Goal: Task Accomplishment & Management: Complete application form

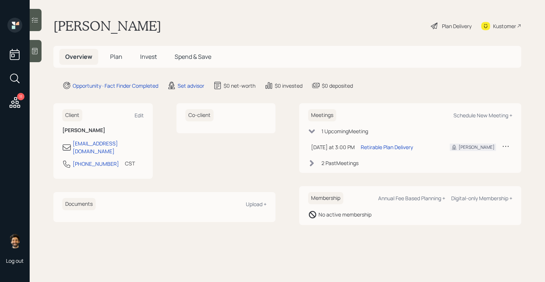
click at [108, 56] on h5 "Plan" at bounding box center [116, 57] width 24 height 16
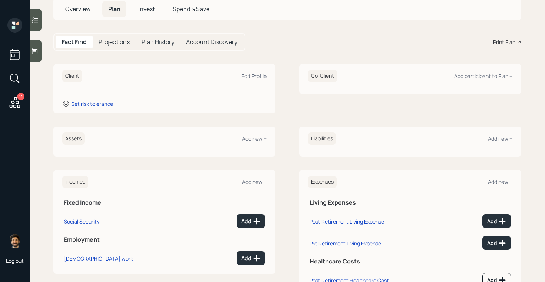
scroll to position [79, 0]
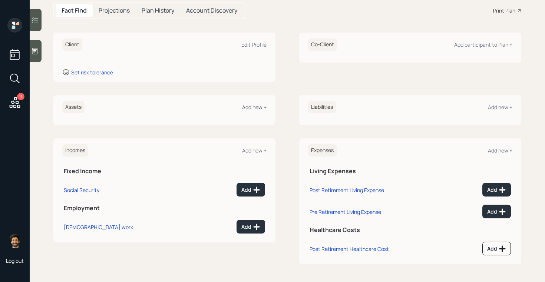
click at [255, 107] on div "Add new +" at bounding box center [254, 107] width 24 height 7
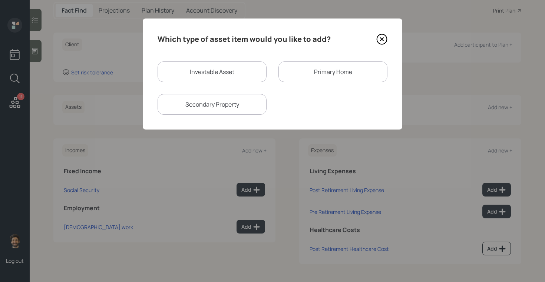
click at [182, 79] on div "Investable Asset" at bounding box center [212, 72] width 109 height 21
select select "taxable"
select select "balanced"
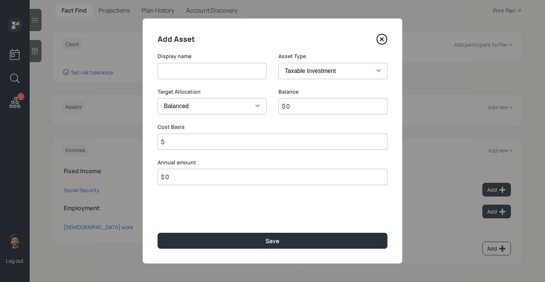
click at [180, 76] on input at bounding box center [212, 71] width 109 height 16
type input "Current 401k"
click at [310, 102] on input "$ 0" at bounding box center [332, 106] width 109 height 16
type input "$ 1,000,000"
click at [294, 72] on select "SEP [PERSON_NAME] IRA 401(k) [PERSON_NAME] 401(k) 403(b) [PERSON_NAME] 403(b) 4…" at bounding box center [332, 71] width 109 height 16
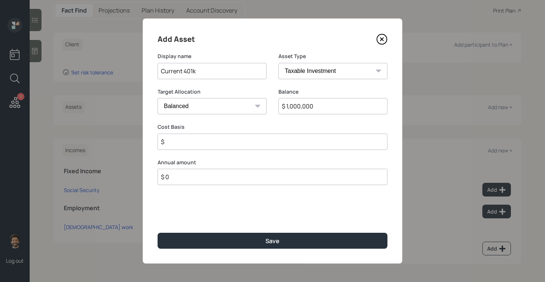
select select "company_sponsored"
click at [278, 63] on select "SEP [PERSON_NAME] IRA 401(k) [PERSON_NAME] 401(k) 403(b) [PERSON_NAME] 403(b) 4…" at bounding box center [332, 71] width 109 height 16
click at [180, 143] on input "number" at bounding box center [207, 142] width 98 height 16
type input "0"
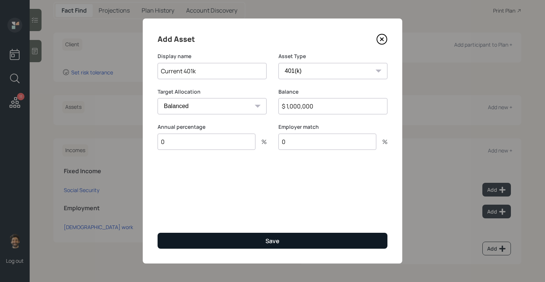
type input "0"
click at [186, 236] on button "Save" at bounding box center [273, 241] width 230 height 16
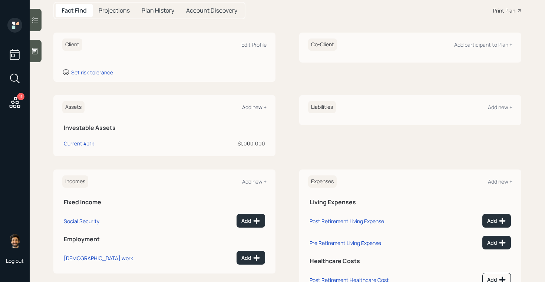
click at [247, 106] on div "Add new +" at bounding box center [254, 107] width 24 height 7
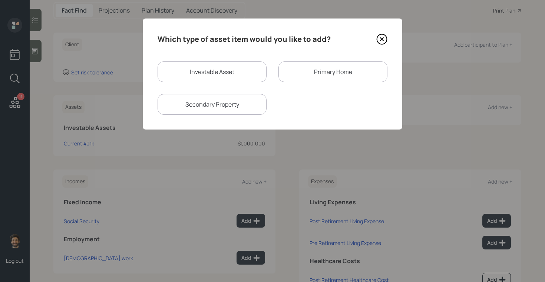
click at [189, 69] on div "Investable Asset" at bounding box center [212, 72] width 109 height 21
select select "taxable"
select select "balanced"
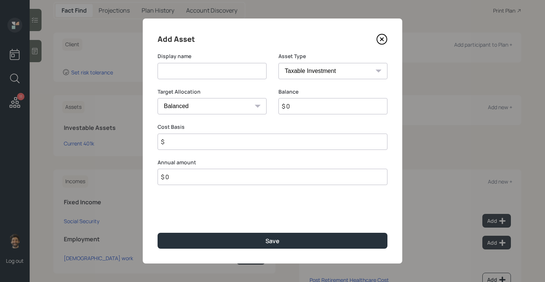
click at [193, 75] on input at bounding box center [212, 71] width 109 height 16
type input "Money in the Bank"
click at [298, 107] on input "$ 0" at bounding box center [332, 106] width 109 height 16
type input "$ 150,000"
click at [294, 74] on select "SEP IRA IRA Roth IRA 401(k) Roth 401(k) 403(b) Roth 403(b) 457(b) Roth 457(b) H…" at bounding box center [332, 71] width 109 height 16
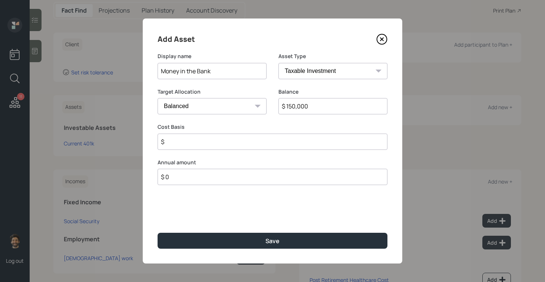
select select "emergency_fund"
click at [278, 63] on select "SEP IRA IRA Roth IRA 401(k) Roth 401(k) 403(b) Roth 403(b) 457(b) Roth 457(b) H…" at bounding box center [332, 71] width 109 height 16
click at [196, 143] on div "Add Asset Display name Money in the Bank Asset Type SEP IRA IRA Roth IRA 401(k)…" at bounding box center [272, 141] width 259 height 245
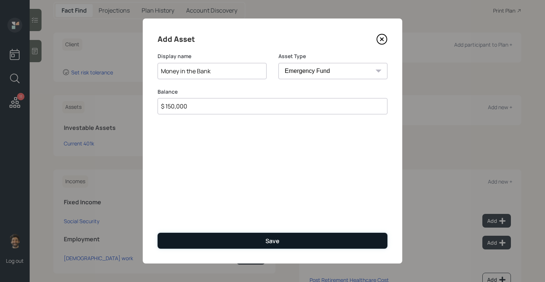
click at [203, 243] on button "Save" at bounding box center [273, 241] width 230 height 16
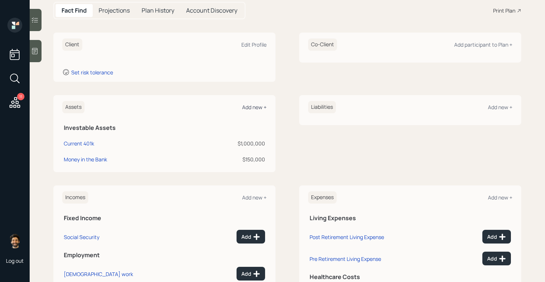
click at [251, 110] on div "Add new +" at bounding box center [254, 107] width 24 height 7
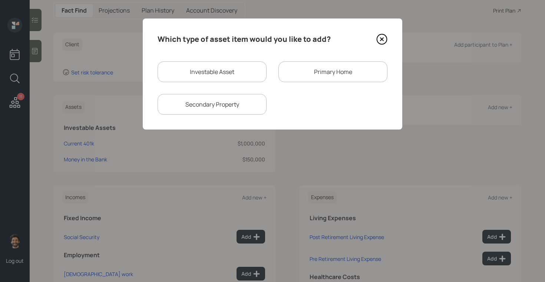
click at [216, 74] on div "Investable Asset" at bounding box center [212, 72] width 109 height 21
select select "taxable"
select select "balanced"
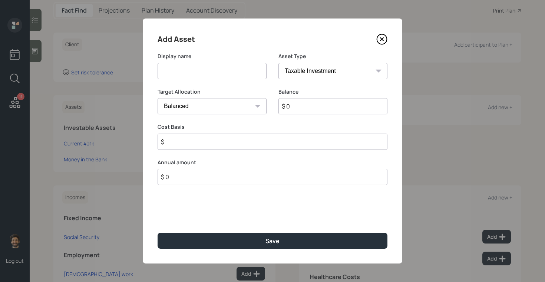
click at [209, 74] on input at bounding box center [212, 71] width 109 height 16
click at [171, 71] on input "ESPP" at bounding box center [212, 71] width 109 height 16
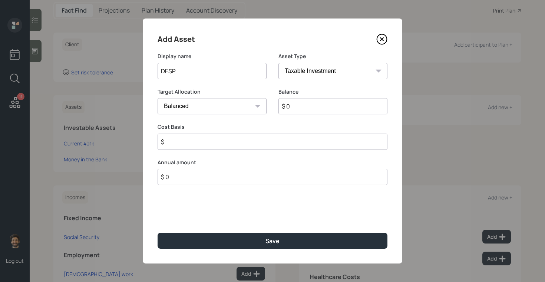
click at [306, 107] on input "$ 0" at bounding box center [332, 106] width 109 height 16
click at [169, 74] on input "DESP" at bounding box center [212, 71] width 109 height 16
type input "ESPP"
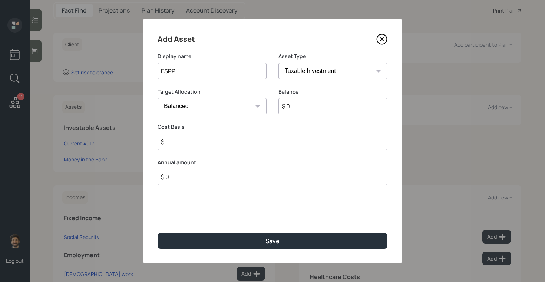
click at [297, 103] on input "$ 0" at bounding box center [332, 106] width 109 height 16
type input "$ 70,000"
click at [181, 141] on input "$" at bounding box center [273, 142] width 230 height 16
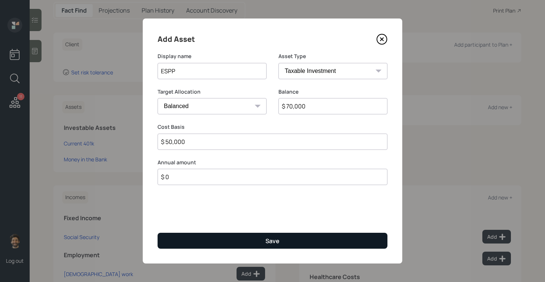
type input "$ 50,000"
click at [179, 244] on button "Save" at bounding box center [273, 241] width 230 height 16
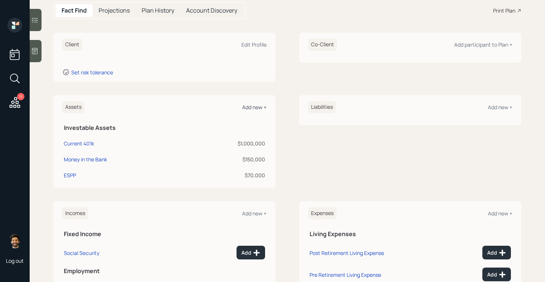
click at [251, 107] on div "Add new +" at bounding box center [254, 107] width 24 height 7
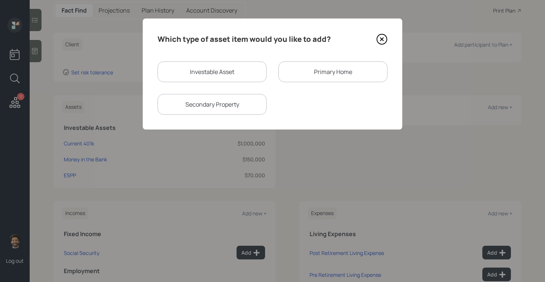
click at [212, 65] on div "Investable Asset" at bounding box center [212, 72] width 109 height 21
select select "taxable"
select select "balanced"
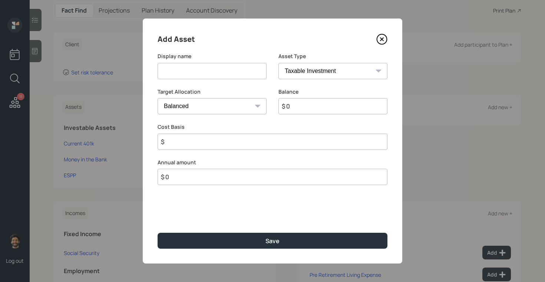
click at [201, 71] on input at bounding box center [212, 71] width 109 height 16
type input "[PERSON_NAME]"
click at [303, 110] on input "$ 0" at bounding box center [332, 106] width 109 height 16
type input "$ 25,000"
click at [309, 72] on select "SEP IRA IRA Roth IRA 401(k) Roth 401(k) 403(b) Roth 403(b) 457(b) Roth 457(b) H…" at bounding box center [332, 71] width 109 height 16
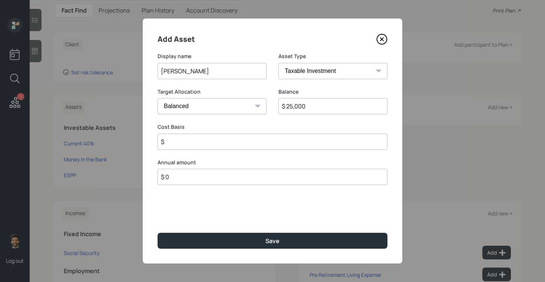
select select "roth_ira"
click at [278, 63] on select "SEP IRA IRA Roth IRA 401(k) Roth 401(k) 403(b) Roth 403(b) 457(b) Roth 457(b) H…" at bounding box center [332, 71] width 109 height 16
click at [188, 143] on input "$" at bounding box center [273, 142] width 230 height 16
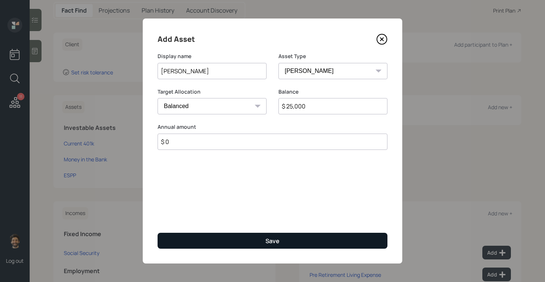
type input "$ 0"
click at [202, 236] on button "Save" at bounding box center [273, 241] width 230 height 16
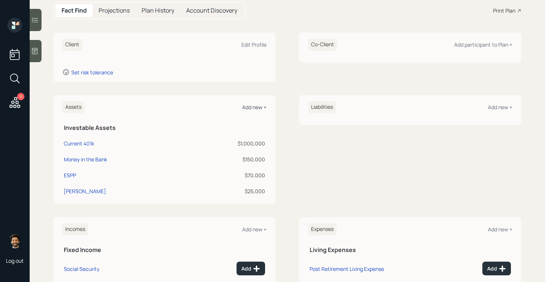
click at [257, 105] on div "Add new +" at bounding box center [254, 107] width 24 height 7
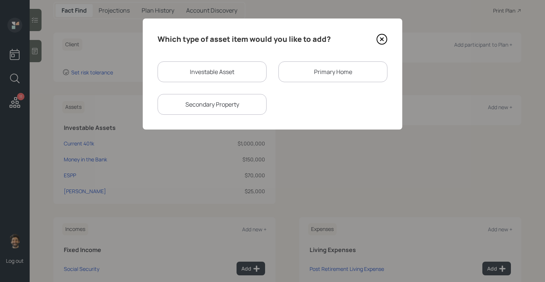
click at [209, 76] on div "Investable Asset" at bounding box center [212, 72] width 109 height 21
select select "taxable"
select select "balanced"
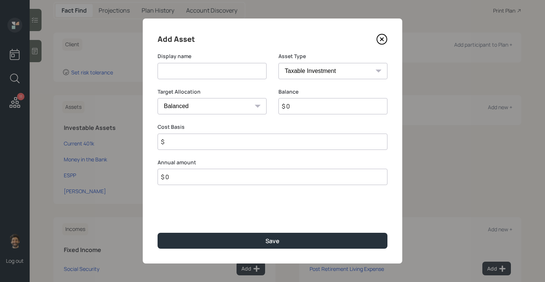
click at [197, 73] on input at bounding box center [212, 71] width 109 height 16
type input "Trad IRA"
click at [325, 111] on input "$ 0" at bounding box center [332, 106] width 109 height 16
type input "$ 25,000"
click at [318, 70] on select "SEP IRA IRA Roth IRA 401(k) Roth 401(k) 403(b) Roth 403(b) 457(b) Roth 457(b) H…" at bounding box center [332, 71] width 109 height 16
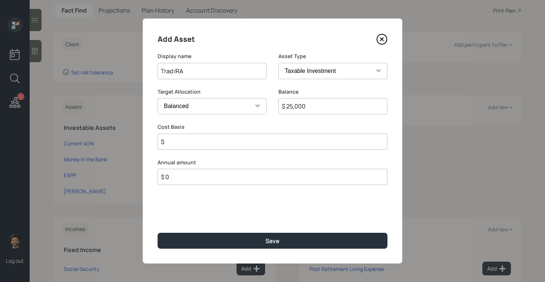
select select "ira"
click at [278, 63] on select "SEP IRA IRA Roth IRA 401(k) Roth 401(k) 403(b) Roth 403(b) 457(b) Roth 457(b) H…" at bounding box center [332, 71] width 109 height 16
click at [179, 146] on input "$" at bounding box center [273, 142] width 230 height 16
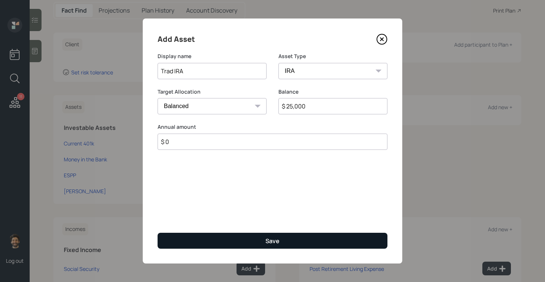
type input "$ 0"
click at [189, 242] on button "Save" at bounding box center [273, 241] width 230 height 16
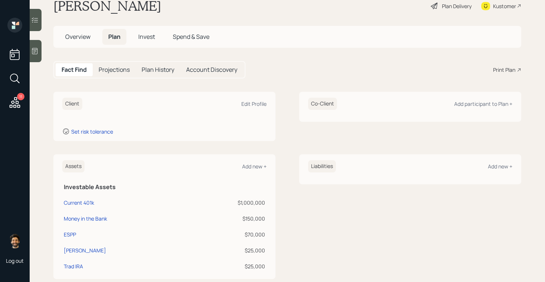
scroll to position [11, 0]
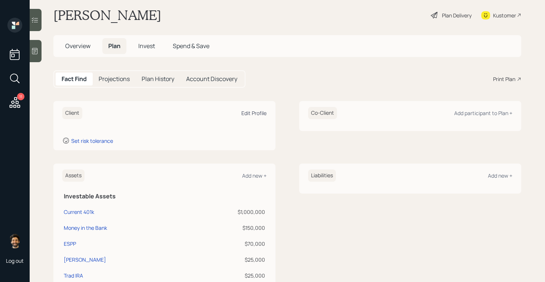
click at [254, 113] on div "Edit Profile" at bounding box center [253, 113] width 25 height 7
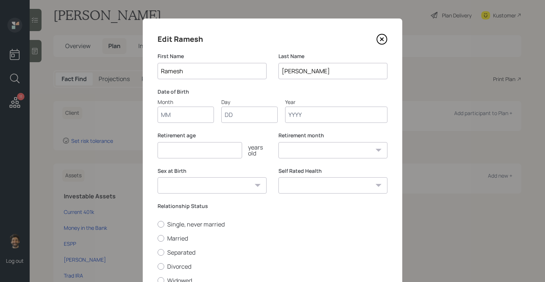
click at [163, 113] on input "Month" at bounding box center [186, 115] width 56 height 16
click at [168, 239] on div "Single, never married Married Separated Divorced Widowed" at bounding box center [273, 253] width 230 height 64
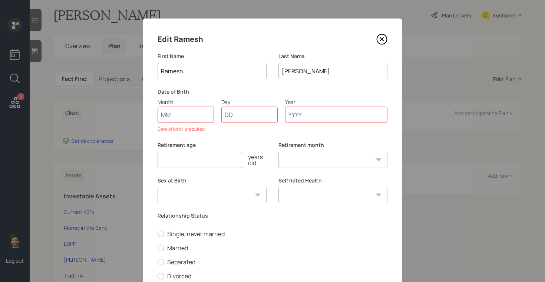
click at [184, 119] on input "Month" at bounding box center [186, 115] width 56 height 16
type input "09"
type input "19"
type input "1965"
select select "9"
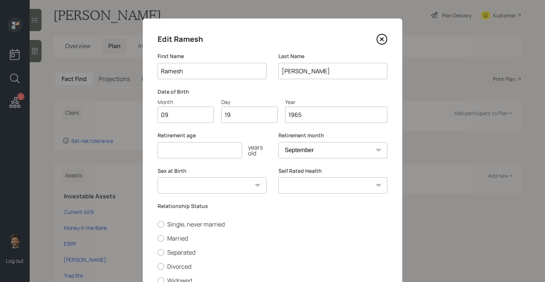
type input "1965"
click at [178, 153] on input "number" at bounding box center [200, 150] width 85 height 16
type input "62"
click at [165, 238] on label "Married" at bounding box center [273, 239] width 230 height 8
click at [158, 238] on input "Married" at bounding box center [157, 238] width 0 height 0
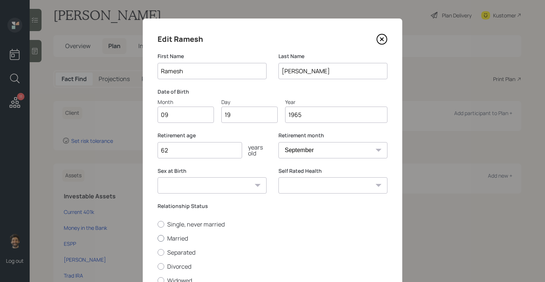
radio input "true"
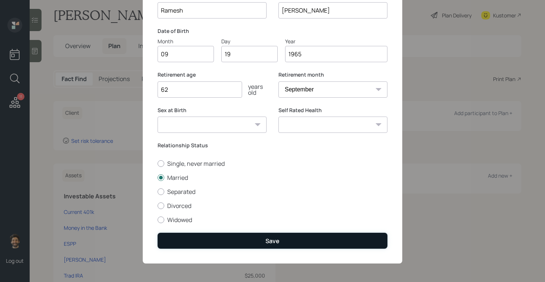
click at [200, 237] on button "Save" at bounding box center [273, 241] width 230 height 16
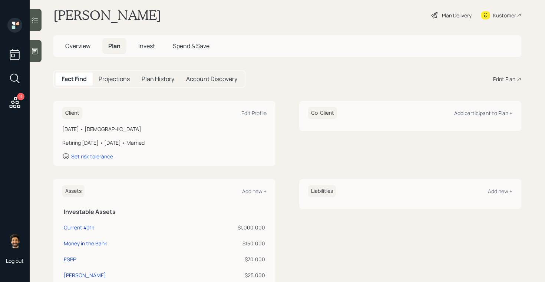
click at [495, 114] on div "Add participant to Plan +" at bounding box center [483, 113] width 58 height 7
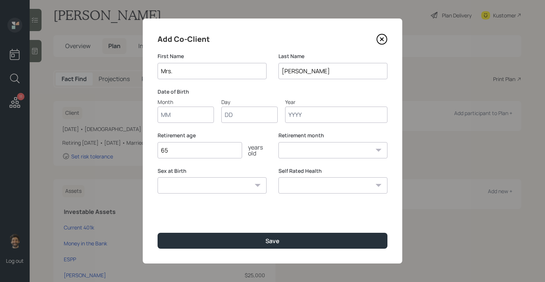
type input "Mrs."
click at [180, 110] on input "Month" at bounding box center [186, 115] width 56 height 16
type input "11"
type input "0"
type input "01"
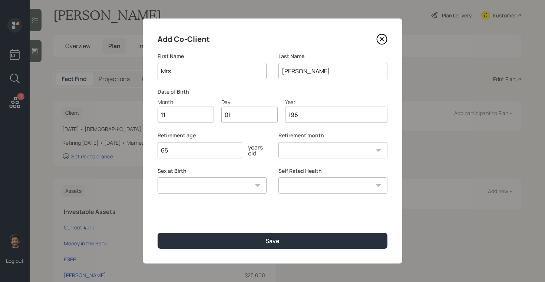
type input "1968"
select select "11"
type input "1968"
drag, startPoint x: 178, startPoint y: 152, endPoint x: 153, endPoint y: 153, distance: 24.5
click at [153, 153] on div "Add Co-Client First Name Mrs. Last Name Raj Date of Birth Month 11 Day 01 Year …" at bounding box center [272, 141] width 259 height 245
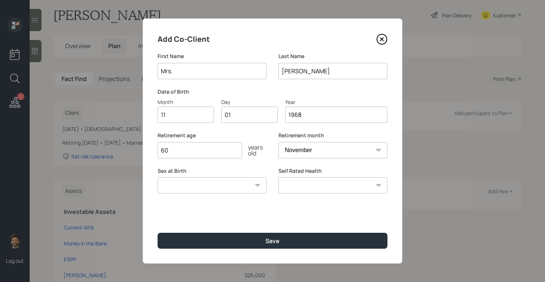
type input "6"
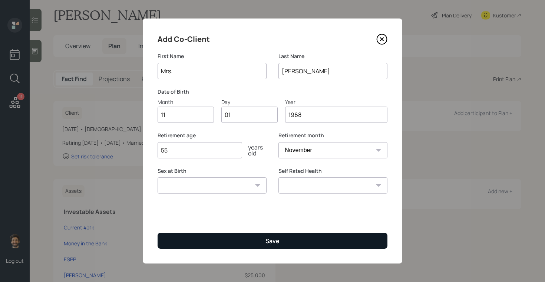
type input "55"
click at [216, 242] on button "Save" at bounding box center [273, 241] width 230 height 16
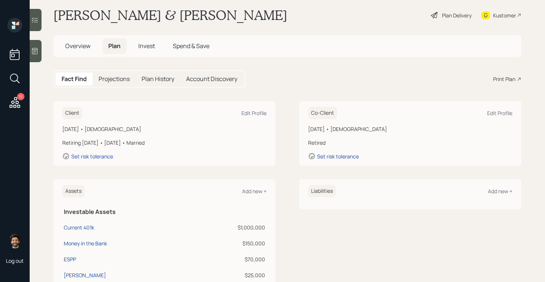
scroll to position [12, 0]
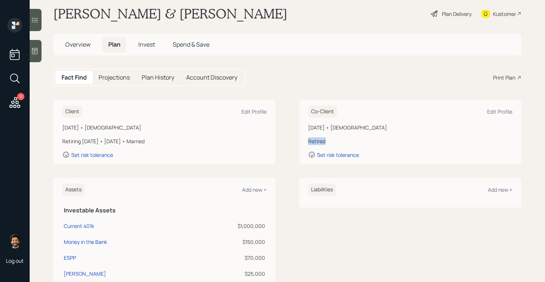
drag, startPoint x: 333, startPoint y: 142, endPoint x: 304, endPoint y: 140, distance: 29.0
click at [304, 140] on div "Co-Client Edit Profile November 1, 1968 • 56 years old Retired Set risk toleran…" at bounding box center [410, 132] width 222 height 65
drag, startPoint x: 150, startPoint y: 143, endPoint x: 52, endPoint y: 140, distance: 98.3
click at [52, 140] on main "Ramesh & Mrs. Raj Plan Delivery Kustomer Overview Plan Invest Spend & Save Fact…" at bounding box center [287, 141] width 515 height 282
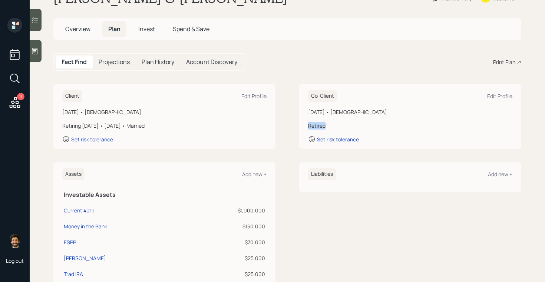
scroll to position [212, 0]
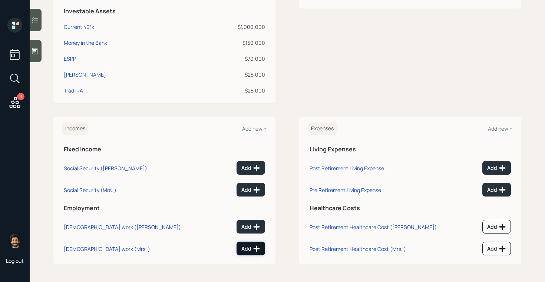
click at [249, 253] on button "Add" at bounding box center [250, 249] width 29 height 14
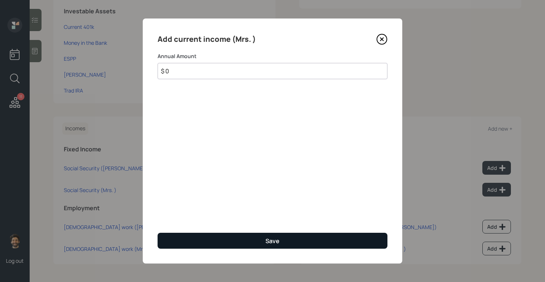
type input "$ 0"
click at [216, 241] on button "Save" at bounding box center [273, 241] width 230 height 16
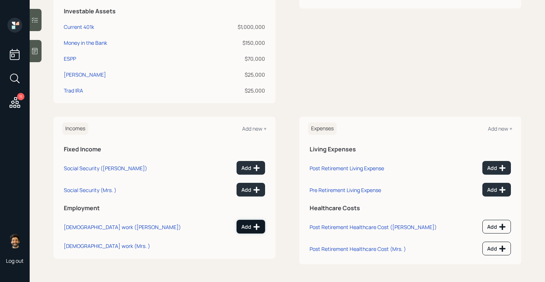
click at [256, 226] on icon at bounding box center [256, 227] width 7 height 7
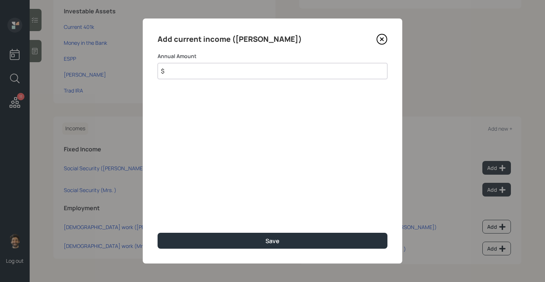
click at [175, 66] on input "$" at bounding box center [273, 71] width 230 height 16
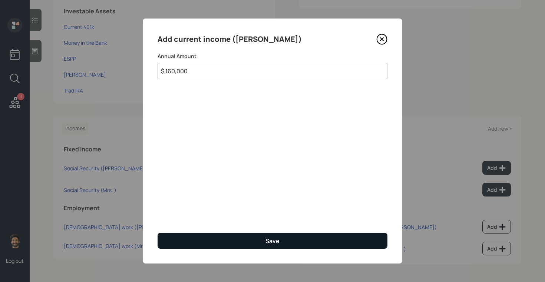
type input "$ 160,000"
click at [171, 242] on button "Save" at bounding box center [273, 241] width 230 height 16
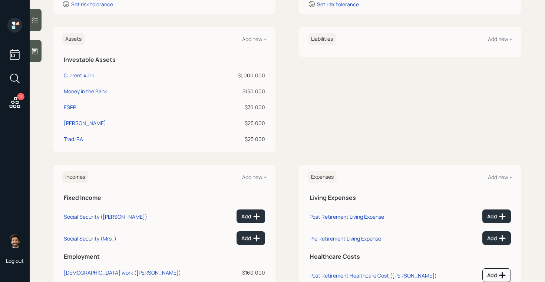
scroll to position [162, 0]
click at [248, 214] on div "Add" at bounding box center [250, 217] width 19 height 7
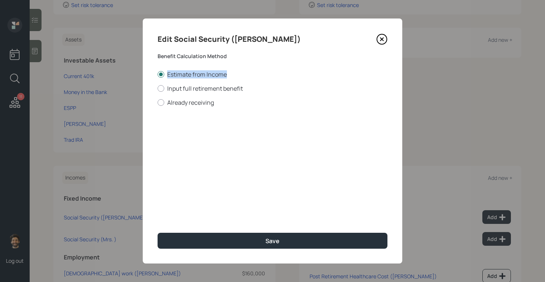
drag, startPoint x: 228, startPoint y: 75, endPoint x: 148, endPoint y: 76, distance: 80.1
click at [148, 76] on div "Edit Social Security (Ramesh) Benefit Calculation Method Estimate from Income I…" at bounding box center [272, 141] width 259 height 245
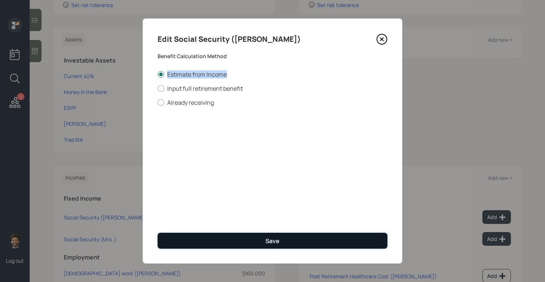
click at [211, 247] on button "Save" at bounding box center [273, 241] width 230 height 16
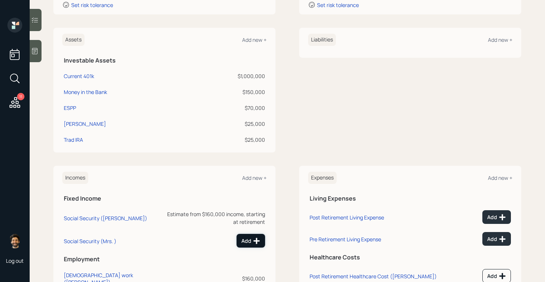
click at [249, 238] on div "Add" at bounding box center [250, 241] width 19 height 7
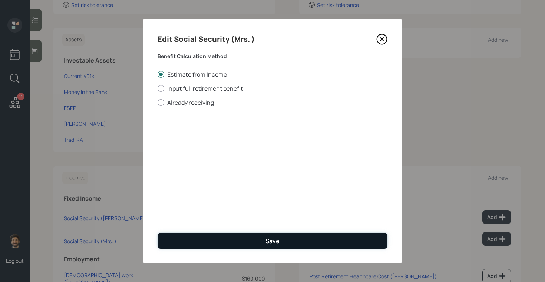
click at [204, 238] on button "Save" at bounding box center [273, 241] width 230 height 16
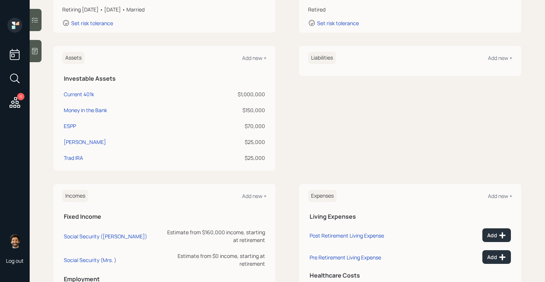
scroll to position [126, 0]
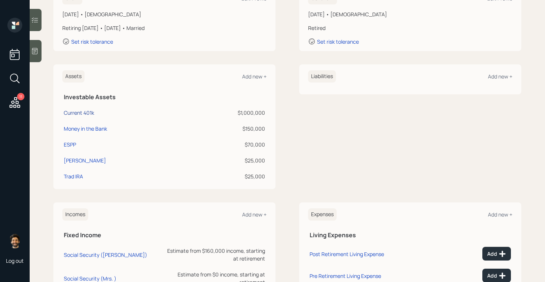
click at [73, 112] on div "Current 401k" at bounding box center [79, 113] width 30 height 8
select select "company_sponsored"
select select "balanced"
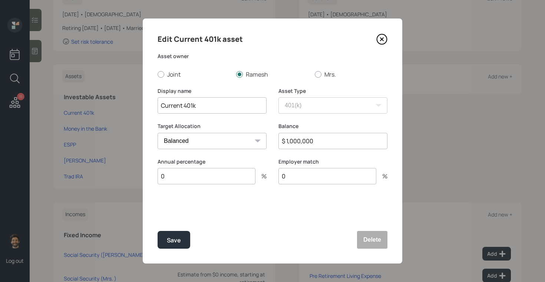
click at [173, 174] on input "0" at bounding box center [207, 176] width 98 height 16
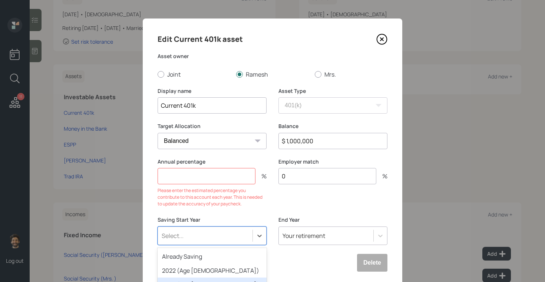
click at [187, 227] on div "option 2023 (Age 58) focused, 3 of 79. 79 results available. Use Up and Down to…" at bounding box center [212, 236] width 109 height 19
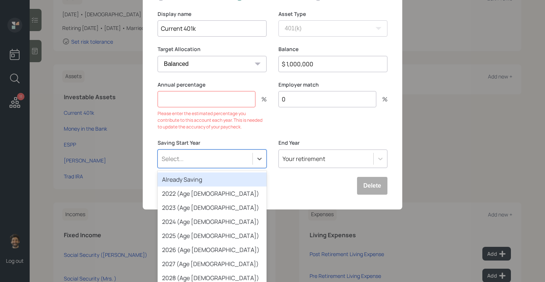
click at [182, 180] on div "Already Saving" at bounding box center [212, 180] width 109 height 14
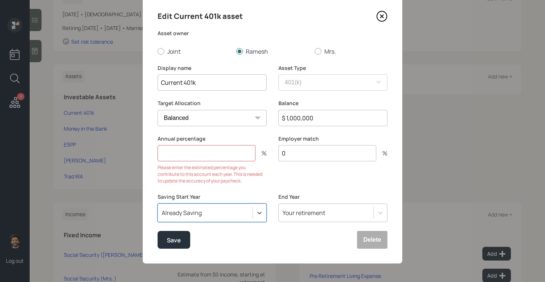
click at [197, 157] on input "number" at bounding box center [207, 153] width 98 height 16
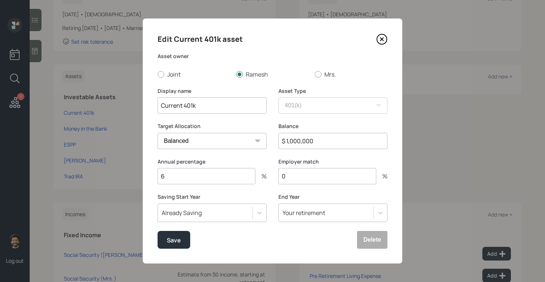
scroll to position [0, 0]
type input "6"
click at [209, 176] on input "6" at bounding box center [207, 176] width 98 height 16
type input "10"
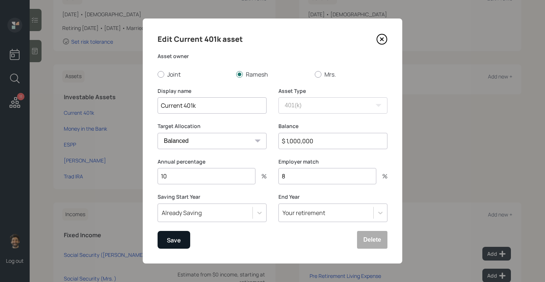
type input "8"
click at [173, 244] on div "Save" at bounding box center [174, 241] width 14 height 10
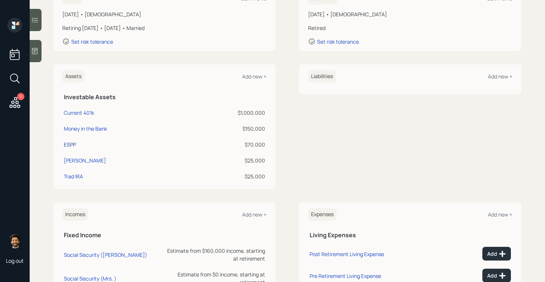
click at [69, 144] on div "ESPP" at bounding box center [70, 145] width 12 height 8
select select "taxable"
select select "balanced"
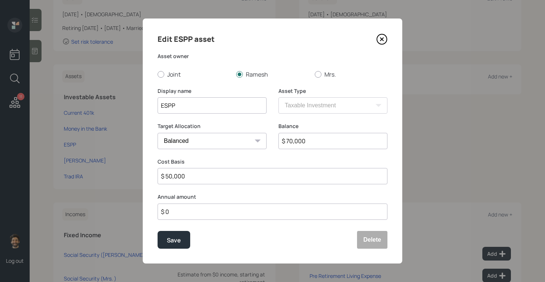
click at [171, 106] on input "ESPP" at bounding box center [212, 105] width 109 height 16
type input "ESOP"
click at [177, 209] on input "$ 0" at bounding box center [273, 212] width 230 height 16
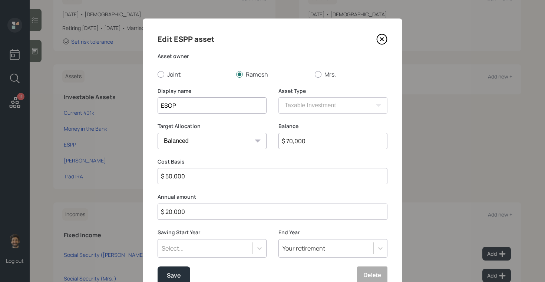
type input "$ 20,000"
click at [185, 247] on div "Select..." at bounding box center [212, 248] width 109 height 19
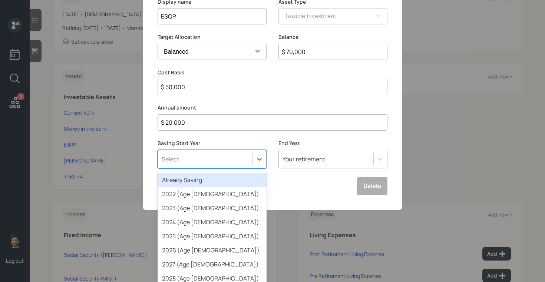
click at [187, 180] on div "Already Saving" at bounding box center [212, 180] width 109 height 14
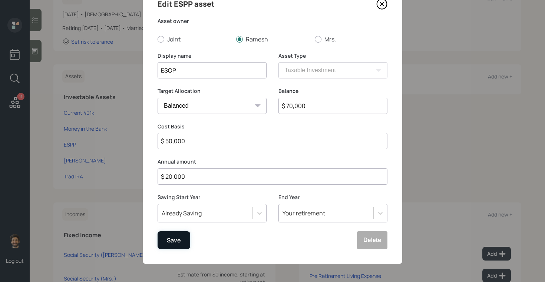
click at [176, 237] on div "Save" at bounding box center [174, 241] width 14 height 10
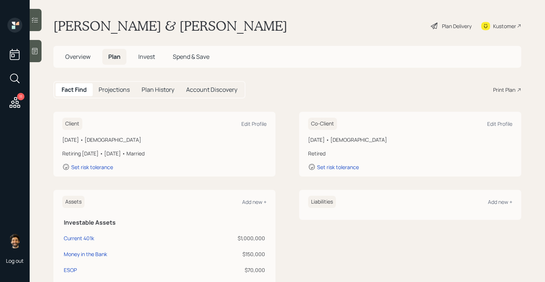
click at [145, 62] on h5 "Invest" at bounding box center [146, 57] width 29 height 16
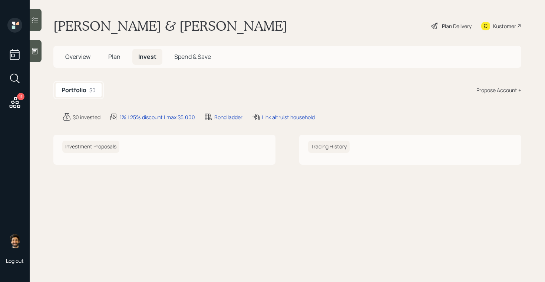
click at [116, 55] on span "Plan" at bounding box center [114, 57] width 12 height 8
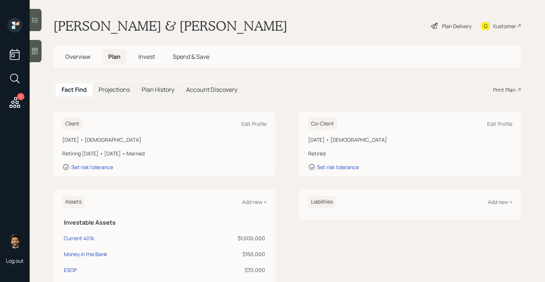
click at [120, 89] on h5 "Projections" at bounding box center [114, 89] width 31 height 7
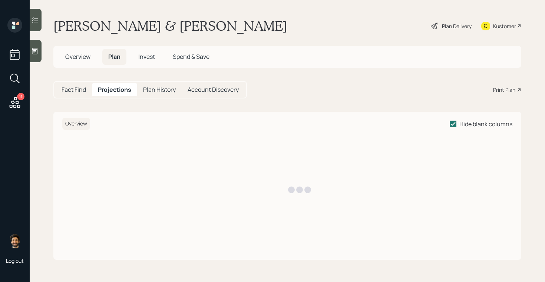
click at [80, 91] on h5 "Fact Find" at bounding box center [74, 89] width 24 height 7
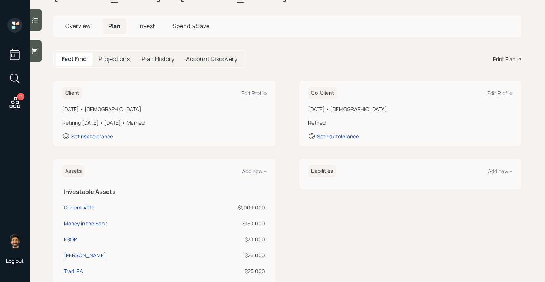
scroll to position [26, 0]
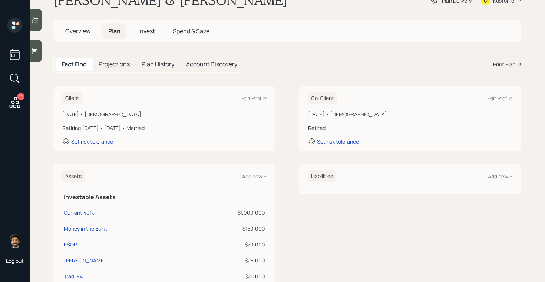
click at [37, 48] on icon at bounding box center [35, 51] width 6 height 6
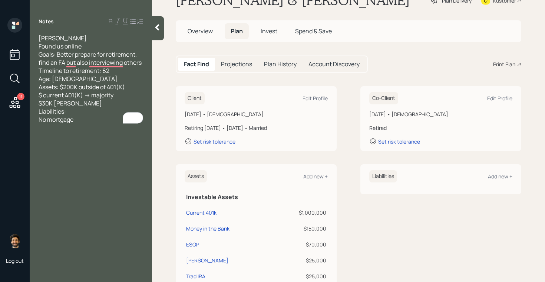
click at [155, 27] on icon at bounding box center [156, 27] width 7 height 7
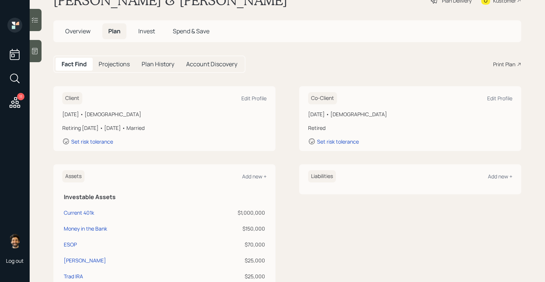
click at [125, 61] on h5 "Projections" at bounding box center [114, 64] width 31 height 7
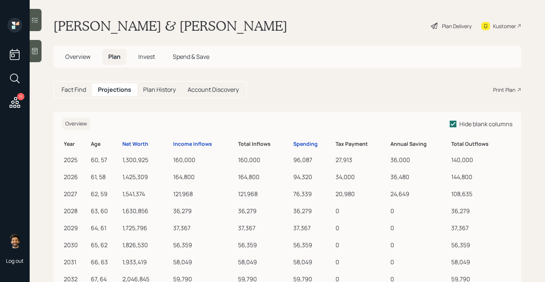
click at [80, 88] on h5 "Fact Find" at bounding box center [74, 89] width 24 height 7
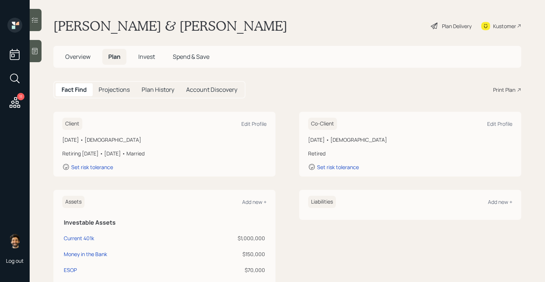
click at [146, 53] on span "Invest" at bounding box center [146, 57] width 17 height 8
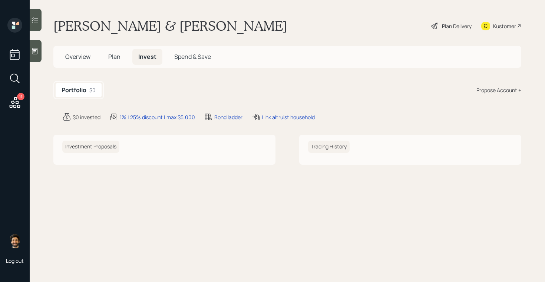
click at [114, 56] on span "Plan" at bounding box center [114, 57] width 12 height 8
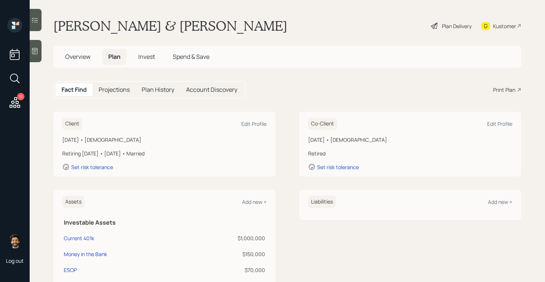
scroll to position [212, 0]
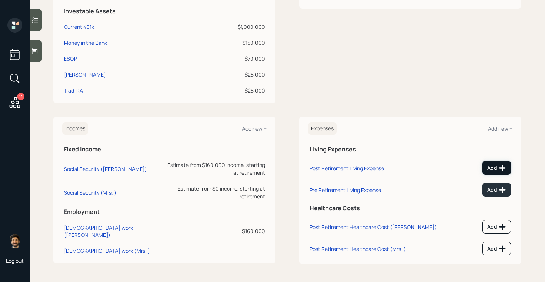
click at [494, 165] on div "Add" at bounding box center [496, 168] width 19 height 7
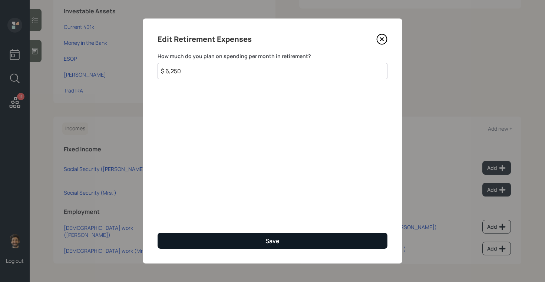
type input "$ 6,250"
click at [231, 242] on button "Save" at bounding box center [273, 241] width 230 height 16
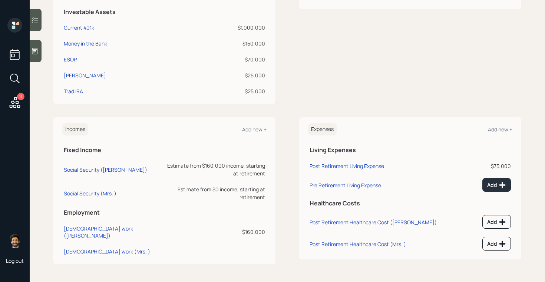
scroll to position [206, 0]
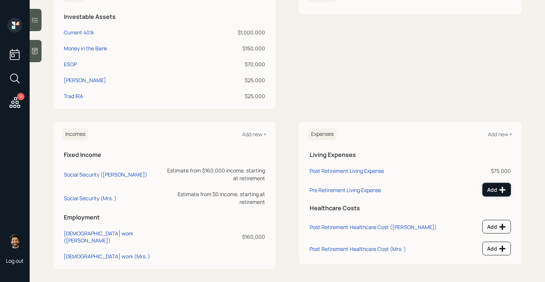
click at [497, 189] on div "Add" at bounding box center [496, 189] width 19 height 7
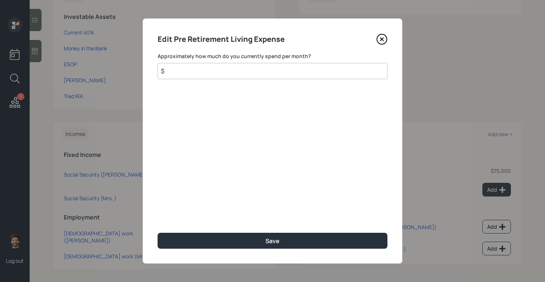
click at [218, 73] on input "$" at bounding box center [273, 71] width 230 height 16
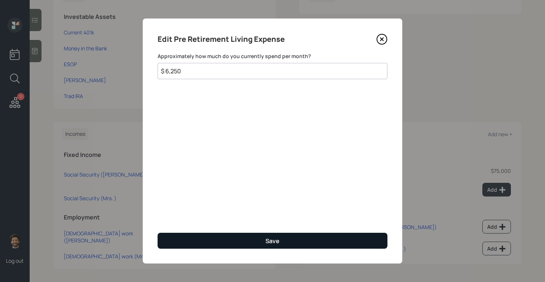
type input "$ 6,250"
click at [201, 246] on button "Save" at bounding box center [273, 241] width 230 height 16
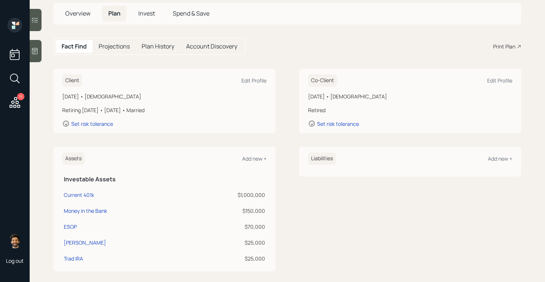
scroll to position [13, 0]
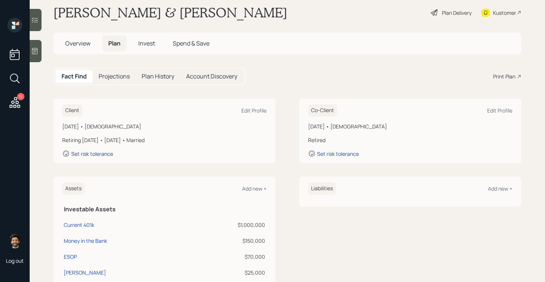
click at [93, 152] on div "Set risk tolerance" at bounding box center [92, 153] width 42 height 7
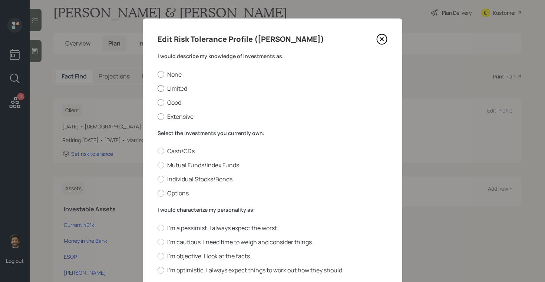
click at [164, 89] on div at bounding box center [161, 88] width 7 height 7
click at [158, 89] on input "Limited" at bounding box center [157, 88] width 0 height 0
radio input "true"
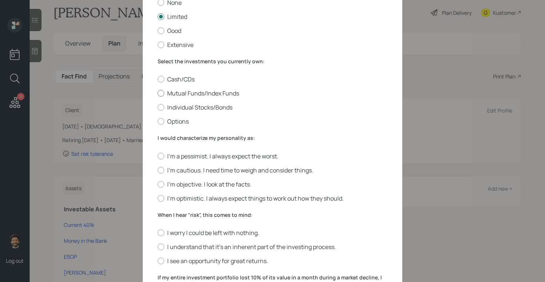
click at [164, 92] on div at bounding box center [161, 93] width 7 height 7
click at [158, 93] on input "Mutual Funds/Index Funds" at bounding box center [157, 93] width 0 height 0
radio input "true"
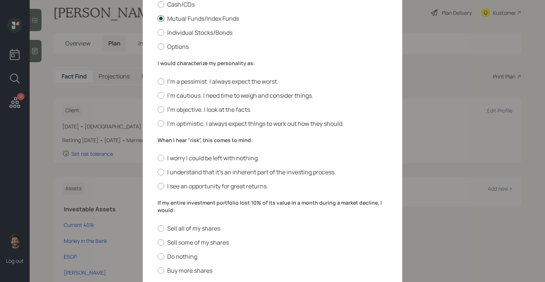
scroll to position [153, 0]
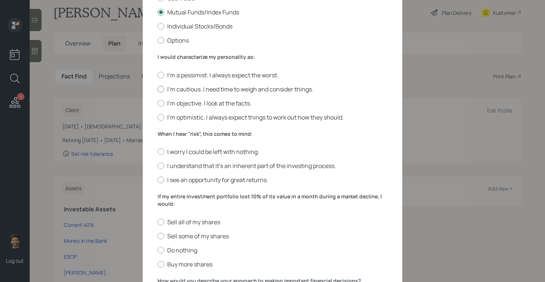
click at [163, 89] on div at bounding box center [161, 89] width 7 height 7
click at [158, 89] on input "I'm cautious. I need time to weigh and consider things." at bounding box center [157, 89] width 0 height 0
radio input "true"
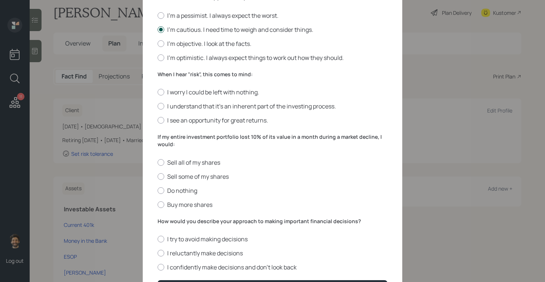
scroll to position [223, 0]
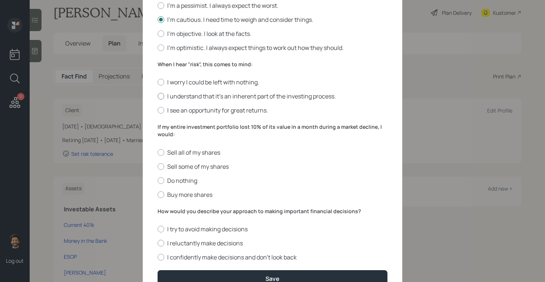
click at [163, 100] on label "I understand that it’s an inherent part of the investing process." at bounding box center [273, 96] width 230 height 8
click at [158, 97] on input "I understand that it’s an inherent part of the investing process." at bounding box center [157, 96] width 0 height 0
radio input "true"
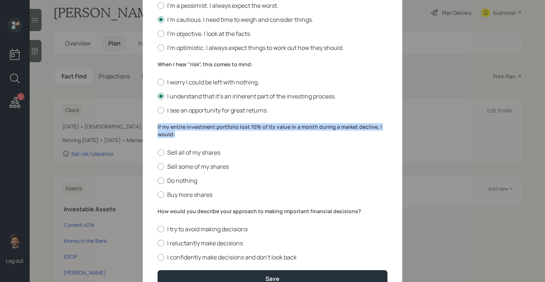
drag, startPoint x: 177, startPoint y: 135, endPoint x: 152, endPoint y: 126, distance: 26.1
click at [152, 126] on div "Edit Risk Tolerance Profile (Ramesh) I would describe my knowledge of investmen…" at bounding box center [272, 49] width 259 height 506
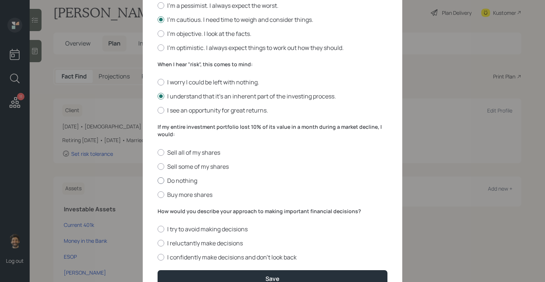
click at [164, 180] on label "Do nothing" at bounding box center [273, 181] width 230 height 8
click at [158, 181] on input "Do nothing" at bounding box center [157, 181] width 0 height 0
radio input "true"
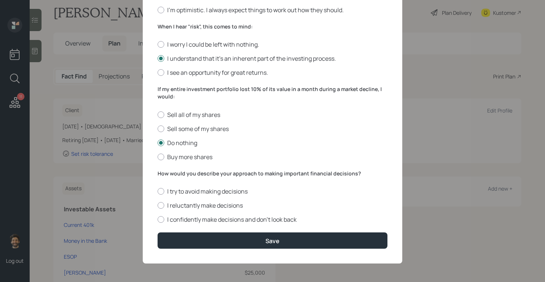
click at [173, 175] on label "How would you describe your approach to making important financial decisions?" at bounding box center [273, 173] width 230 height 7
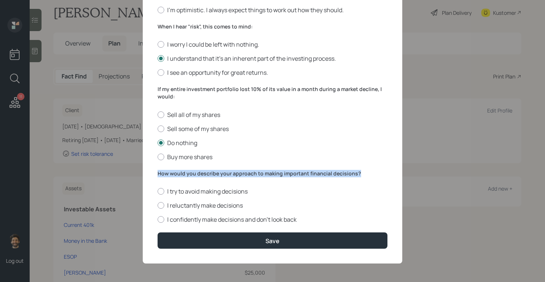
click at [173, 175] on label "How would you describe your approach to making important financial decisions?" at bounding box center [273, 173] width 230 height 7
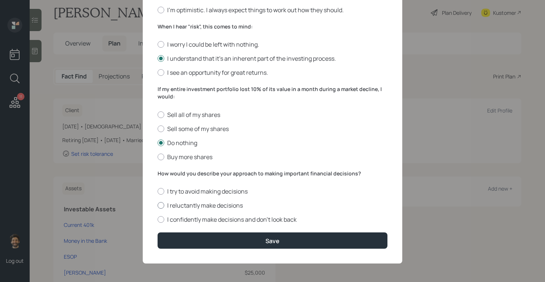
click at [174, 206] on label "I reluctantly make decisions" at bounding box center [273, 206] width 230 height 8
click at [158, 206] on input "I reluctantly make decisions" at bounding box center [157, 206] width 0 height 0
radio input "true"
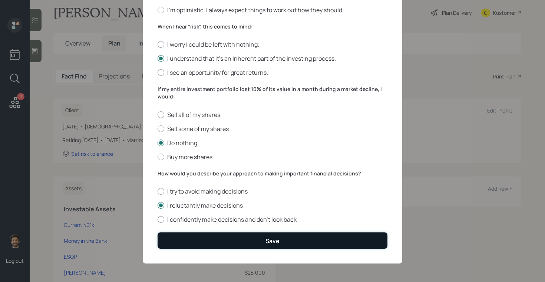
click at [184, 236] on button "Save" at bounding box center [273, 241] width 230 height 16
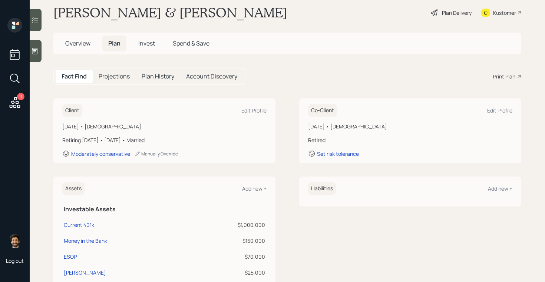
click at [145, 45] on span "Invest" at bounding box center [146, 43] width 17 height 8
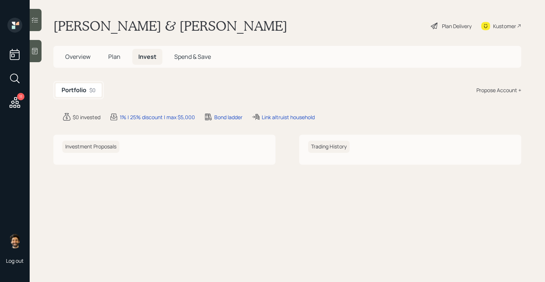
click at [494, 90] on div "Propose Account +" at bounding box center [498, 90] width 45 height 8
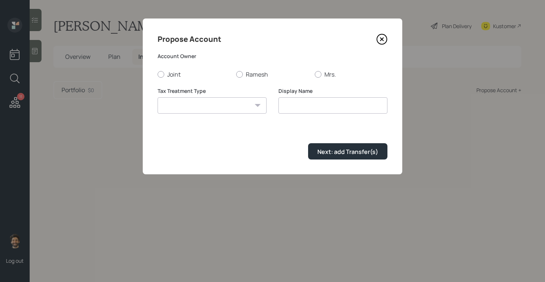
click at [226, 105] on select "Roth Taxable Traditional" at bounding box center [212, 105] width 109 height 16
select select "traditional"
click at [158, 97] on select "Roth Taxable Traditional" at bounding box center [212, 105] width 109 height 16
type input "Traditional"
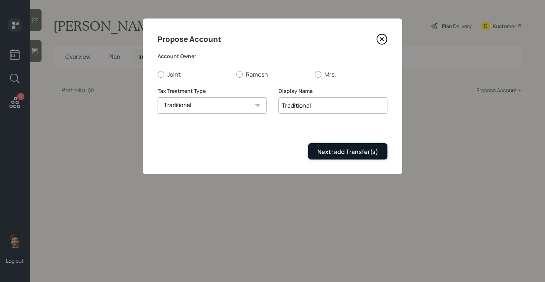
click at [331, 153] on div "Next: add Transfer(s)" at bounding box center [347, 152] width 61 height 8
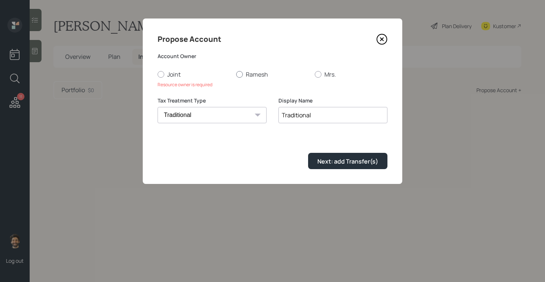
click at [249, 74] on label "Ramesh" at bounding box center [272, 74] width 73 height 8
click at [236, 74] on input "Ramesh" at bounding box center [236, 74] width 0 height 0
radio input "true"
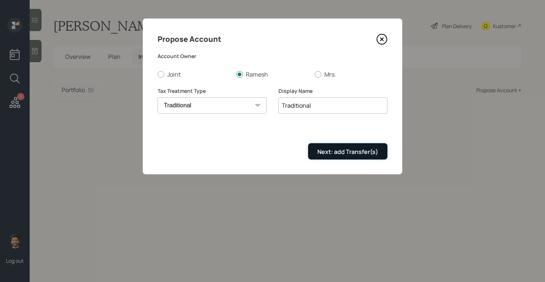
click at [319, 153] on div "Next: add Transfer(s)" at bounding box center [347, 152] width 61 height 8
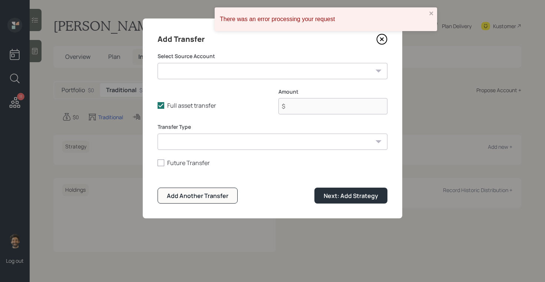
click at [200, 73] on select "Current 401k ($1,000,000 | 401(k)) Money in the Bank ($150,000 | Emergency Fund…" at bounding box center [273, 71] width 230 height 16
select select "b89c06c0-68e7-4bcc-ae85-33ce9b593824"
click at [158, 63] on select "Current 401k ($1,000,000 | 401(k)) Money in the Bank ($150,000 | Emergency Fund…" at bounding box center [273, 71] width 230 height 16
type input "$ 25,000"
click at [199, 71] on select "Current 401k ($1,000,000 | 401(k)) Money in the Bank ($150,000 | Emergency Fund…" at bounding box center [273, 71] width 230 height 16
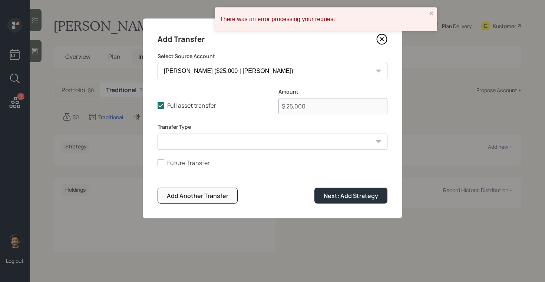
select select "f9060529-8dbb-4c83-850b-5c7365d3306d"
click at [158, 63] on select "Current 401k ($1,000,000 | 401(k)) Money in the Bank ($150,000 | Emergency Fund…" at bounding box center [273, 71] width 230 height 16
click at [198, 140] on select "ACAT Transfer Non ACAT Transfer Capitalize Rollover Rollover Deposit" at bounding box center [273, 142] width 230 height 16
select select "acat_transfer"
click at [158, 134] on select "ACAT Transfer Non ACAT Transfer Capitalize Rollover Rollover Deposit" at bounding box center [273, 142] width 230 height 16
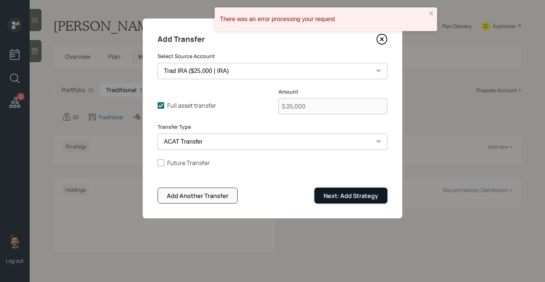
click at [342, 193] on div "Next: Add Strategy" at bounding box center [351, 196] width 54 height 8
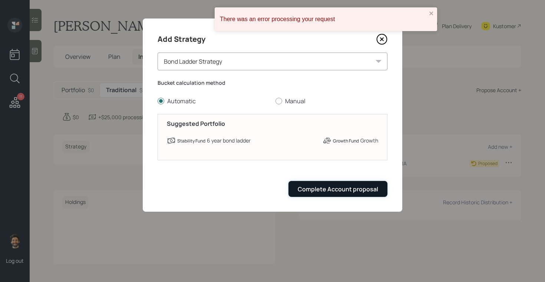
click at [332, 189] on div "Complete Account proposal" at bounding box center [338, 189] width 80 height 8
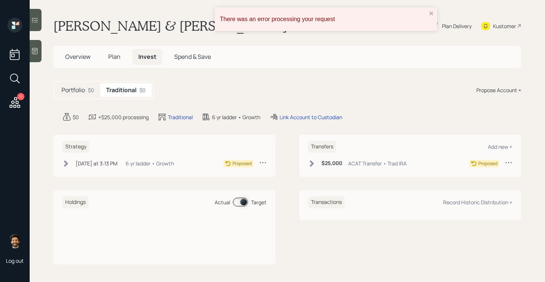
click at [495, 92] on div "Propose Account +" at bounding box center [498, 90] width 45 height 8
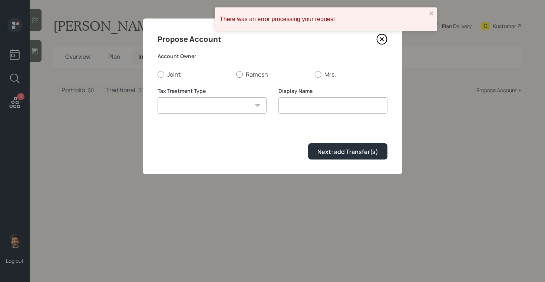
click at [254, 73] on label "Ramesh" at bounding box center [272, 74] width 73 height 8
click at [236, 74] on input "Ramesh" at bounding box center [236, 74] width 0 height 0
radio input "true"
click at [247, 102] on select "Roth Taxable Traditional" at bounding box center [212, 105] width 109 height 16
select select "roth"
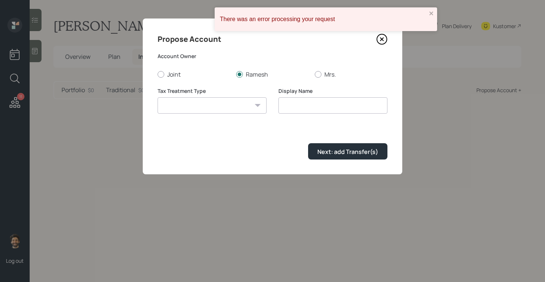
click at [158, 97] on select "Roth Taxable Traditional" at bounding box center [212, 105] width 109 height 16
type input "Roth"
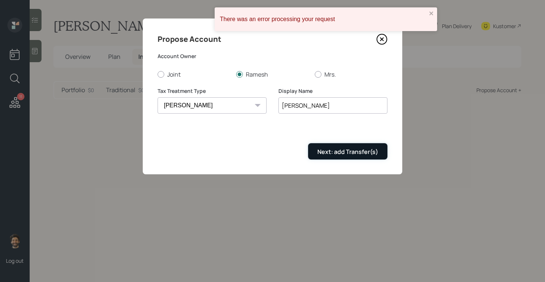
click at [328, 149] on div "Next: add Transfer(s)" at bounding box center [347, 152] width 61 height 8
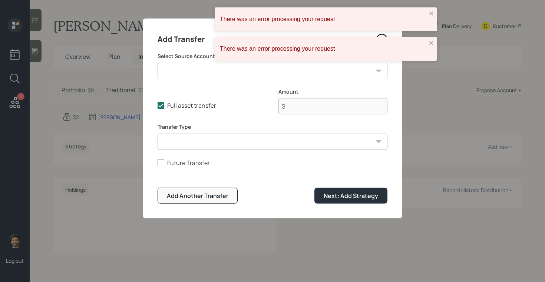
click at [213, 68] on div "There was an error processing your request There was an error processing your r…" at bounding box center [272, 37] width 119 height 62
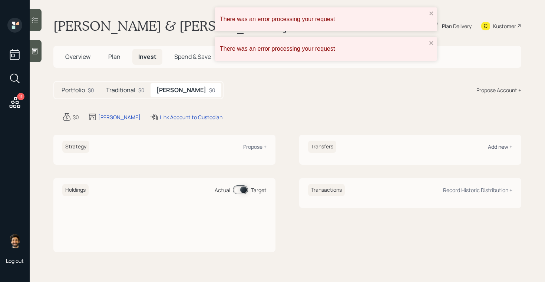
click at [498, 145] on div "Add new +" at bounding box center [500, 146] width 24 height 7
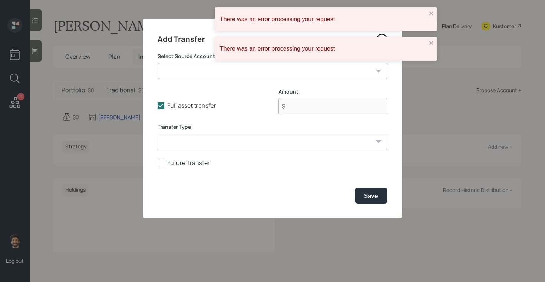
click at [210, 68] on select "Current 401k ($1,000,000 | 401(k)) Money in the Bank ($150,000 | Emergency Fund…" at bounding box center [273, 71] width 230 height 16
select select "b89c06c0-68e7-4bcc-ae85-33ce9b593824"
click at [158, 63] on select "Current 401k ($1,000,000 | 401(k)) Money in the Bank ($150,000 | Emergency Fund…" at bounding box center [273, 71] width 230 height 16
type input "$ 25,000"
click at [210, 146] on select "ACAT Transfer Non ACAT Transfer Capitalize Rollover Rollover Deposit" at bounding box center [273, 142] width 230 height 16
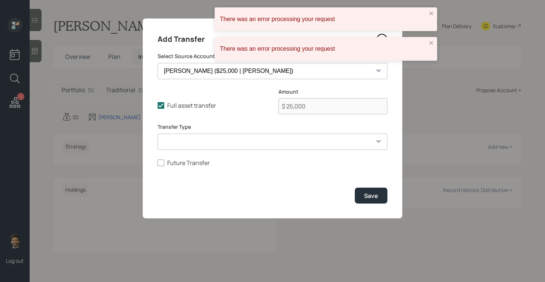
select select "acat_transfer"
click at [158, 134] on select "ACAT Transfer Non ACAT Transfer Capitalize Rollover Rollover Deposit" at bounding box center [273, 142] width 230 height 16
click at [371, 197] on div "Save" at bounding box center [371, 196] width 14 height 8
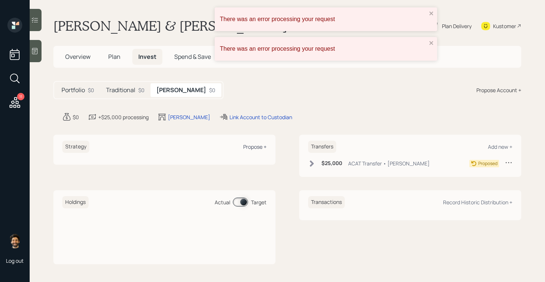
click at [263, 148] on div "Propose +" at bounding box center [254, 146] width 23 height 7
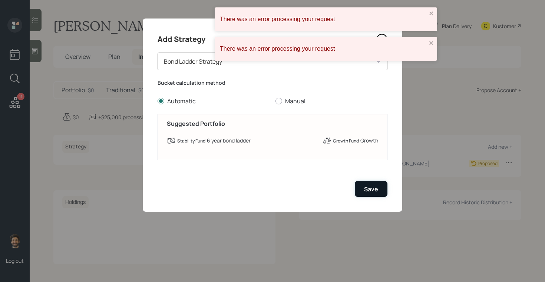
click at [379, 191] on button "Save" at bounding box center [371, 189] width 33 height 16
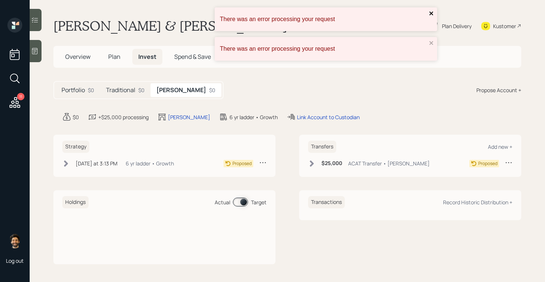
click at [431, 15] on icon "close" at bounding box center [431, 13] width 5 height 6
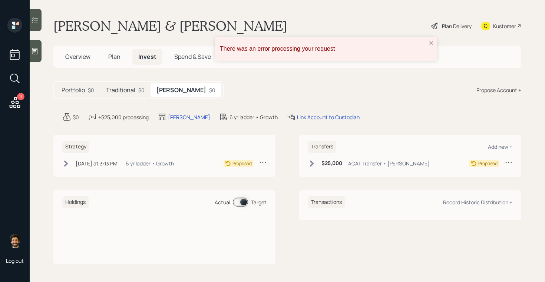
click at [431, 44] on main "Ramesh & Mrs. Raj Plan Delivery Kustomer Overview Plan Invest Spend & Save Port…" at bounding box center [287, 141] width 515 height 282
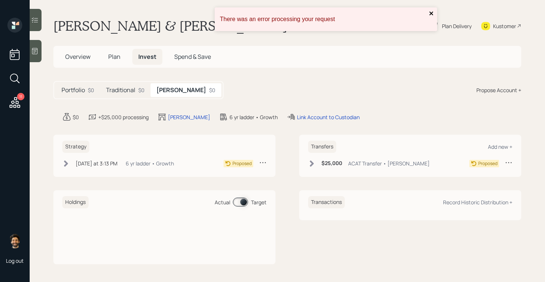
click at [430, 15] on icon "close" at bounding box center [431, 13] width 4 height 4
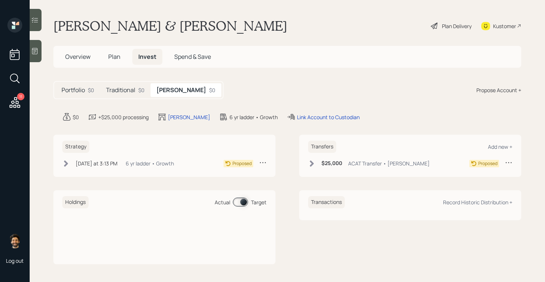
click at [443, 23] on div "Plan Delivery" at bounding box center [457, 26] width 30 height 8
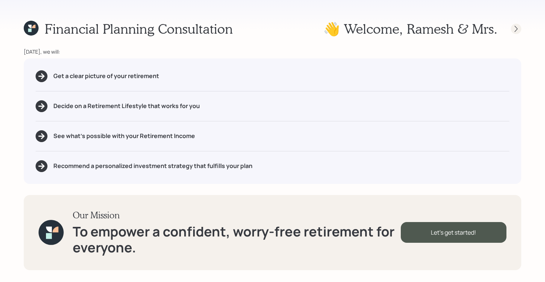
click at [516, 28] on icon at bounding box center [515, 28] width 7 height 7
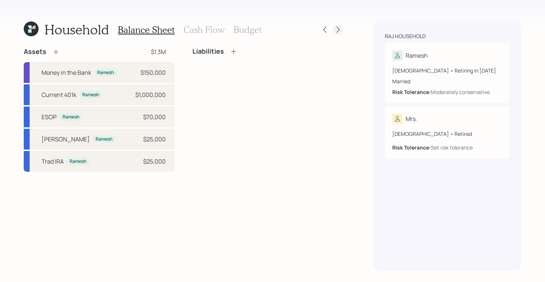
click at [338, 29] on icon at bounding box center [337, 29] width 7 height 7
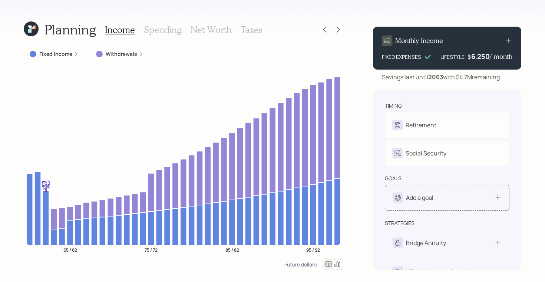
scroll to position [28, 0]
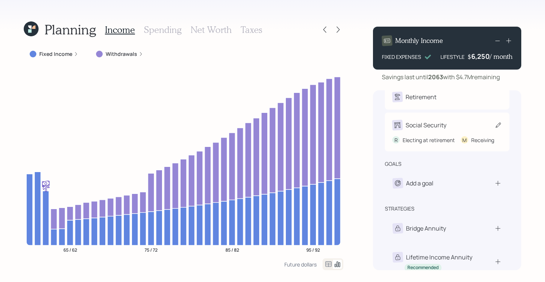
click at [434, 126] on div "Social Security" at bounding box center [426, 125] width 41 height 9
select select "9"
select select "11"
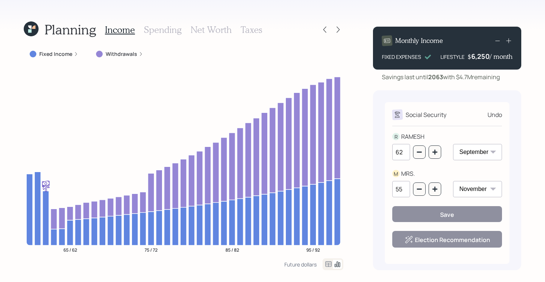
scroll to position [0, 0]
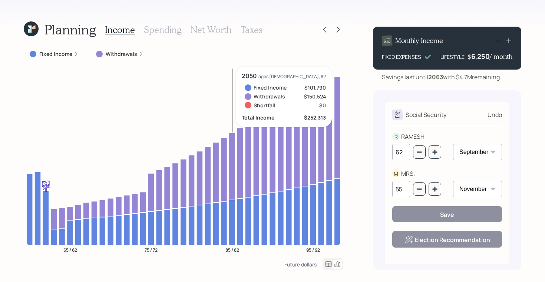
click at [475, 56] on div "6,250" at bounding box center [480, 56] width 19 height 9
click at [475, 56] on div "6250" at bounding box center [480, 56] width 19 height 9
click at [516, 80] on div "Savings last until 2063 with $4.7M remaining" at bounding box center [447, 77] width 148 height 9
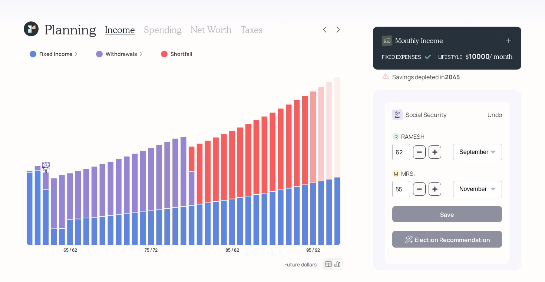
click at [478, 56] on div "10000" at bounding box center [479, 56] width 21 height 9
click at [537, 22] on div "Planning Income Spending Net Worth Taxes Fixed Income Withdrawals Shortfall 65 …" at bounding box center [272, 141] width 545 height 282
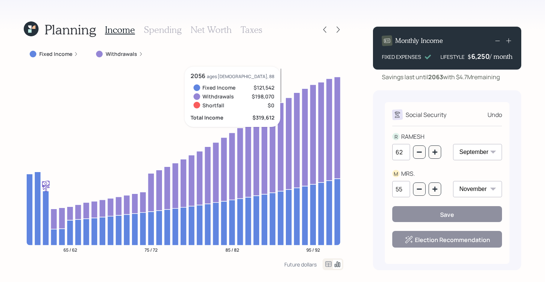
drag, startPoint x: 401, startPoint y: 189, endPoint x: 383, endPoint y: 188, distance: 18.6
click at [383, 188] on div "Social Security Undo R RAMESH 62 January February March April May June July Aug…" at bounding box center [447, 180] width 148 height 180
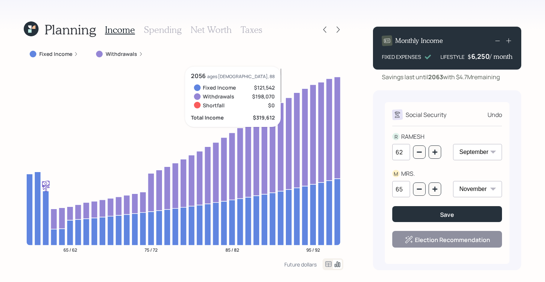
type input "65"
click at [511, 173] on div "Social Security Undo R RAMESH 62 January February March April May June July Aug…" at bounding box center [447, 180] width 148 height 180
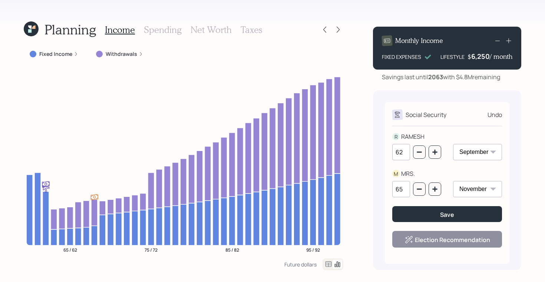
click at [32, 26] on icon at bounding box center [31, 28] width 15 height 15
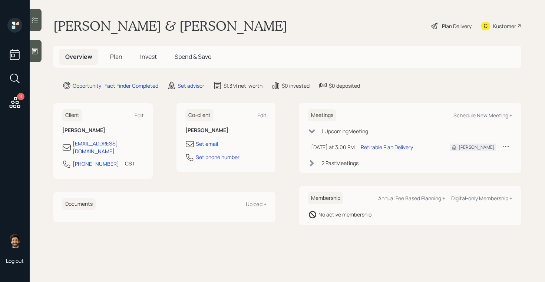
click at [114, 58] on span "Plan" at bounding box center [116, 57] width 12 height 8
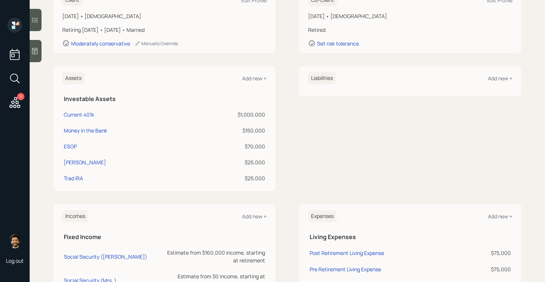
scroll to position [201, 0]
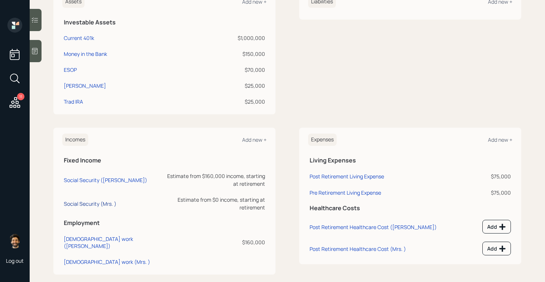
click at [98, 201] on div "Social Security (Mrs. )" at bounding box center [90, 204] width 53 height 7
click at [85, 177] on div "Social Security (Ramesh)" at bounding box center [105, 180] width 83 height 7
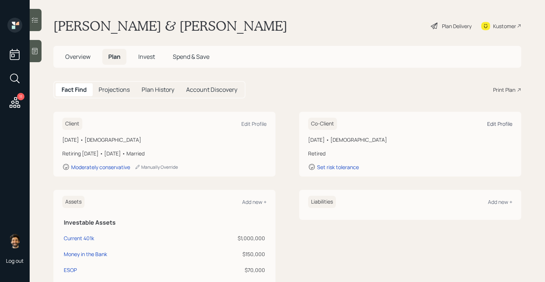
click at [495, 124] on div "Edit Profile" at bounding box center [499, 123] width 25 height 7
select select "11"
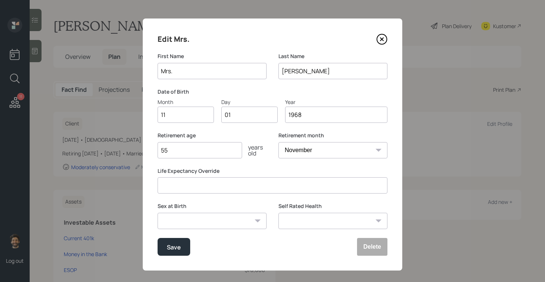
click at [190, 155] on input "55" at bounding box center [200, 150] width 85 height 16
type input "6"
type input "70"
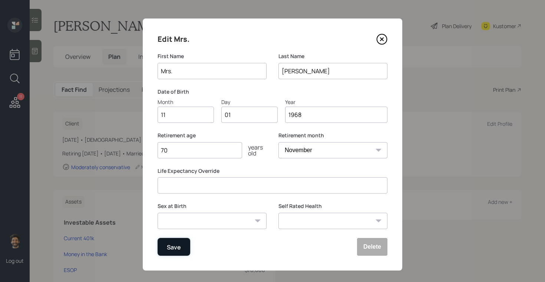
click at [176, 252] on div "Save" at bounding box center [174, 247] width 14 height 10
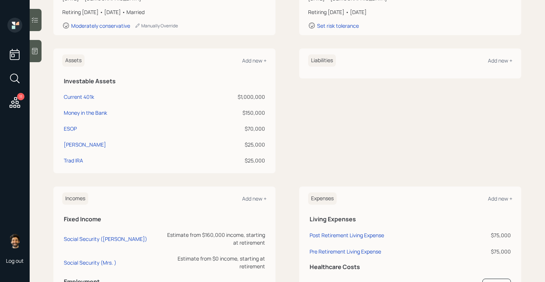
scroll to position [201, 0]
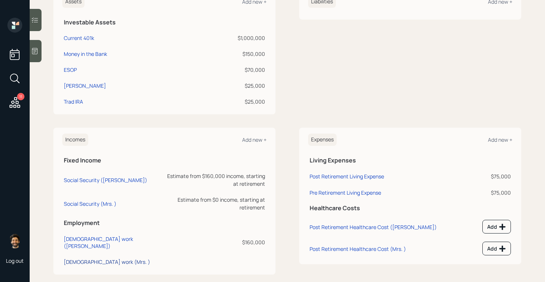
click at [88, 259] on div "Full-time work (Mrs. )" at bounding box center [107, 262] width 86 height 7
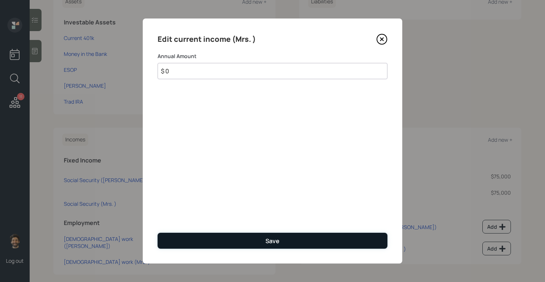
click at [197, 242] on button "Save" at bounding box center [273, 241] width 230 height 16
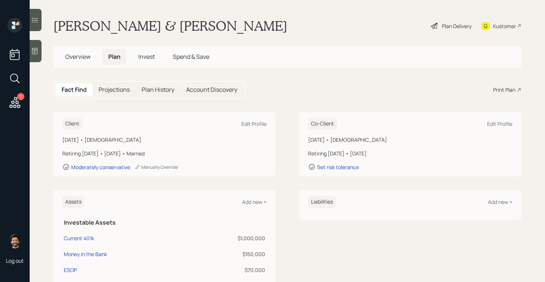
click at [450, 25] on div "Plan Delivery" at bounding box center [457, 26] width 30 height 8
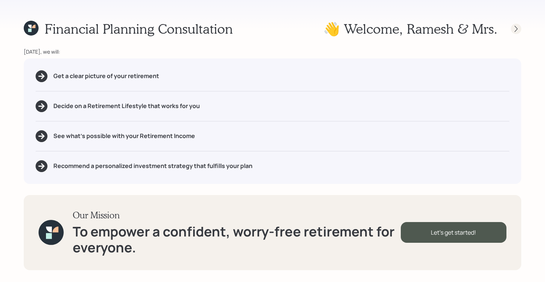
click at [517, 27] on icon at bounding box center [515, 28] width 7 height 7
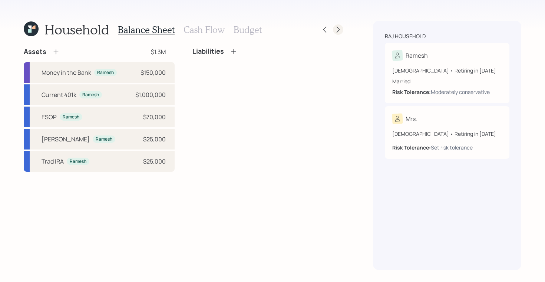
click at [341, 30] on icon at bounding box center [337, 29] width 7 height 7
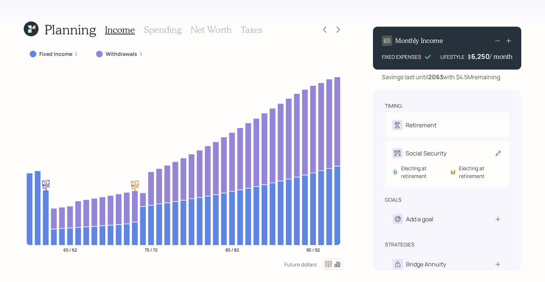
click at [405, 157] on div "Social Security" at bounding box center [419, 153] width 54 height 10
select select "9"
select select "11"
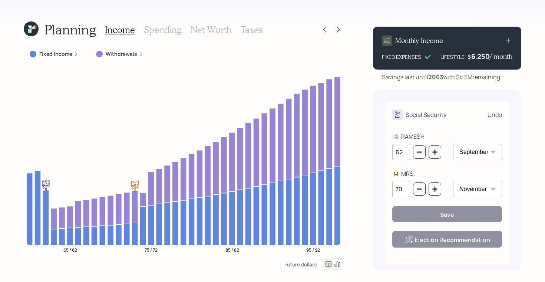
click at [34, 31] on icon at bounding box center [31, 28] width 15 height 15
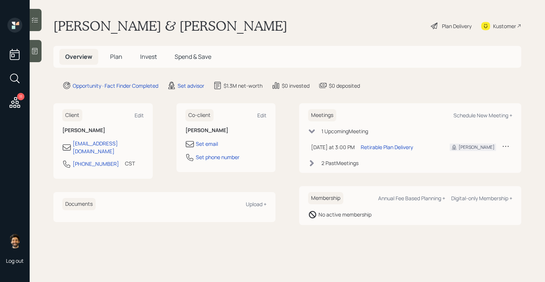
click at [106, 59] on h5 "Plan" at bounding box center [116, 57] width 24 height 16
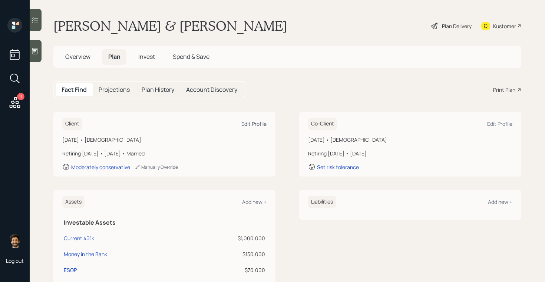
click at [251, 124] on div "Edit Profile" at bounding box center [253, 123] width 25 height 7
select select "9"
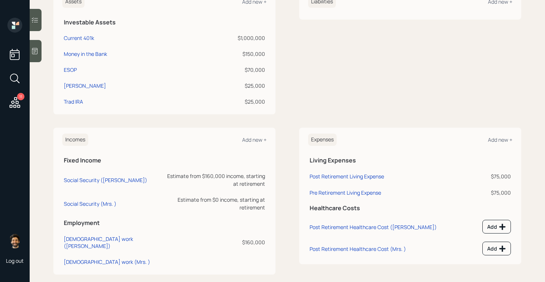
click at [93, 197] on td "Social Security (Mrs. )" at bounding box center [113, 203] width 102 height 24
click at [94, 259] on div "[DEMOGRAPHIC_DATA] work (Mrs. )" at bounding box center [107, 262] width 86 height 7
click at [84, 196] on td "Social Security (Mrs. )" at bounding box center [113, 203] width 102 height 24
click at [83, 201] on div "Social Security (Mrs. )" at bounding box center [90, 204] width 53 height 7
click at [90, 177] on div "Social Security (Ramesh)" at bounding box center [105, 180] width 83 height 7
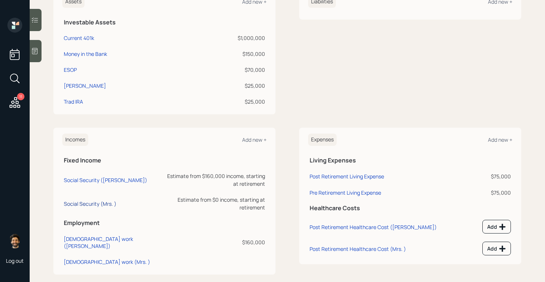
click at [90, 201] on div "Social Security (Mrs. )" at bounding box center [90, 204] width 53 height 7
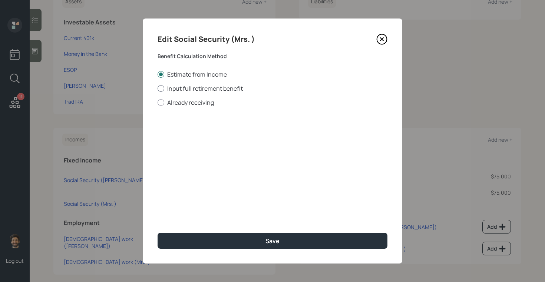
click at [200, 85] on label "Input full retirement benefit" at bounding box center [273, 89] width 230 height 8
click at [158, 88] on input "Input full retirement benefit" at bounding box center [157, 88] width 0 height 0
radio input "true"
click at [189, 133] on input "$" at bounding box center [273, 134] width 230 height 16
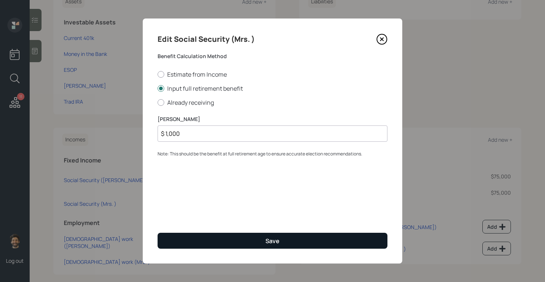
type input "$ 1,000"
click at [176, 246] on button "Save" at bounding box center [273, 241] width 230 height 16
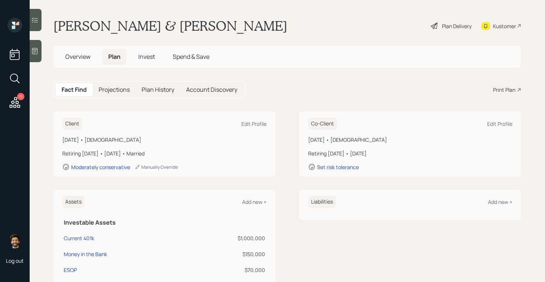
click at [449, 26] on div "Plan Delivery" at bounding box center [457, 26] width 30 height 8
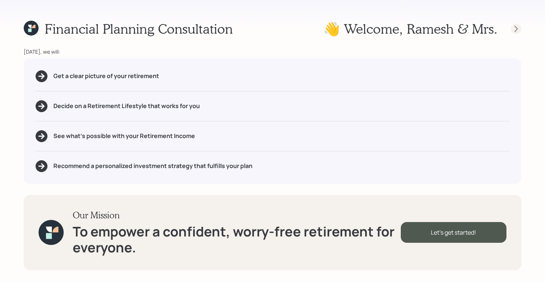
click at [519, 30] on icon at bounding box center [515, 28] width 7 height 7
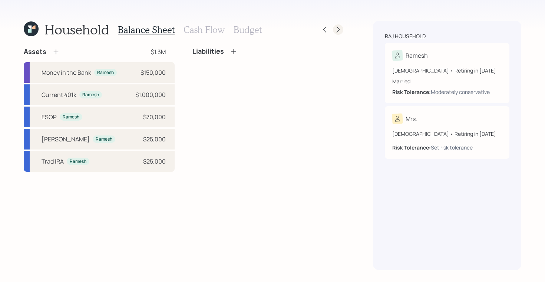
click at [338, 30] on icon at bounding box center [337, 29] width 7 height 7
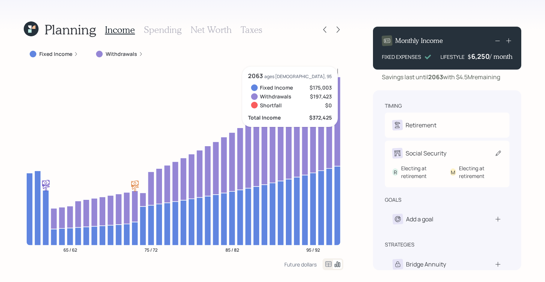
click at [420, 158] on div "Social Security" at bounding box center [426, 153] width 41 height 9
select select "9"
select select "11"
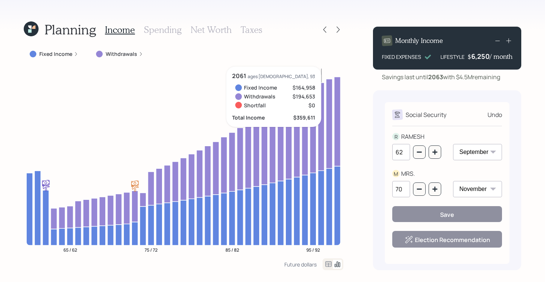
drag, startPoint x: 404, startPoint y: 156, endPoint x: 397, endPoint y: 155, distance: 6.5
click at [397, 155] on input "62" at bounding box center [401, 152] width 18 height 16
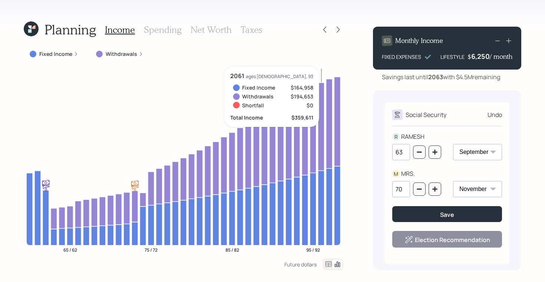
type input "63"
click at [518, 161] on div "Social Security Undo R RAMESH 63 January February March April May June July Aug…" at bounding box center [447, 180] width 148 height 180
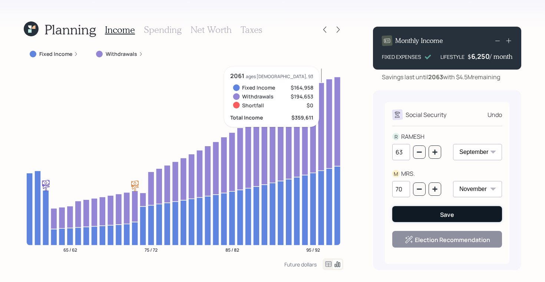
click at [453, 212] on div "Save" at bounding box center [447, 215] width 14 height 8
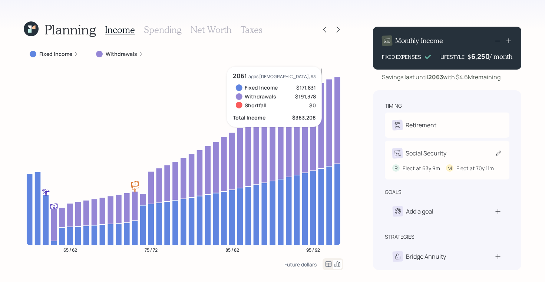
click at [429, 158] on div "Social Security" at bounding box center [426, 153] width 41 height 9
select select "9"
select select "11"
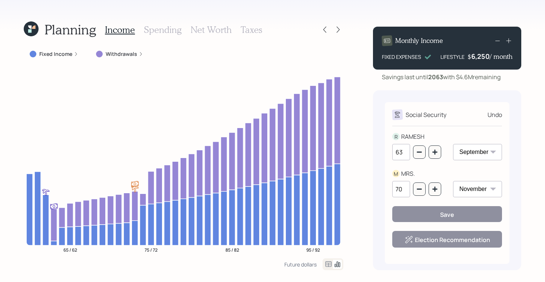
click at [407, 158] on input "63" at bounding box center [401, 152] width 18 height 16
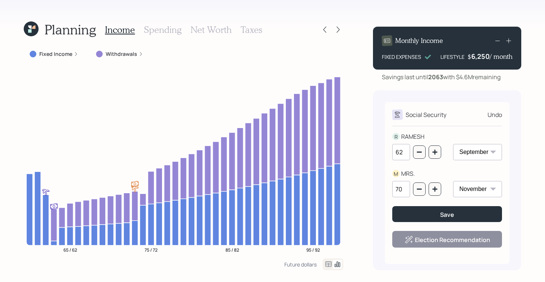
type input "62"
click at [519, 158] on div "Social Security Undo R RAMESH 62 January February March April May June July Aug…" at bounding box center [447, 180] width 148 height 180
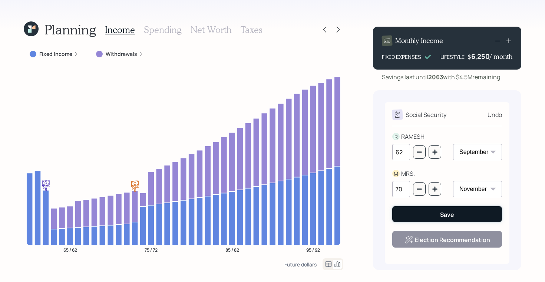
click at [427, 211] on button "Save" at bounding box center [447, 214] width 110 height 16
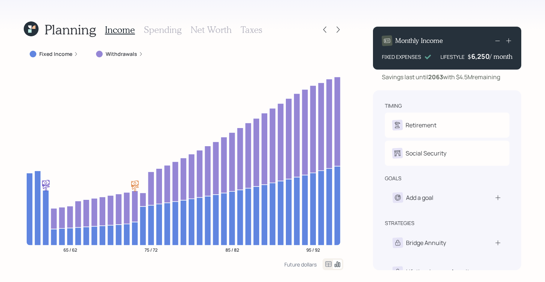
click at [34, 30] on icon at bounding box center [31, 29] width 20 height 20
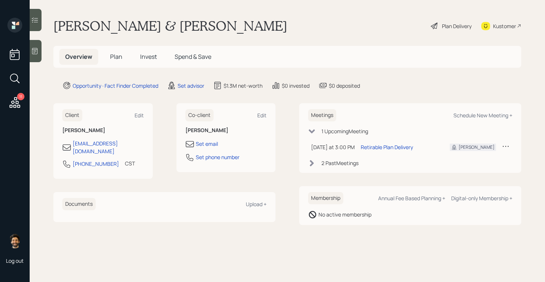
click at [117, 59] on span "Plan" at bounding box center [116, 57] width 12 height 8
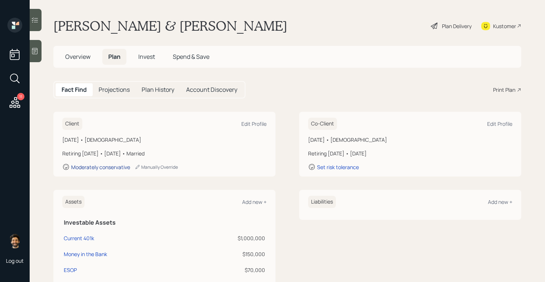
scroll to position [201, 0]
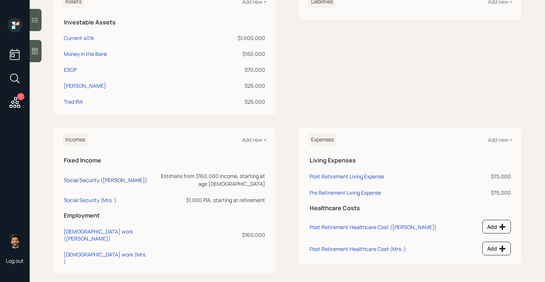
click at [82, 179] on div "Social Security (Ramesh)" at bounding box center [105, 180] width 83 height 7
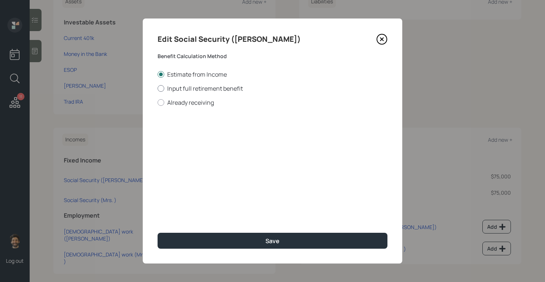
click at [170, 89] on label "Input full retirement benefit" at bounding box center [273, 89] width 230 height 8
click at [158, 89] on input "Input full retirement benefit" at bounding box center [157, 88] width 0 height 0
radio input "true"
click at [191, 132] on input "$" at bounding box center [273, 134] width 230 height 16
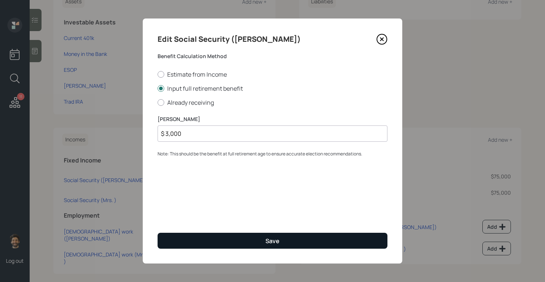
type input "$ 3,000"
click at [193, 233] on button "Save" at bounding box center [273, 241] width 230 height 16
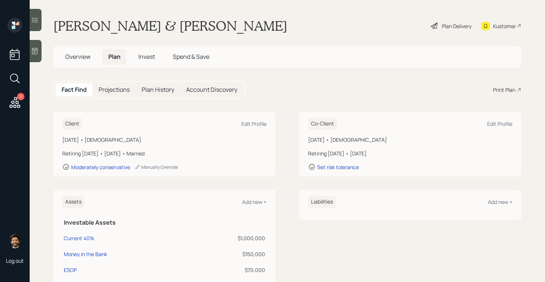
click at [458, 26] on div "Plan Delivery" at bounding box center [457, 26] width 30 height 8
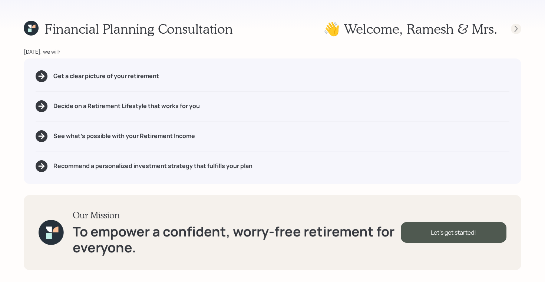
click at [515, 31] on icon at bounding box center [516, 29] width 3 height 6
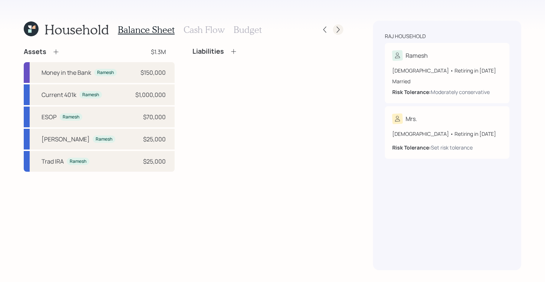
click at [338, 27] on icon at bounding box center [337, 29] width 7 height 7
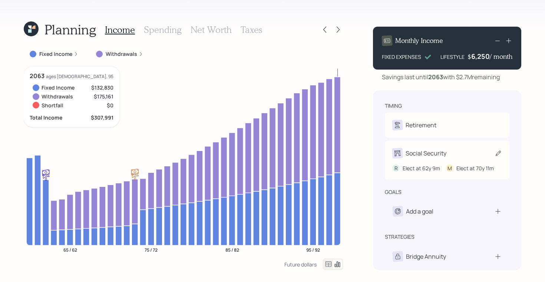
click at [431, 154] on div "Social Security" at bounding box center [426, 153] width 41 height 9
select select "9"
select select "11"
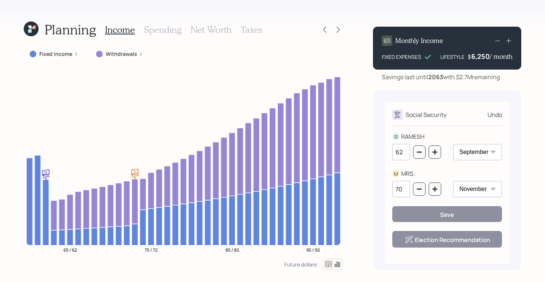
click at [31, 24] on icon at bounding box center [31, 28] width 15 height 15
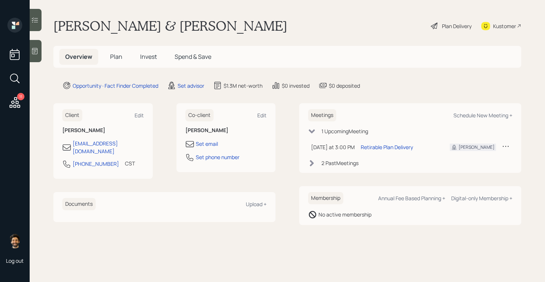
click at [115, 59] on span "Plan" at bounding box center [116, 57] width 12 height 8
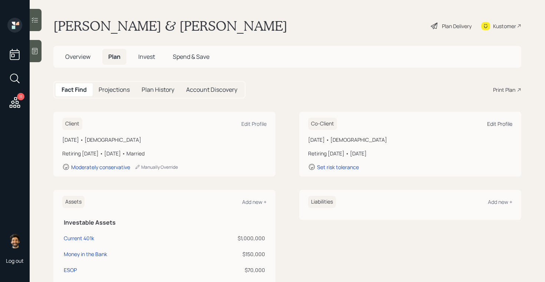
click at [506, 124] on div "Edit Profile" at bounding box center [499, 123] width 25 height 7
select select "11"
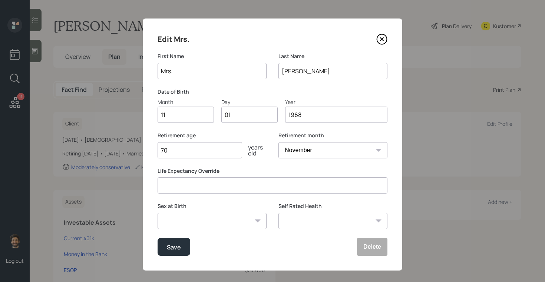
click at [233, 222] on select "Male Female Other / Prefer not to say" at bounding box center [212, 221] width 109 height 16
select select "female"
click at [158, 213] on select "Male Female Other / Prefer not to say" at bounding box center [212, 221] width 109 height 16
click at [172, 245] on div "Save" at bounding box center [174, 247] width 14 height 10
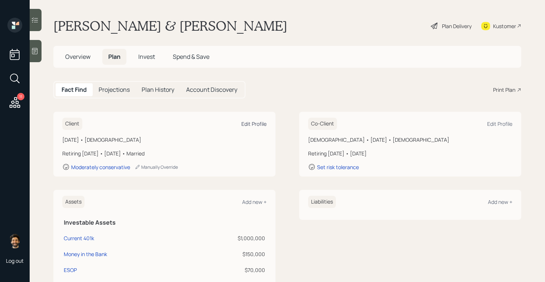
click at [258, 121] on div "Edit Profile" at bounding box center [253, 123] width 25 height 7
select select "9"
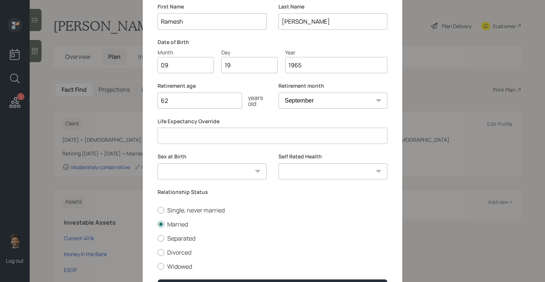
scroll to position [59, 0]
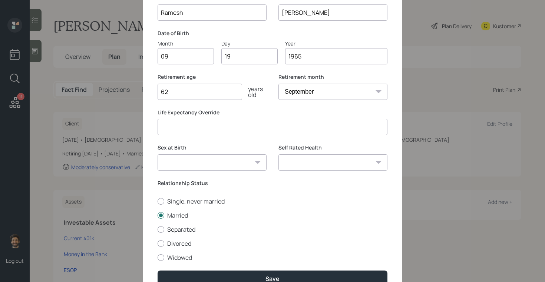
click at [179, 158] on select "Male Female Other / Prefer not to say" at bounding box center [212, 163] width 109 height 16
select select "male"
click at [158, 155] on select "Male Female Other / Prefer not to say" at bounding box center [212, 163] width 109 height 16
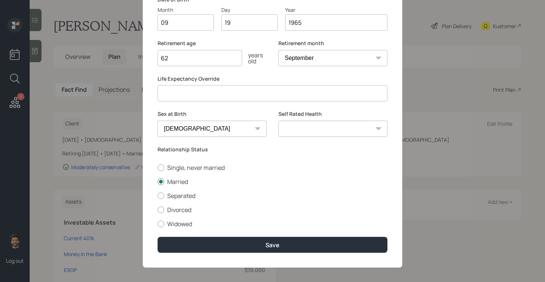
scroll to position [97, 0]
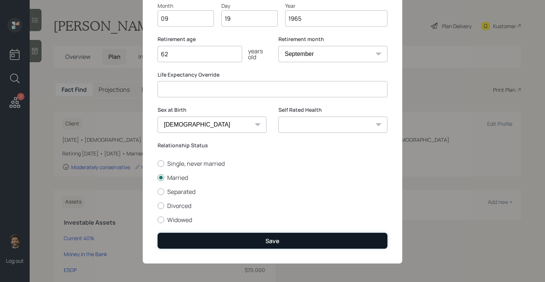
click at [185, 236] on button "Save" at bounding box center [273, 241] width 230 height 16
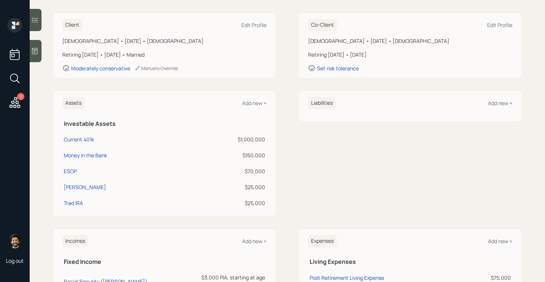
scroll to position [201, 0]
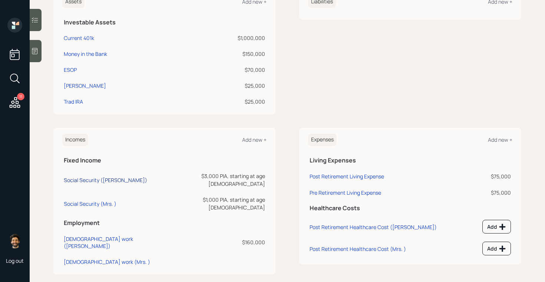
click at [92, 179] on div "Social Security (Ramesh)" at bounding box center [105, 180] width 83 height 7
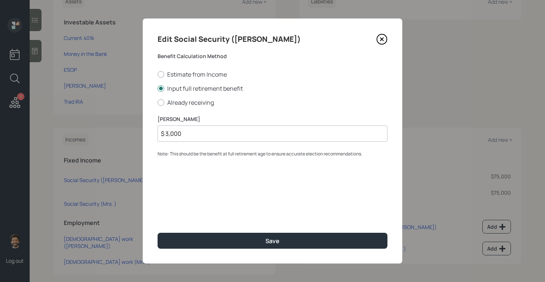
click at [189, 140] on input "$ 3,000" at bounding box center [273, 134] width 230 height 16
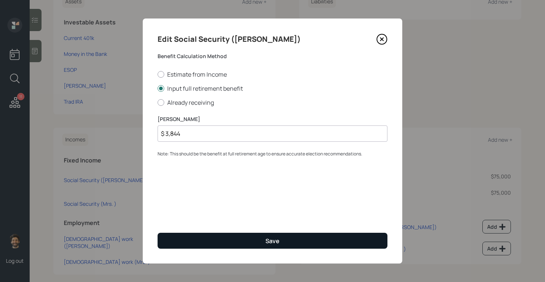
type input "$ 3,844"
click at [179, 242] on button "Save" at bounding box center [273, 241] width 230 height 16
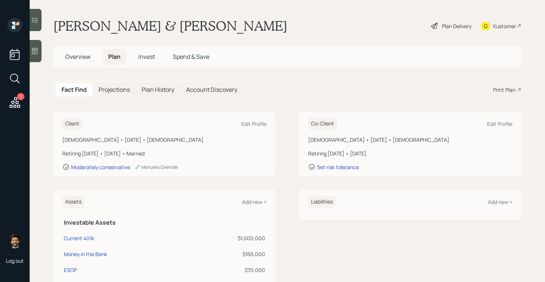
click at [453, 26] on div "Plan Delivery" at bounding box center [457, 26] width 30 height 8
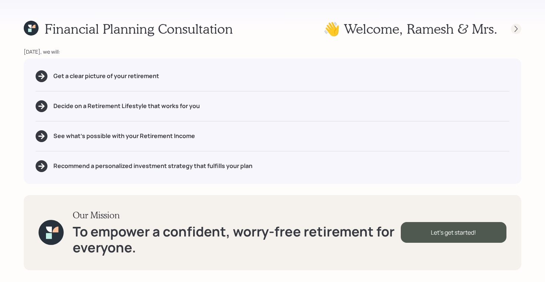
click at [516, 27] on icon at bounding box center [515, 28] width 7 height 7
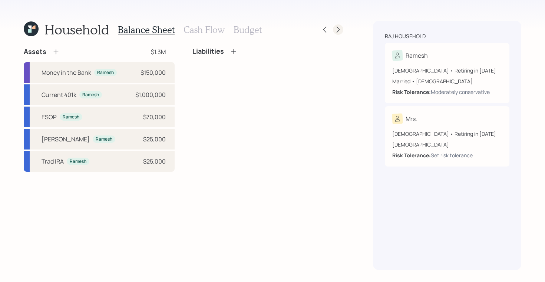
click at [341, 32] on icon at bounding box center [337, 29] width 7 height 7
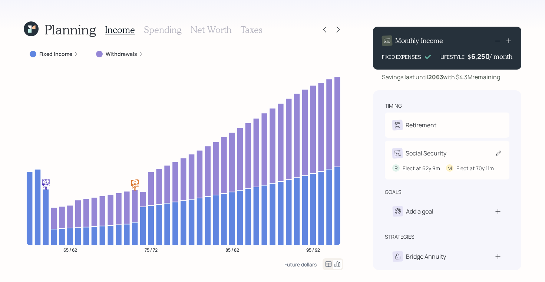
click at [407, 162] on div "R Elect at 62y 9m M Elect at 70y 11m" at bounding box center [447, 166] width 110 height 14
select select "9"
select select "11"
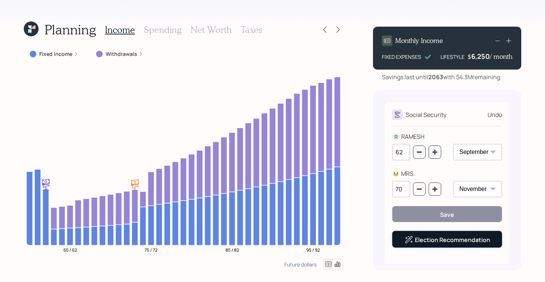
click at [429, 243] on link "Election Recommendation" at bounding box center [452, 240] width 75 height 8
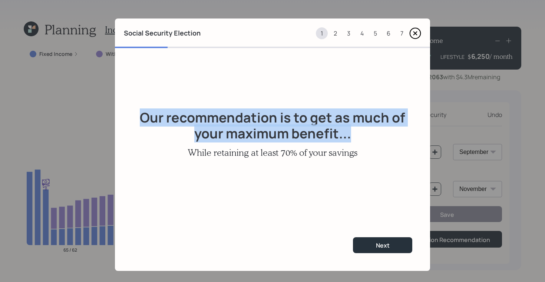
drag, startPoint x: 349, startPoint y: 129, endPoint x: 144, endPoint y: 116, distance: 205.8
click at [144, 116] on h1 "Our recommendation is to get as much of your maximum benefit..." at bounding box center [272, 126] width 279 height 32
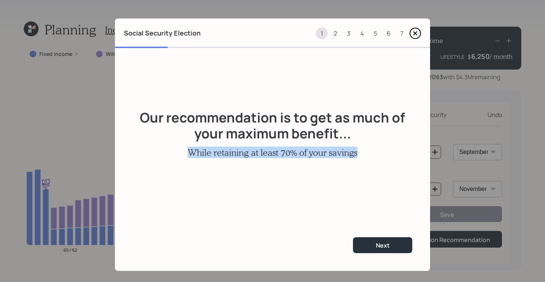
drag, startPoint x: 192, startPoint y: 154, endPoint x: 359, endPoint y: 154, distance: 167.2
click at [359, 154] on div "Our recommendation is to get as much of your maximum benefit... While retaining…" at bounding box center [272, 134] width 315 height 172
click at [370, 249] on button "Next" at bounding box center [382, 246] width 59 height 16
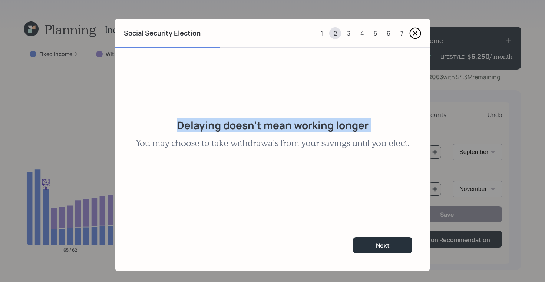
drag, startPoint x: 180, startPoint y: 124, endPoint x: 393, endPoint y: 131, distance: 212.5
click at [393, 131] on div "Delaying doesn't mean working longer You may choose to take withdrawals from yo…" at bounding box center [272, 134] width 315 height 172
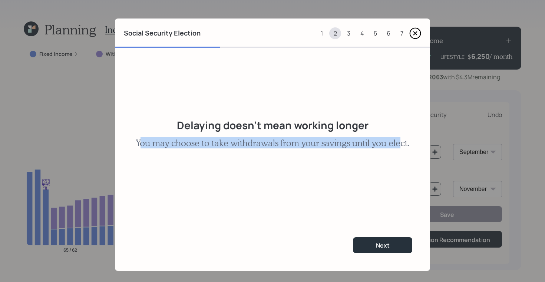
drag, startPoint x: 139, startPoint y: 143, endPoint x: 401, endPoint y: 140, distance: 261.7
click at [401, 140] on h3 "You may choose to take withdrawals from your savings until you elect." at bounding box center [273, 143] width 274 height 11
click at [384, 241] on button "Next" at bounding box center [382, 246] width 59 height 16
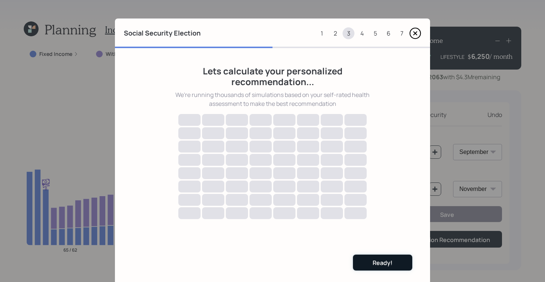
click at [384, 259] on div "Ready!" at bounding box center [383, 263] width 20 height 8
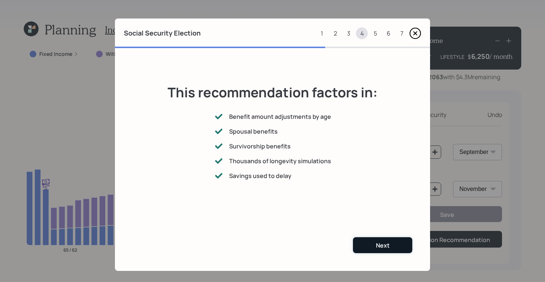
click at [364, 244] on button "Next" at bounding box center [382, 246] width 59 height 16
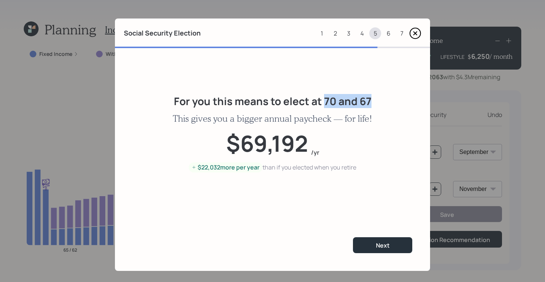
drag, startPoint x: 322, startPoint y: 100, endPoint x: 371, endPoint y: 105, distance: 49.6
click at [371, 105] on div "For you this means to elect at 70 and 67 This gives you a bigger annual paychec…" at bounding box center [272, 134] width 315 height 172
click at [322, 100] on h2 "For you this means to elect at 70 and 67" at bounding box center [273, 101] width 198 height 13
drag, startPoint x: 335, startPoint y: 101, endPoint x: 312, endPoint y: 101, distance: 23.7
click at [312, 101] on h2 "For you this means to elect at 70 and 67" at bounding box center [273, 101] width 198 height 13
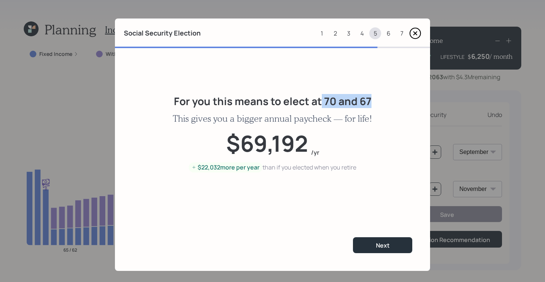
drag, startPoint x: 372, startPoint y: 101, endPoint x: 321, endPoint y: 101, distance: 51.5
click at [321, 101] on div "For you this means to elect at 70 and 67 This gives you a bigger annual paychec…" at bounding box center [272, 134] width 315 height 172
click at [374, 242] on button "Next" at bounding box center [382, 246] width 59 height 16
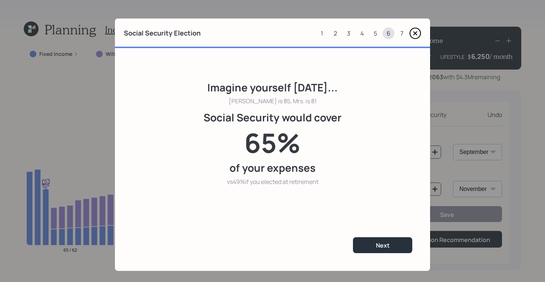
drag, startPoint x: 204, startPoint y: 86, endPoint x: 340, endPoint y: 96, distance: 137.1
click at [340, 96] on div "Imagine yourself in 25 years... Ramesh is 85, Mrs. is 81" at bounding box center [273, 94] width 224 height 24
drag, startPoint x: 276, startPoint y: 103, endPoint x: 262, endPoint y: 103, distance: 13.7
click at [262, 103] on div "Ramesh is 85, Mrs. is 81" at bounding box center [273, 101] width 88 height 9
drag, startPoint x: 304, startPoint y: 103, endPoint x: 282, endPoint y: 103, distance: 21.9
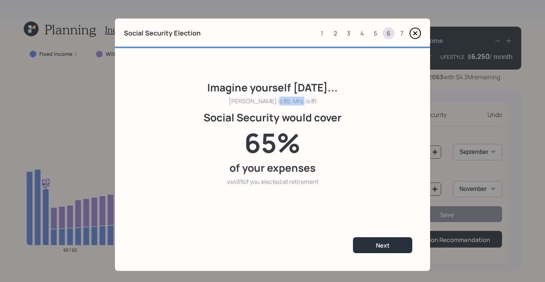
click at [282, 103] on div "Imagine yourself in 25 years... Ramesh is 85, Mrs. is 81" at bounding box center [273, 94] width 224 height 24
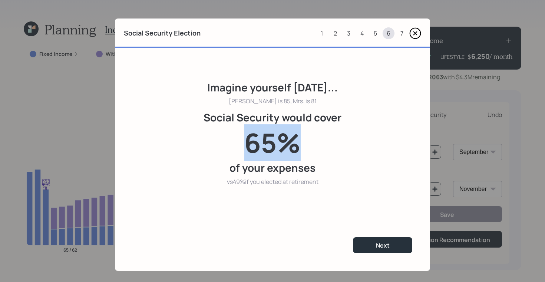
drag, startPoint x: 308, startPoint y: 143, endPoint x: 227, endPoint y: 144, distance: 80.8
click at [227, 144] on div "Social Security would cover 65% of your expenses vs 49% if you elected at retir…" at bounding box center [273, 149] width 224 height 75
drag, startPoint x: 232, startPoint y: 183, endPoint x: 324, endPoint y: 185, distance: 91.9
click at [324, 185] on div "Social Security would cover 65% of your expenses vs 49% if you elected at retir…" at bounding box center [273, 149] width 224 height 75
click at [369, 248] on button "Next" at bounding box center [382, 246] width 59 height 16
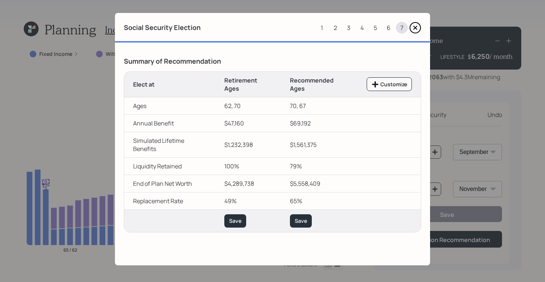
scroll to position [7, 0]
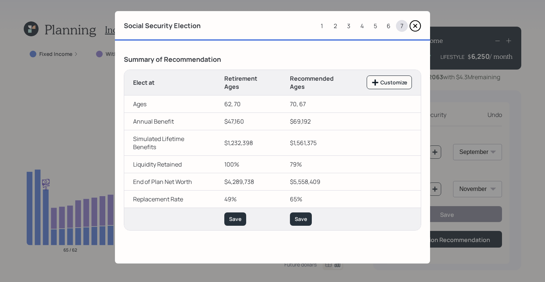
click at [416, 23] on icon at bounding box center [415, 26] width 12 height 12
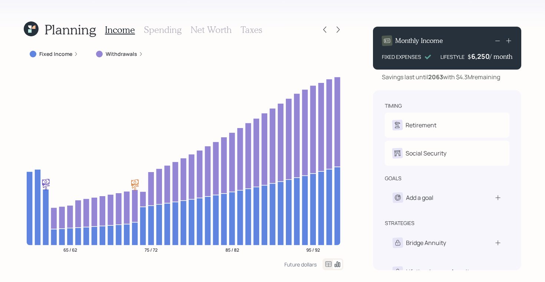
click at [474, 59] on div "6,250" at bounding box center [480, 56] width 19 height 9
click at [474, 59] on div "6250" at bounding box center [480, 56] width 19 height 9
click at [522, 88] on div "Planning Income Spending Net Worth Taxes Fixed Income Withdrawals 65 / 62 75 / …" at bounding box center [272, 141] width 545 height 282
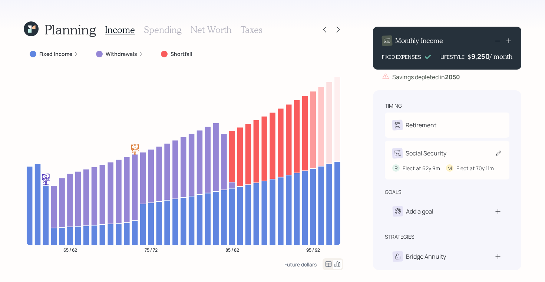
click at [417, 150] on div "Social Security" at bounding box center [426, 153] width 41 height 9
select select "9"
select select "11"
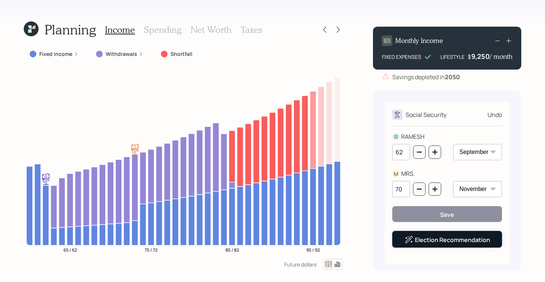
click at [430, 241] on link "Election Recommendation" at bounding box center [452, 240] width 75 height 8
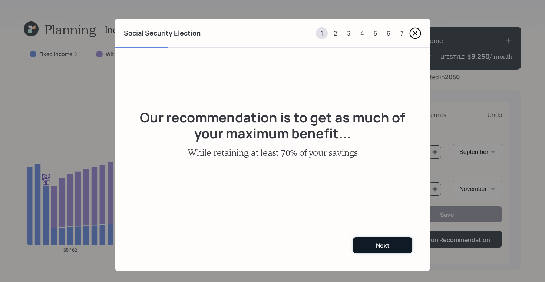
click at [381, 242] on div "Next" at bounding box center [383, 246] width 14 height 8
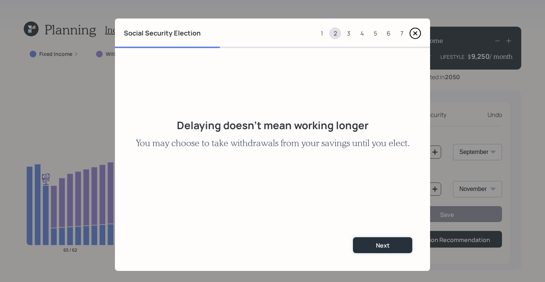
click at [381, 242] on div "Next" at bounding box center [383, 246] width 14 height 8
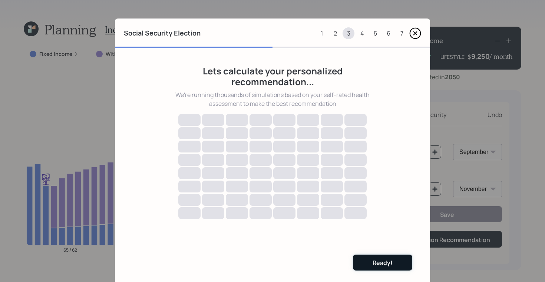
click at [378, 259] on div "Ready!" at bounding box center [383, 263] width 20 height 8
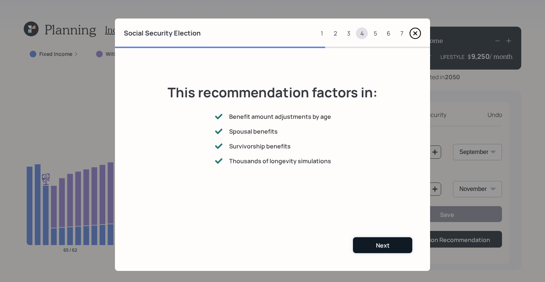
click at [374, 240] on button "Next" at bounding box center [382, 246] width 59 height 16
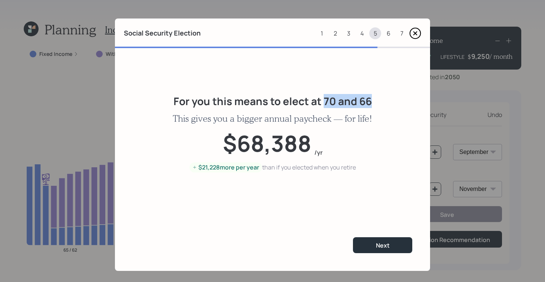
drag, startPoint x: 324, startPoint y: 102, endPoint x: 374, endPoint y: 104, distance: 50.1
click at [374, 104] on div "For you this means to elect at 70 and 66 This gives you a bigger annual paychec…" at bounding box center [272, 134] width 315 height 172
click at [329, 100] on h2 "For you this means to elect at 70 and 66" at bounding box center [272, 101] width 198 height 13
drag, startPoint x: 356, startPoint y: 101, endPoint x: 379, endPoint y: 104, distance: 23.5
click at [379, 104] on div "For you this means to elect at 70 and 66 This gives you a bigger annual paychec…" at bounding box center [272, 134] width 315 height 172
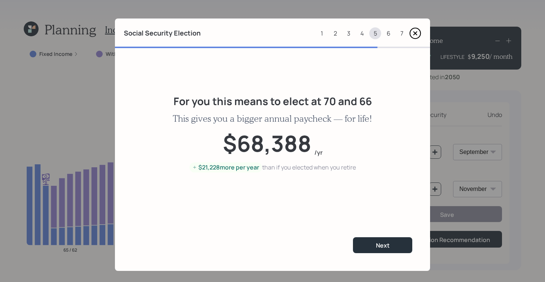
click at [416, 30] on icon at bounding box center [415, 33] width 12 height 12
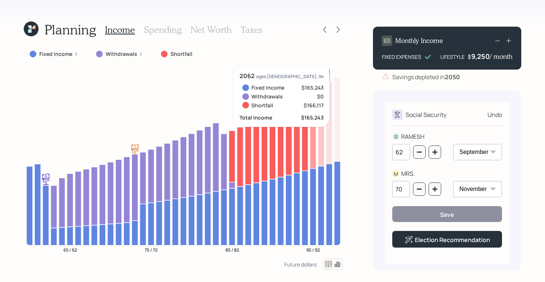
click at [480, 55] on div "9,250" at bounding box center [480, 56] width 19 height 9
click at [480, 55] on div "9250" at bounding box center [480, 56] width 19 height 9
click at [532, 107] on div "Planning Income Spending Net Worth Taxes Fixed Income Withdrawals Shortfall 65 …" at bounding box center [272, 141] width 545 height 282
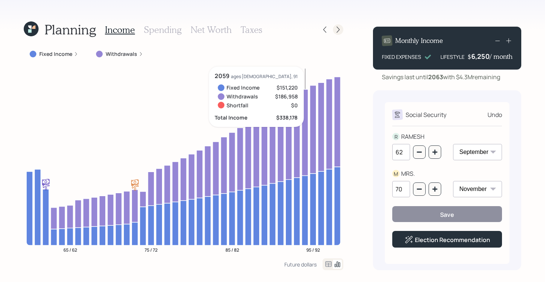
click at [340, 29] on icon at bounding box center [337, 29] width 7 height 7
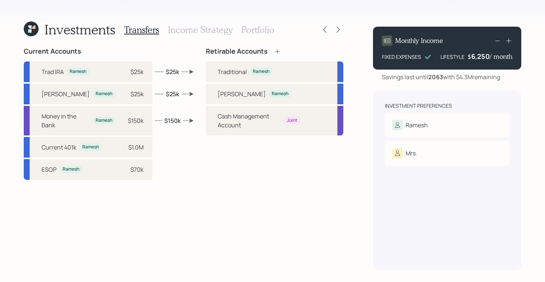
click at [191, 33] on h3 "Income Strategy" at bounding box center [200, 29] width 64 height 11
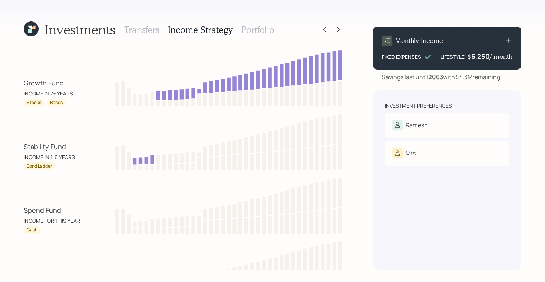
click at [257, 30] on h3 "Portfolio" at bounding box center [257, 29] width 33 height 11
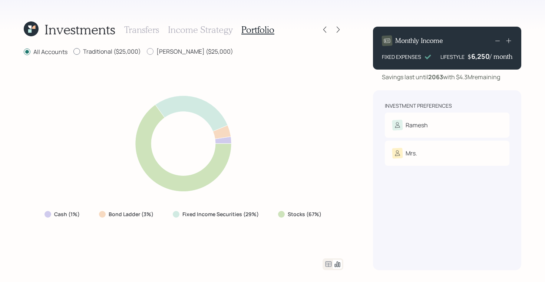
click at [98, 55] on label "Traditional ($25,000)" at bounding box center [106, 51] width 67 height 8
click at [73, 52] on input "Traditional ($25,000)" at bounding box center [73, 52] width 0 height 0
radio input "true"
radio input "false"
click at [164, 52] on label "Roth ($25,000)" at bounding box center [190, 51] width 86 height 8
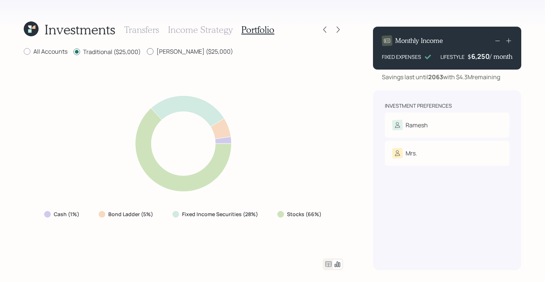
click at [147, 52] on input "Roth ($25,000)" at bounding box center [146, 52] width 0 height 0
radio input "true"
click at [111, 52] on label "Traditional ($25,000)" at bounding box center [106, 51] width 67 height 8
click at [73, 52] on input "Traditional ($25,000)" at bounding box center [73, 52] width 0 height 0
radio input "true"
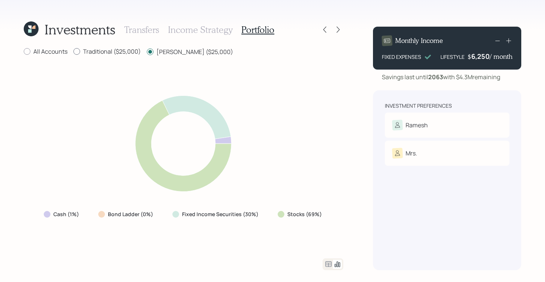
radio input "false"
click at [52, 53] on label "All Accounts" at bounding box center [46, 51] width 44 height 8
click at [24, 52] on input "All Accounts" at bounding box center [23, 52] width 0 height 0
radio input "true"
radio input "false"
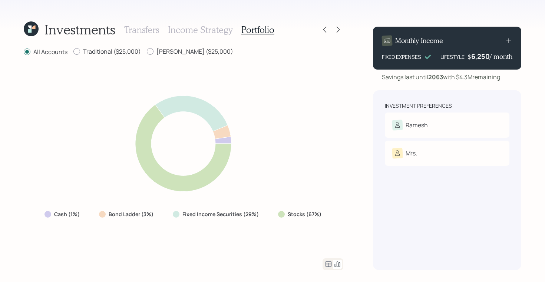
click at [194, 27] on h3 "Income Strategy" at bounding box center [200, 29] width 64 height 11
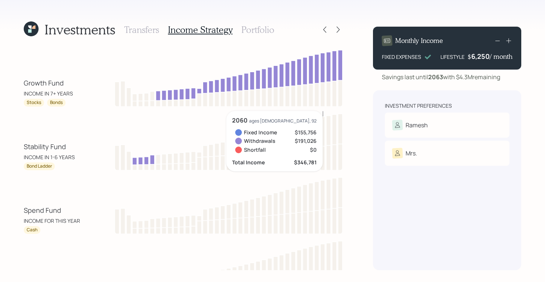
scroll to position [52, 0]
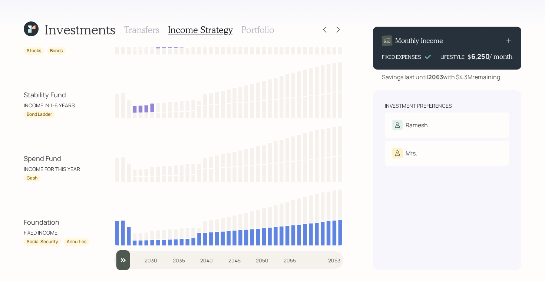
click at [138, 25] on h3 "Transfers" at bounding box center [141, 29] width 35 height 11
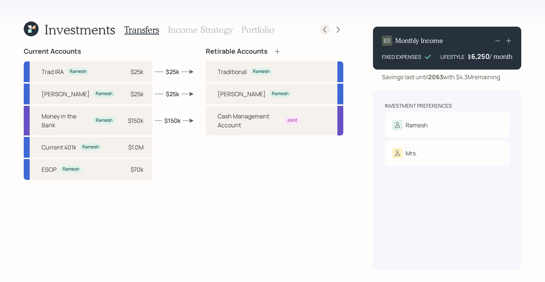
click at [325, 32] on icon at bounding box center [324, 30] width 3 height 6
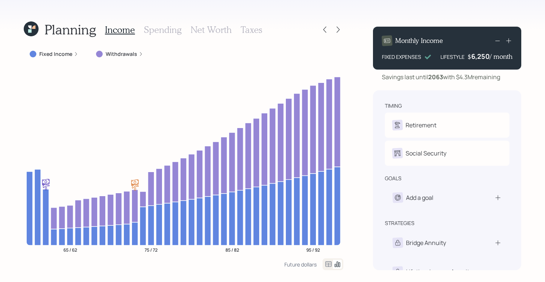
click at [210, 29] on h3 "Net Worth" at bounding box center [211, 29] width 41 height 11
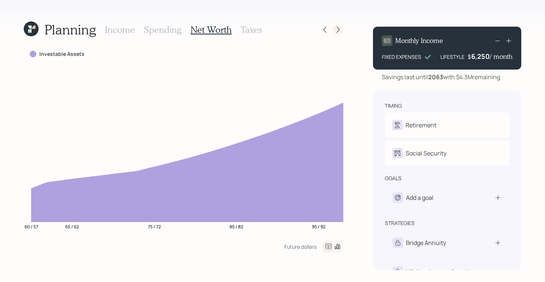
click at [338, 32] on icon at bounding box center [337, 29] width 7 height 7
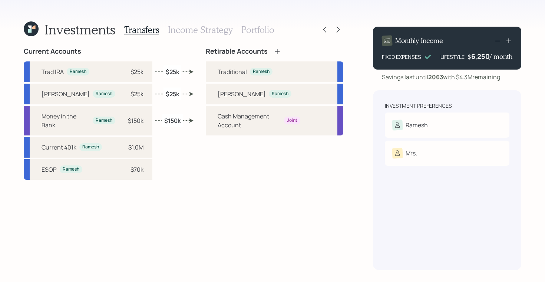
click at [198, 30] on h3 "Income Strategy" at bounding box center [200, 29] width 64 height 11
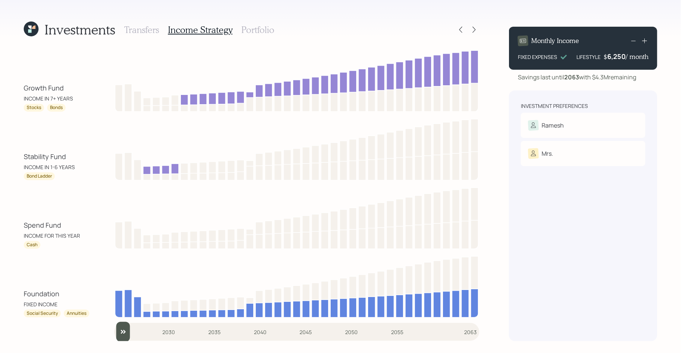
click at [67, 282] on div "Annuities" at bounding box center [77, 313] width 20 height 6
drag, startPoint x: 95, startPoint y: 314, endPoint x: 9, endPoint y: 293, distance: 88.5
click at [9, 282] on div "Investments Transfers Income Strategy Portfolio Growth Fund INCOME IN 7+ YEARS …" at bounding box center [340, 176] width 681 height 353
click at [62, 282] on div "Foundation FIXED INCOME" at bounding box center [57, 298] width 67 height 19
drag, startPoint x: 60, startPoint y: 304, endPoint x: 14, endPoint y: 305, distance: 45.6
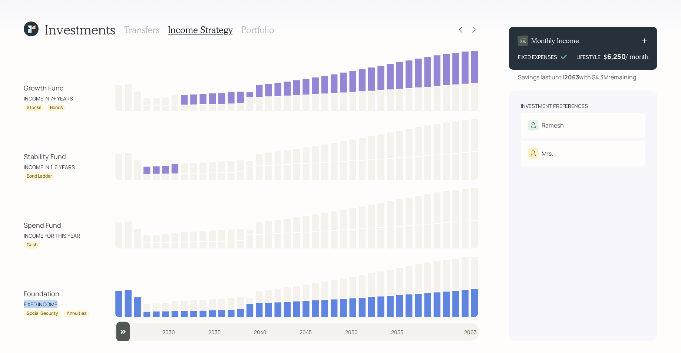
click at [14, 282] on div "Investments Transfers Income Strategy Portfolio Growth Fund INCOME IN 7+ YEARS …" at bounding box center [340, 176] width 681 height 353
drag, startPoint x: 24, startPoint y: 313, endPoint x: 57, endPoint y: 315, distance: 32.7
click at [57, 282] on div "Social Security" at bounding box center [42, 314] width 37 height 8
drag, startPoint x: 68, startPoint y: 315, endPoint x: 90, endPoint y: 315, distance: 22.6
click at [90, 282] on div "Foundation FIXED INCOME Social Security Annuities" at bounding box center [252, 285] width 456 height 64
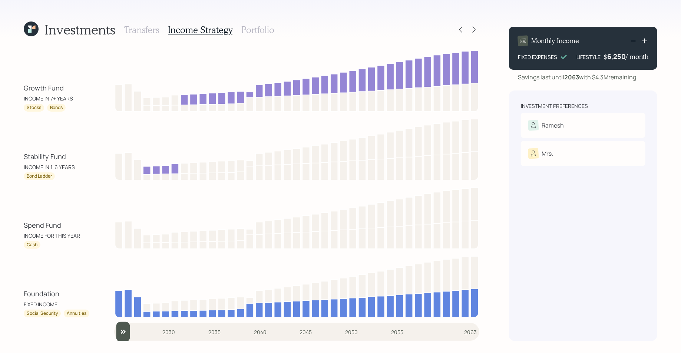
click at [41, 282] on div "FIXED INCOME" at bounding box center [41, 304] width 34 height 8
drag, startPoint x: 59, startPoint y: 223, endPoint x: 20, endPoint y: 223, distance: 38.9
click at [20, 223] on div "Investments Transfers Income Strategy Portfolio Growth Fund INCOME IN 7+ YEARS …" at bounding box center [340, 176] width 681 height 353
drag, startPoint x: 83, startPoint y: 236, endPoint x: 22, endPoint y: 236, distance: 60.4
click at [22, 236] on div "Investments Transfers Income Strategy Portfolio Growth Fund INCOME IN 7+ YEARS …" at bounding box center [340, 176] width 681 height 353
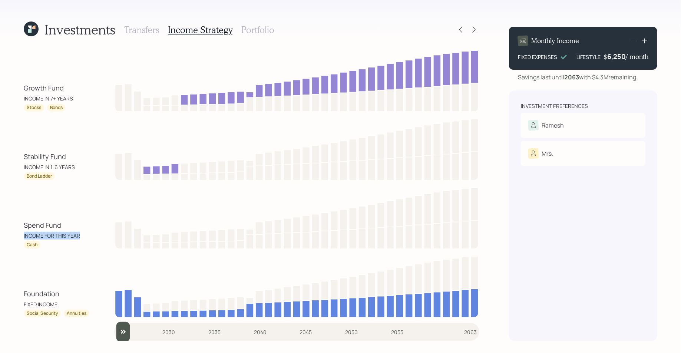
click at [32, 240] on div "Spend Fund INCOME FOR THIS YEAR Cash" at bounding box center [57, 234] width 67 height 29
drag, startPoint x: 37, startPoint y: 245, endPoint x: 25, endPoint y: 245, distance: 12.2
click at [25, 245] on div "Cash" at bounding box center [32, 245] width 17 height 8
click at [38, 238] on div "INCOME FOR THIS YEAR" at bounding box center [52, 236] width 56 height 8
click at [27, 208] on div "Spend Fund INCOME FOR THIS YEAR Cash" at bounding box center [252, 217] width 456 height 64
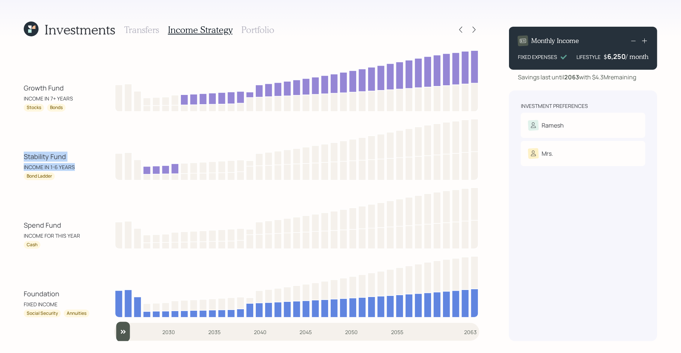
drag, startPoint x: 74, startPoint y: 168, endPoint x: 20, endPoint y: 161, distance: 54.6
click at [20, 161] on div "Investments Transfers Income Strategy Portfolio Growth Fund INCOME IN 7+ YEARS …" at bounding box center [340, 176] width 681 height 353
click at [32, 127] on div "Stability Fund INCOME IN 1-6 YEARS Bond Ladder" at bounding box center [252, 148] width 456 height 64
drag, startPoint x: 75, startPoint y: 99, endPoint x: 24, endPoint y: 91, distance: 50.6
click at [24, 91] on div "Growth Fund INCOME IN 7+ YEARS" at bounding box center [57, 92] width 67 height 19
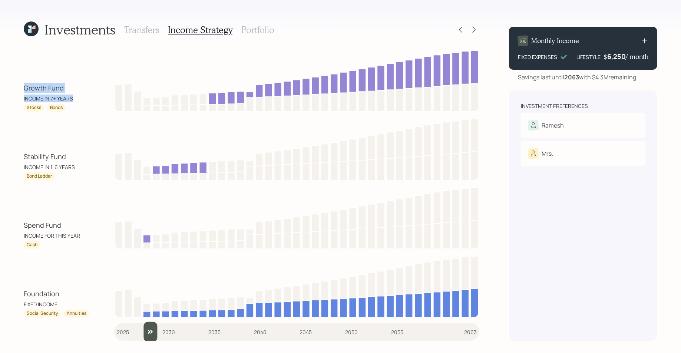
drag, startPoint x: 122, startPoint y: 333, endPoint x: 146, endPoint y: 334, distance: 24.5
click at [146, 282] on input "slider" at bounding box center [296, 332] width 365 height 20
drag, startPoint x: 73, startPoint y: 168, endPoint x: 15, endPoint y: 162, distance: 58.1
click at [15, 162] on div "Investments Transfers Income Strategy Portfolio Growth Fund INCOME IN 7+ YEARS …" at bounding box center [340, 176] width 681 height 353
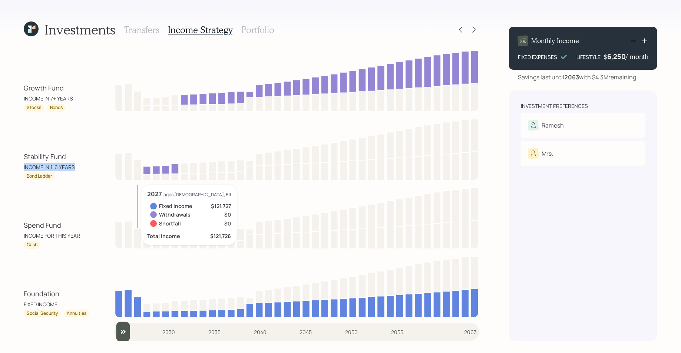
drag, startPoint x: 152, startPoint y: 333, endPoint x: 74, endPoint y: 320, distance: 78.9
type input "2025"
click at [114, 282] on input "slider" at bounding box center [296, 332] width 365 height 20
click at [74, 97] on div "Growth Fund INCOME IN 7+ YEARS" at bounding box center [57, 92] width 67 height 19
drag, startPoint x: 77, startPoint y: 100, endPoint x: 19, endPoint y: 86, distance: 59.3
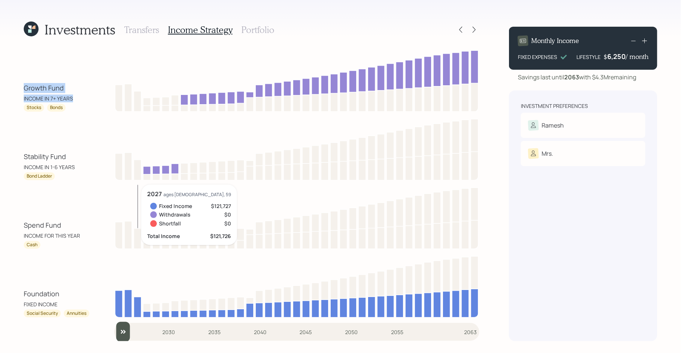
click at [19, 86] on div "Investments Transfers Income Strategy Portfolio Growth Fund INCOME IN 7+ YEARS …" at bounding box center [340, 176] width 681 height 353
click at [26, 105] on div "Stocks" at bounding box center [34, 108] width 20 height 8
drag, startPoint x: 26, startPoint y: 107, endPoint x: 72, endPoint y: 110, distance: 46.1
click at [72, 110] on div "Stocks Bonds" at bounding box center [57, 108] width 67 height 8
drag, startPoint x: 81, startPoint y: 236, endPoint x: 15, endPoint y: 227, distance: 67.0
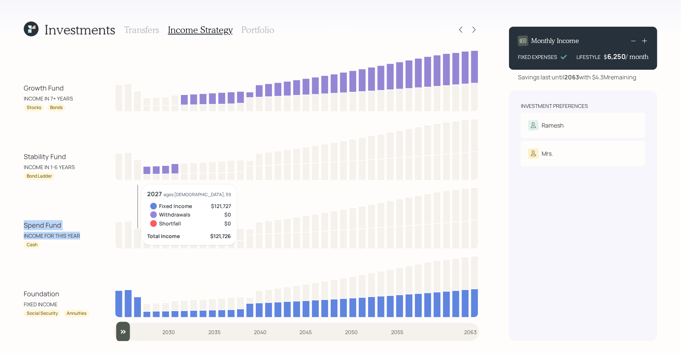
click at [15, 227] on div "Investments Transfers Income Strategy Portfolio Growth Fund INCOME IN 7+ YEARS …" at bounding box center [340, 176] width 681 height 353
drag, startPoint x: 76, startPoint y: 166, endPoint x: 21, endPoint y: 158, distance: 55.5
click at [21, 158] on div "Investments Transfers Income Strategy Portfolio Growth Fund INCOME IN 7+ YEARS …" at bounding box center [340, 176] width 681 height 353
drag, startPoint x: 73, startPoint y: 102, endPoint x: 13, endPoint y: 89, distance: 61.4
click at [13, 89] on div "Investments Transfers Income Strategy Portfolio Growth Fund INCOME IN 7+ YEARS …" at bounding box center [340, 176] width 681 height 353
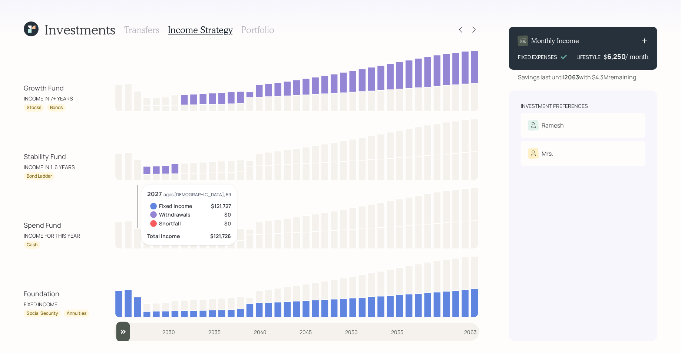
click at [261, 27] on h3 "Portfolio" at bounding box center [257, 29] width 33 height 11
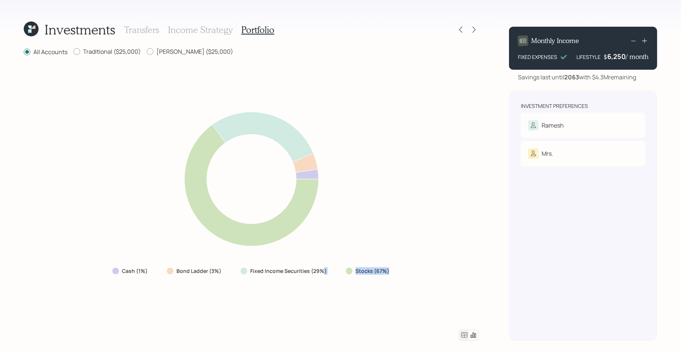
drag, startPoint x: 390, startPoint y: 272, endPoint x: 322, endPoint y: 271, distance: 68.6
click at [322, 271] on div "Cash (1%) Bond Ladder (3%) Fixed Income Securities (29%) Stocks (67%)" at bounding box center [251, 270] width 290 height 13
click at [329, 272] on div "Fixed Income Securities (29%)" at bounding box center [284, 270] width 99 height 13
drag, startPoint x: 329, startPoint y: 272, endPoint x: 241, endPoint y: 271, distance: 88.6
click at [241, 271] on div "Fixed Income Securities (29%)" at bounding box center [284, 270] width 99 height 13
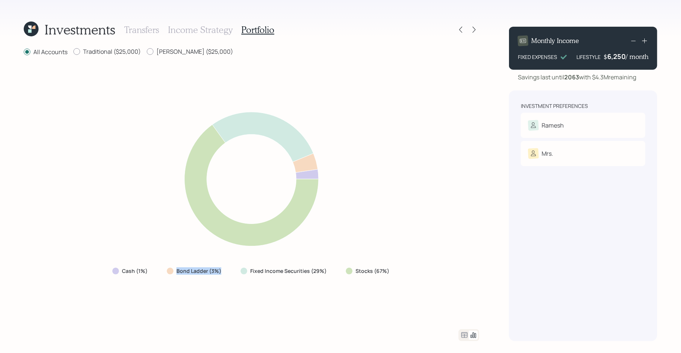
drag, startPoint x: 222, startPoint y: 269, endPoint x: 152, endPoint y: 270, distance: 70.8
click at [152, 270] on div "Cash (1%) Bond Ladder (3%) Fixed Income Securities (29%) Stocks (67%)" at bounding box center [251, 270] width 290 height 13
click at [147, 271] on label "Cash (1%)" at bounding box center [135, 270] width 26 height 7
drag, startPoint x: 152, startPoint y: 272, endPoint x: 104, endPoint y: 272, distance: 48.2
click at [104, 272] on div "Cash (1%) Bond Ladder (3%) Fixed Income Securities (29%) Stocks (67%)" at bounding box center [252, 193] width 456 height 255
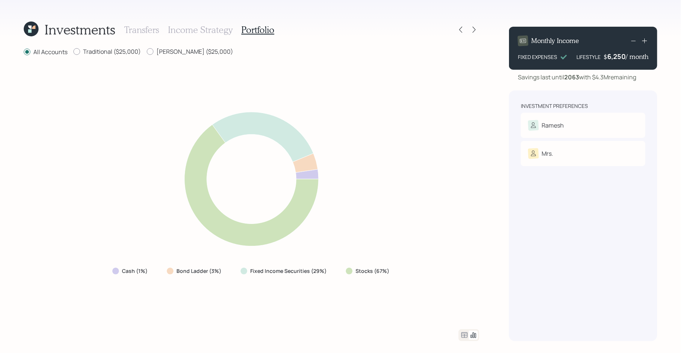
click at [202, 55] on div "All Accounts Traditional ($25,000) Roth ($25,000)" at bounding box center [252, 51] width 456 height 9
drag, startPoint x: 199, startPoint y: 53, endPoint x: 76, endPoint y: 51, distance: 123.1
click at [76, 51] on div "All Accounts Traditional ($25,000) Roth ($25,000)" at bounding box center [252, 51] width 456 height 9
click at [186, 56] on div "Roth ($25,000)" at bounding box center [190, 51] width 86 height 9
click at [108, 52] on label "Traditional ($25,000)" at bounding box center [106, 51] width 67 height 8
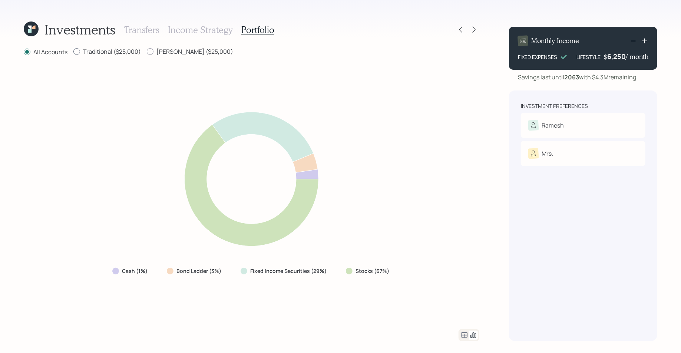
click at [73, 52] on input "Traditional ($25,000)" at bounding box center [73, 52] width 0 height 0
radio input "true"
click at [47, 53] on label "All Accounts" at bounding box center [46, 51] width 44 height 8
click at [24, 52] on input "All Accounts" at bounding box center [23, 52] width 0 height 0
radio input "true"
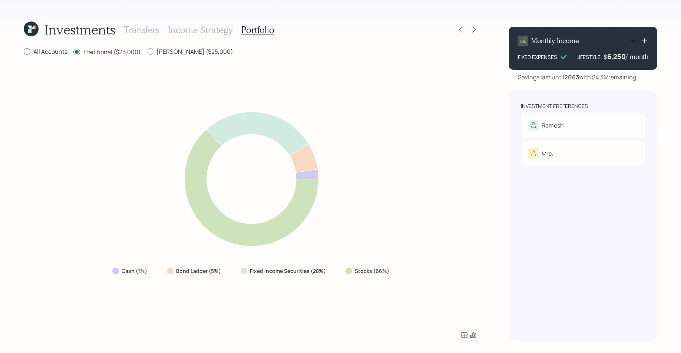
radio input "false"
click at [212, 52] on div "All Accounts Traditional ($25,000) Roth ($25,000)" at bounding box center [252, 51] width 456 height 9
drag, startPoint x: 206, startPoint y: 51, endPoint x: 64, endPoint y: 50, distance: 142.0
click at [64, 51] on div "All Accounts Traditional ($25,000) Roth ($25,000)" at bounding box center [252, 51] width 456 height 9
click at [192, 59] on div "All Accounts Traditional ($25,000) Roth ($25,000) Cash (1%) Bond Ladder (3%) Fi…" at bounding box center [252, 194] width 456 height 294
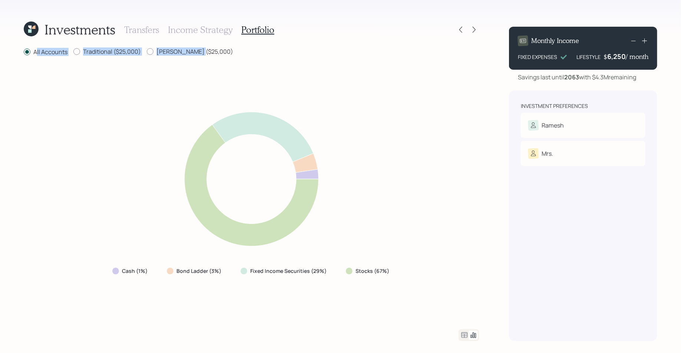
drag, startPoint x: 201, startPoint y: 52, endPoint x: 36, endPoint y: 50, distance: 165.0
click at [36, 50] on div "All Accounts Traditional ($25,000) Roth ($25,000)" at bounding box center [252, 51] width 456 height 9
click at [156, 72] on div "Cash (1%) Bond Ladder (3%) Fixed Income Securities (29%) Stocks (67%)" at bounding box center [252, 193] width 456 height 255
drag, startPoint x: 208, startPoint y: 56, endPoint x: 80, endPoint y: 56, distance: 128.6
click at [80, 56] on div "All Accounts Traditional ($25,000) Roth ($25,000)" at bounding box center [252, 51] width 456 height 9
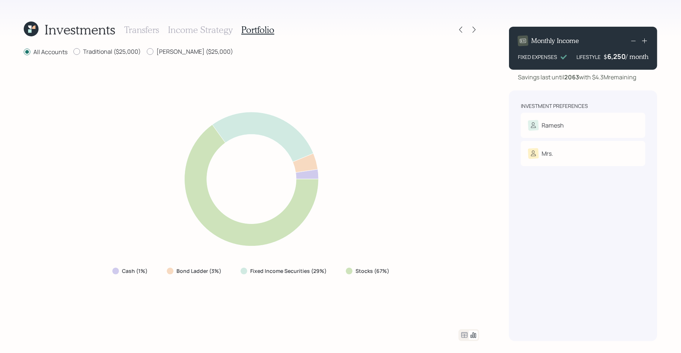
click at [464, 282] on icon at bounding box center [464, 335] width 6 height 6
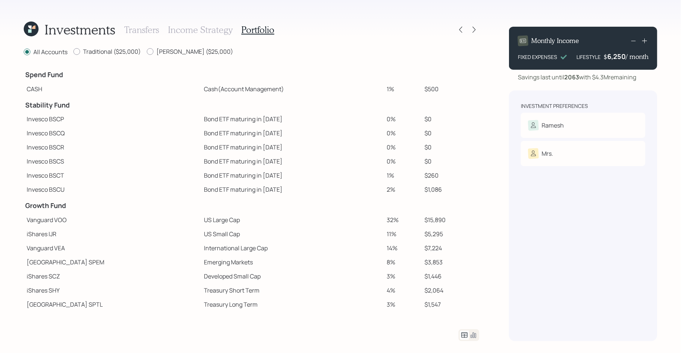
scroll to position [86, 0]
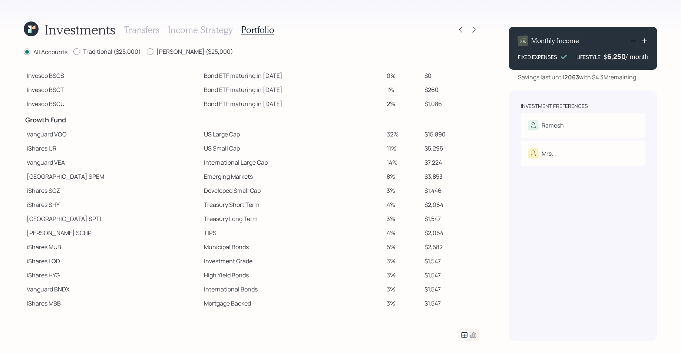
click at [30, 134] on td "Vanguard VOO" at bounding box center [112, 134] width 177 height 14
drag, startPoint x: 27, startPoint y: 134, endPoint x: 64, endPoint y: 134, distance: 37.1
click at [64, 134] on td "Vanguard VOO" at bounding box center [112, 134] width 177 height 14
drag, startPoint x: 24, startPoint y: 151, endPoint x: 52, endPoint y: 150, distance: 27.8
click at [52, 150] on td "iShares IJR" at bounding box center [112, 148] width 177 height 14
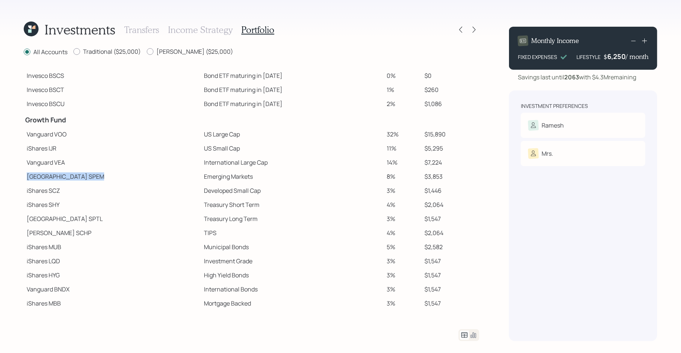
drag, startPoint x: 27, startPoint y: 178, endPoint x: 62, endPoint y: 181, distance: 35.3
click at [62, 181] on td "State Street SPEM" at bounding box center [112, 176] width 177 height 14
drag, startPoint x: 28, startPoint y: 229, endPoint x: 50, endPoint y: 232, distance: 22.4
click at [50, 232] on td "Schwab SCHP" at bounding box center [112, 233] width 177 height 14
click at [25, 128] on td "Vanguard VOO" at bounding box center [112, 134] width 177 height 14
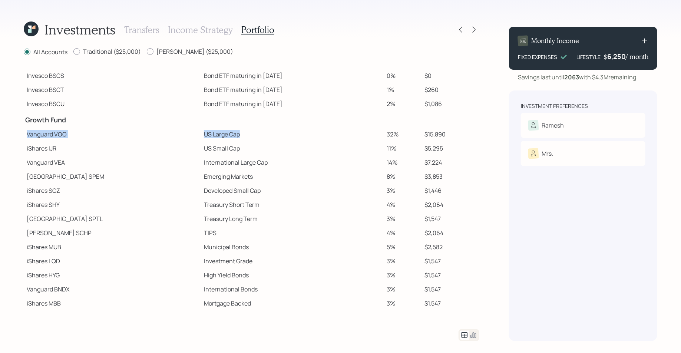
drag, startPoint x: 28, startPoint y: 135, endPoint x: 205, endPoint y: 137, distance: 177.6
click at [205, 137] on tr "Vanguard VOO US Large Cap 32% $15,890" at bounding box center [252, 134] width 456 height 14
click at [61, 134] on td "Vanguard VOO" at bounding box center [112, 134] width 177 height 14
click at [106, 128] on td "Vanguard VOO" at bounding box center [112, 134] width 177 height 14
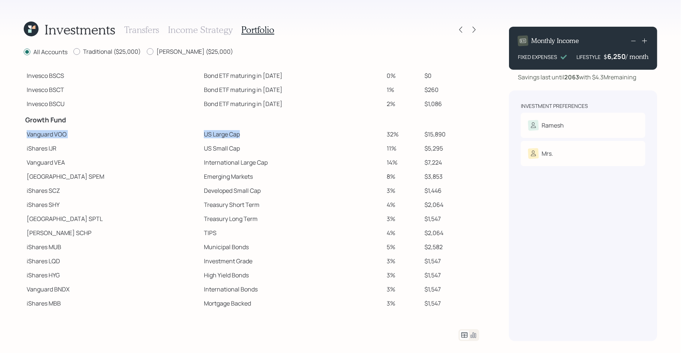
drag, startPoint x: 25, startPoint y: 136, endPoint x: 212, endPoint y: 138, distance: 186.5
click at [212, 138] on tr "Vanguard VOO US Large Cap 32% $15,890" at bounding box center [252, 134] width 456 height 14
click at [212, 138] on td "US Large Cap" at bounding box center [292, 134] width 183 height 14
drag, startPoint x: 165, startPoint y: 132, endPoint x: 205, endPoint y: 134, distance: 39.7
click at [205, 134] on td "US Large Cap" at bounding box center [292, 134] width 183 height 14
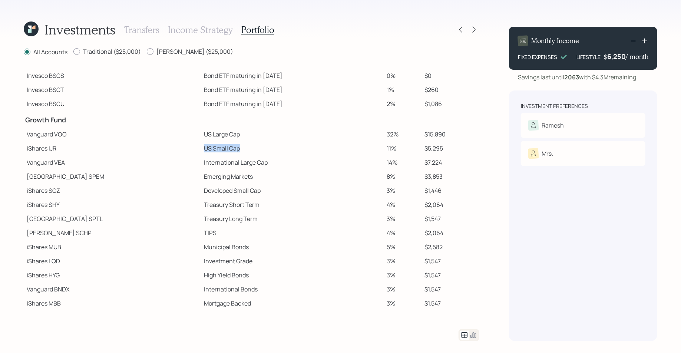
drag, startPoint x: 163, startPoint y: 147, endPoint x: 200, endPoint y: 147, distance: 37.1
click at [201, 147] on td "US Small Cap" at bounding box center [292, 148] width 183 height 14
drag, startPoint x: 167, startPoint y: 160, endPoint x: 235, endPoint y: 162, distance: 68.6
click at [235, 162] on td "International Large Cap" at bounding box center [292, 162] width 183 height 14
drag, startPoint x: 162, startPoint y: 177, endPoint x: 218, endPoint y: 179, distance: 55.3
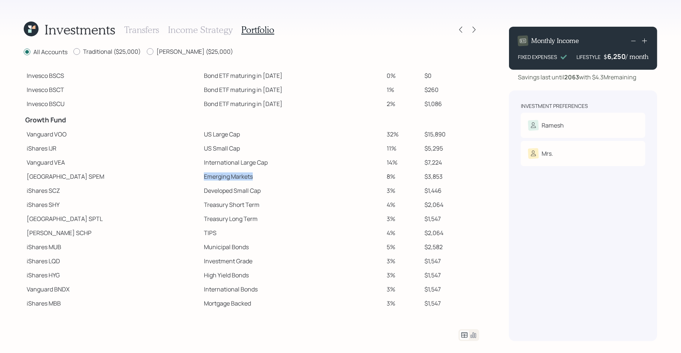
click at [218, 179] on td "Emerging Markets" at bounding box center [292, 176] width 183 height 14
drag, startPoint x: 166, startPoint y: 186, endPoint x: 229, endPoint y: 195, distance: 63.2
click at [229, 195] on td "Developed Small Cap" at bounding box center [292, 190] width 183 height 14
drag, startPoint x: 165, startPoint y: 204, endPoint x: 251, endPoint y: 213, distance: 86.1
click at [251, 213] on tbody "Spend Fund CASH Cash (Account Management) 1% $500 Stability Fund Invesco BSCP B…" at bounding box center [252, 145] width 456 height 330
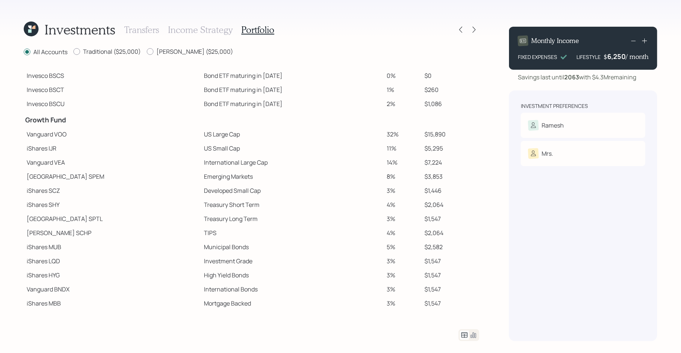
click at [201, 216] on td "Treasury Long Term" at bounding box center [292, 219] width 183 height 14
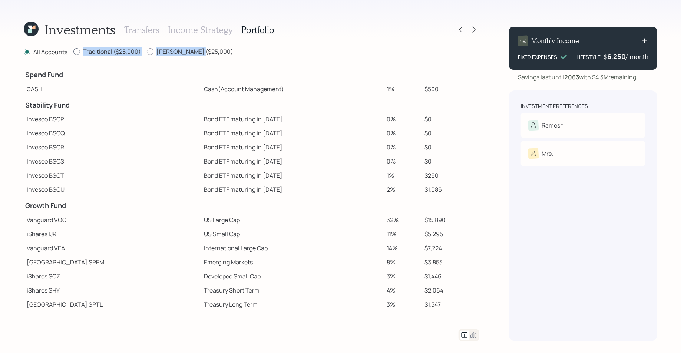
drag, startPoint x: 201, startPoint y: 49, endPoint x: 75, endPoint y: 53, distance: 125.4
click at [75, 53] on div "All Accounts Traditional ($25,000) Roth ($25,000)" at bounding box center [252, 51] width 456 height 9
click at [32, 36] on icon at bounding box center [31, 28] width 15 height 15
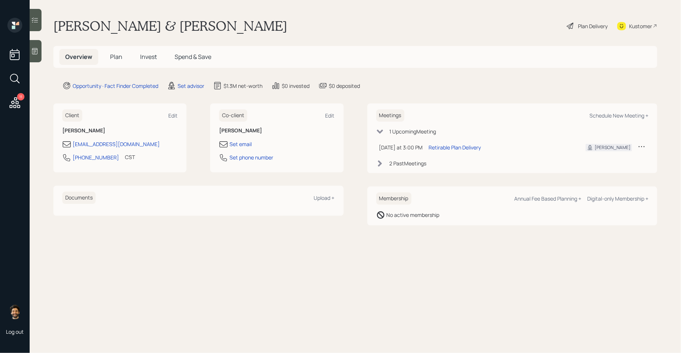
click at [112, 55] on span "Plan" at bounding box center [116, 57] width 12 height 8
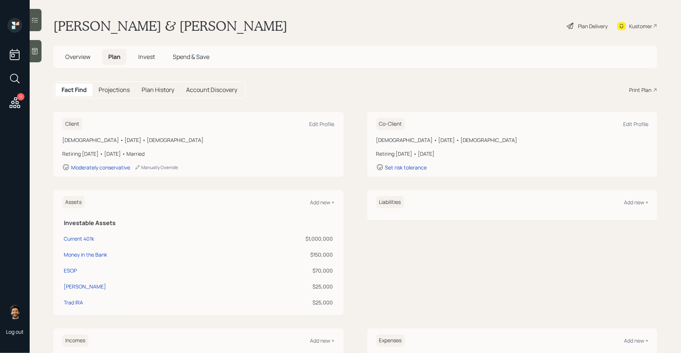
click at [545, 86] on div "Print Plan" at bounding box center [640, 90] width 22 height 8
click at [79, 59] on span "Overview" at bounding box center [77, 57] width 25 height 8
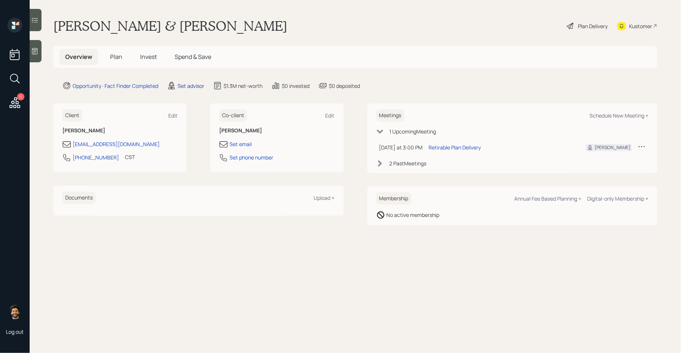
click at [185, 83] on div "Set advisor" at bounding box center [191, 86] width 27 height 8
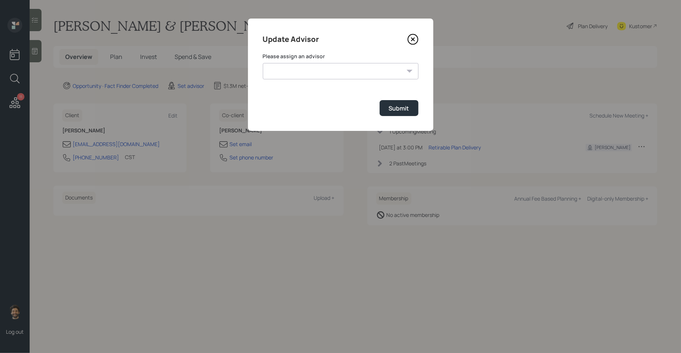
click at [307, 77] on select "Michael Russo Jonah Coleman Tyler End Treva Nostdahl Eric Schwartz Sami Boghos …" at bounding box center [341, 71] width 156 height 16
select select "f14b762f-c7c2-4b89-9227-8fa891345eea"
click at [263, 63] on select "Michael Russo Jonah Coleman Tyler End Treva Nostdahl Eric Schwartz Sami Boghos …" at bounding box center [341, 71] width 156 height 16
click at [395, 110] on div "Submit" at bounding box center [399, 108] width 20 height 8
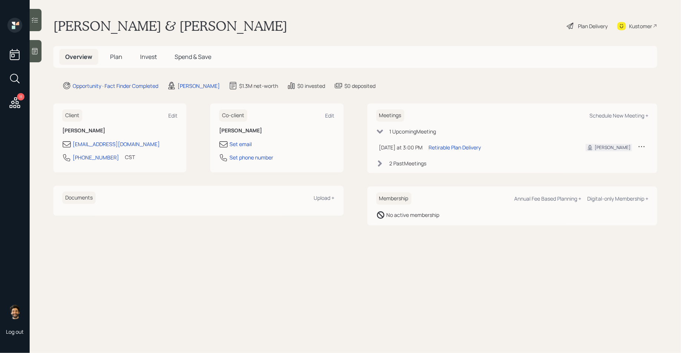
click at [149, 53] on span "Invest" at bounding box center [148, 57] width 17 height 8
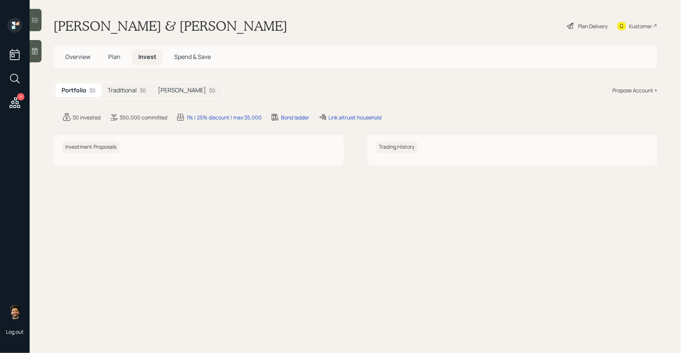
click at [78, 59] on span "Overview" at bounding box center [77, 57] width 25 height 8
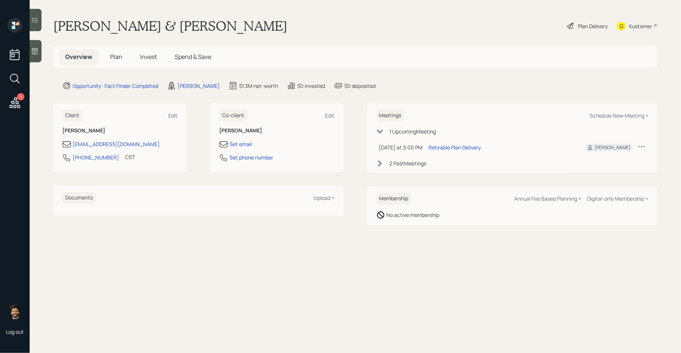
click at [118, 60] on span "Plan" at bounding box center [116, 57] width 12 height 8
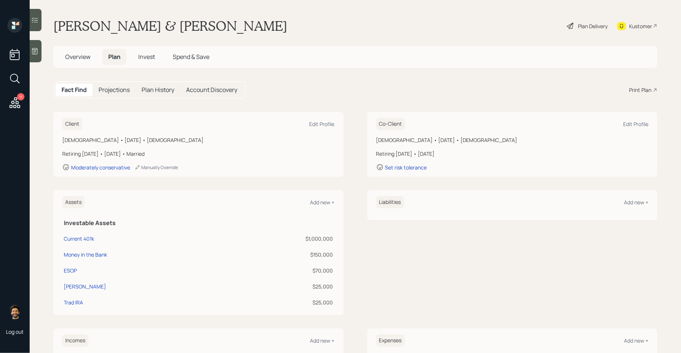
click at [545, 90] on div "Print Plan" at bounding box center [640, 90] width 22 height 8
click at [545, 26] on div "Plan Delivery" at bounding box center [593, 26] width 30 height 8
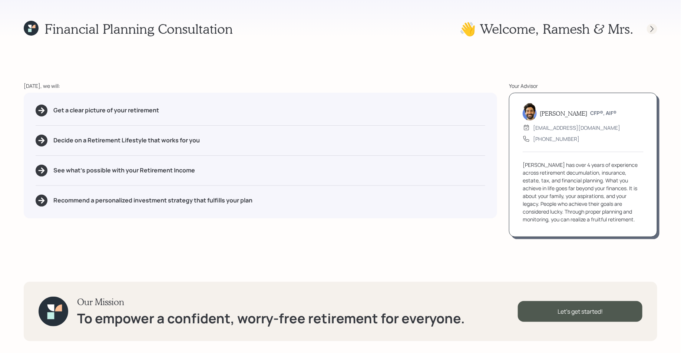
click at [545, 30] on div at bounding box center [652, 29] width 10 height 10
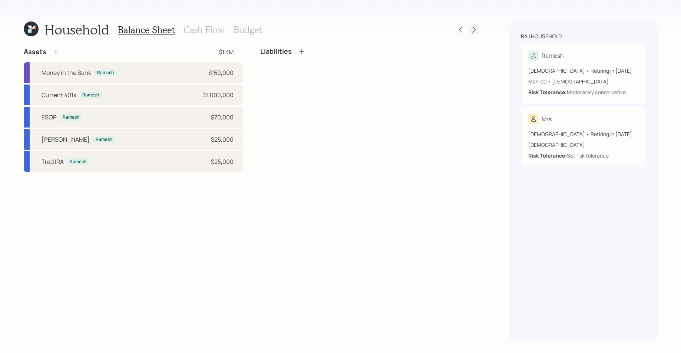
click at [476, 28] on icon at bounding box center [473, 29] width 7 height 7
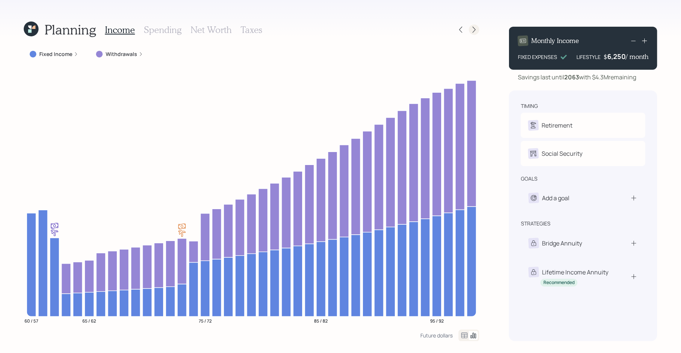
click at [475, 28] on icon at bounding box center [473, 29] width 7 height 7
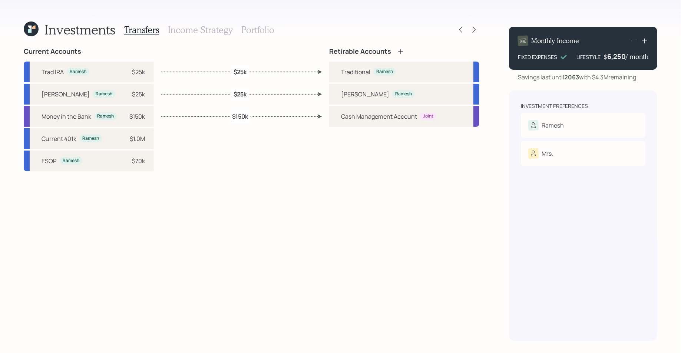
click at [264, 26] on h3 "Portfolio" at bounding box center [257, 29] width 33 height 11
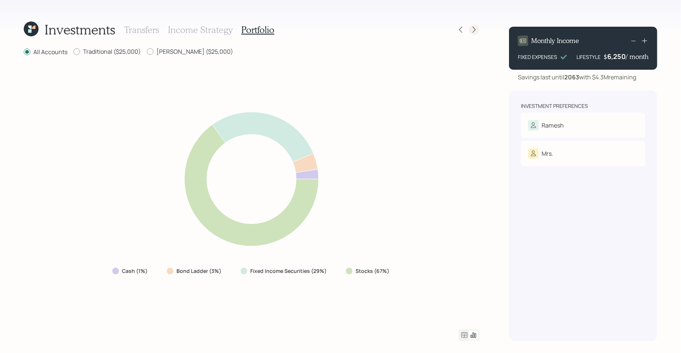
click at [476, 31] on icon at bounding box center [473, 29] width 7 height 7
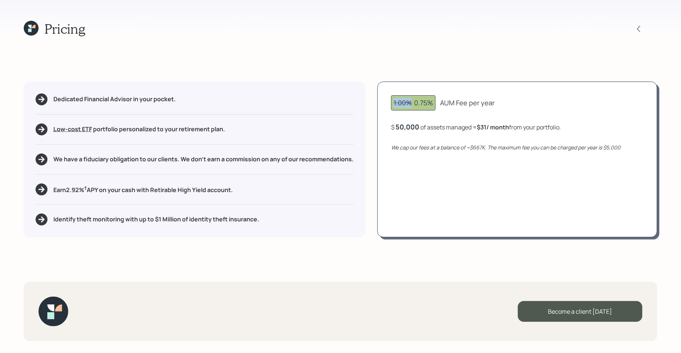
drag, startPoint x: 412, startPoint y: 102, endPoint x: 379, endPoint y: 102, distance: 33.4
click at [379, 102] on div "1.00% 0.75% AUM Fee per year $ 50,000 of assets managed ≈ $31 / month from your…" at bounding box center [517, 160] width 280 height 156
click at [416, 103] on div "1.00% 0.75%" at bounding box center [413, 103] width 39 height 10
drag, startPoint x: 418, startPoint y: 103, endPoint x: 485, endPoint y: 106, distance: 67.5
click at [485, 106] on div "1.00% 0.75% AUM Fee per year" at bounding box center [517, 102] width 252 height 15
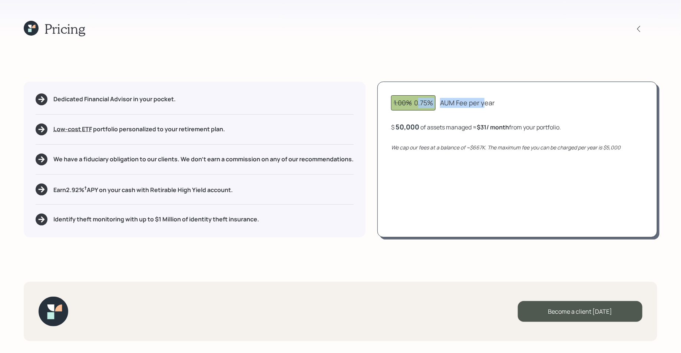
click at [418, 105] on div "1.00% 0.75%" at bounding box center [413, 103] width 39 height 10
drag, startPoint x: 414, startPoint y: 103, endPoint x: 495, endPoint y: 108, distance: 81.0
click at [495, 108] on div "1.00% 0.75% AUM Fee per year" at bounding box center [517, 102] width 252 height 15
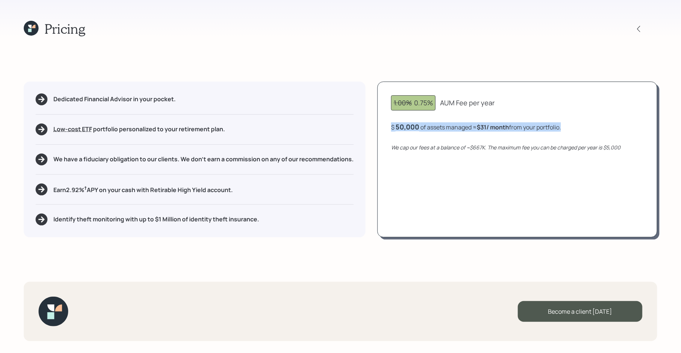
drag, startPoint x: 393, startPoint y: 128, endPoint x: 575, endPoint y: 125, distance: 182.4
click at [545, 125] on div "$ 50,000 of assets managed ≈ $31 / month from your portfolio ." at bounding box center [517, 126] width 252 height 9
click at [509, 137] on div "1.00% 0.75% AUM Fee per year $ 50,000 of assets managed ≈ $31 / month from your…" at bounding box center [517, 160] width 280 height 156
click at [495, 146] on icon "We cap our fees at a balance of ~$667K. The maximum fee you can be charged per …" at bounding box center [505, 147] width 229 height 7
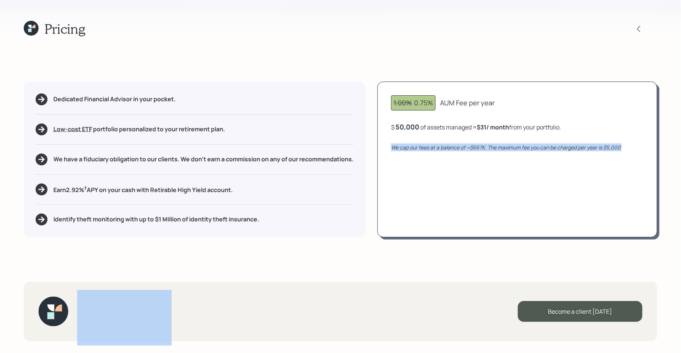
click at [495, 146] on icon "We cap our fees at a balance of ~$667K. The maximum fee you can be charged per …" at bounding box center [505, 147] width 229 height 7
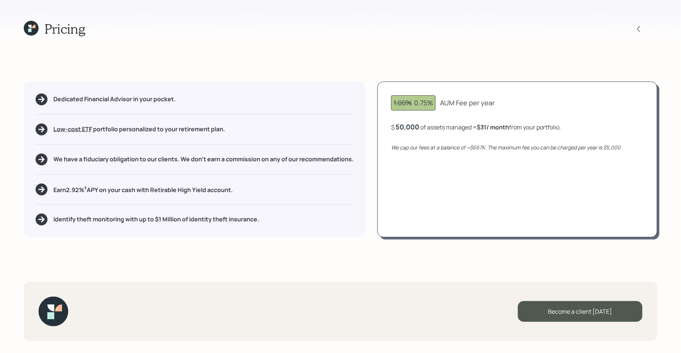
click at [405, 127] on div "50,000" at bounding box center [408, 126] width 24 height 9
click at [405, 127] on div "50000" at bounding box center [407, 126] width 22 height 9
click at [416, 162] on div "1.00% 0.75% AUM Fee per year $ 1000000 of assets managed ≈ $31 / month from you…" at bounding box center [517, 160] width 280 height 156
drag, startPoint x: 489, startPoint y: 127, endPoint x: 612, endPoint y: 129, distance: 123.5
click at [545, 129] on div "$ 1,000,000 of assets managed ≈ $417 / month from your portfolio ≈ 0.5 % AUM ." at bounding box center [499, 126] width 217 height 9
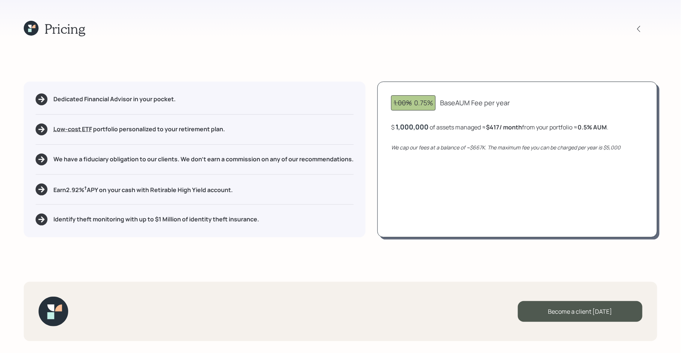
click at [545, 129] on div "$ 1,000,000 of assets managed ≈ $417 / month from your portfolio ≈ 0.5 % AUM ." at bounding box center [499, 126] width 217 height 9
drag, startPoint x: 612, startPoint y: 129, endPoint x: 580, endPoint y: 128, distance: 31.9
click at [545, 128] on div "$ 1,000,000 of assets managed ≈ $417 / month from your portfolio ≈ 0.5 % AUM ." at bounding box center [499, 126] width 217 height 9
drag, startPoint x: 622, startPoint y: 149, endPoint x: 381, endPoint y: 148, distance: 240.6
click at [381, 148] on div "1.00% 0.75% Base AUM Fee per year $ 1,000,000 of assets managed ≈ $417 / month …" at bounding box center [517, 160] width 280 height 156
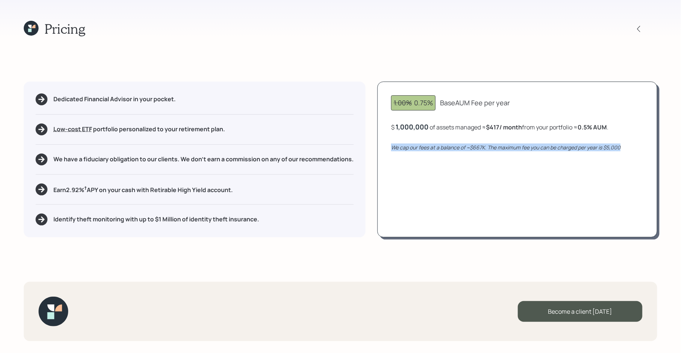
click at [486, 148] on icon "We cap our fees at a balance of ~$667K. The maximum fee you can be charged per …" at bounding box center [505, 147] width 229 height 7
drag, startPoint x: 488, startPoint y: 147, endPoint x: 439, endPoint y: 148, distance: 48.9
click at [439, 148] on icon "We cap our fees at a balance of ~$667K. The maximum fee you can be charged per …" at bounding box center [505, 147] width 229 height 7
click at [407, 128] on div "1000000" at bounding box center [411, 126] width 30 height 9
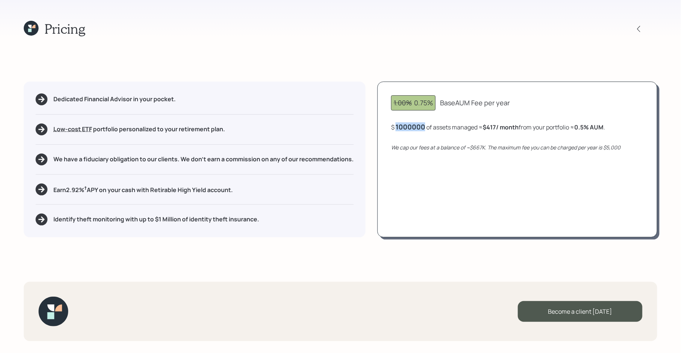
click at [407, 128] on div "1000000" at bounding box center [411, 126] width 30 height 9
click at [429, 138] on div "1.00% 0.75% Base AUM Fee per year $ 2000000 of assets managed ≈ $417 / month fr…" at bounding box center [517, 160] width 280 height 156
drag, startPoint x: 583, startPoint y: 126, endPoint x: 621, endPoint y: 127, distance: 37.4
click at [545, 127] on div "$ 2,000,000 of assets managed ≈ $417 / month from your portfolio ≈ 0.25 % AUM ." at bounding box center [517, 126] width 252 height 9
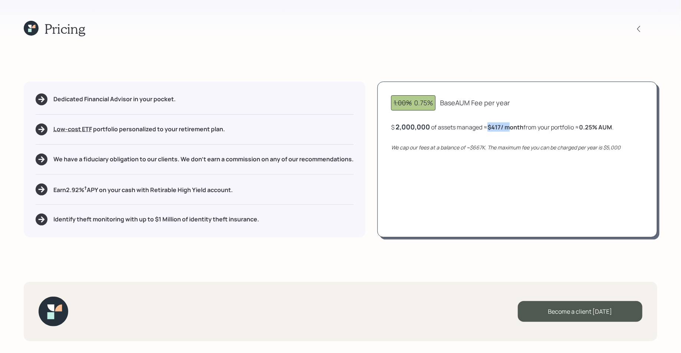
drag, startPoint x: 489, startPoint y: 126, endPoint x: 512, endPoint y: 127, distance: 23.0
click at [512, 127] on div "$ 2,000,000 of assets managed ≈ $417 / month from your portfolio ≈ 0.25 % AUM ." at bounding box center [502, 126] width 222 height 9
click at [414, 128] on div "2,000,000" at bounding box center [413, 126] width 34 height 9
click at [414, 128] on div "2000000" at bounding box center [411, 126] width 31 height 9
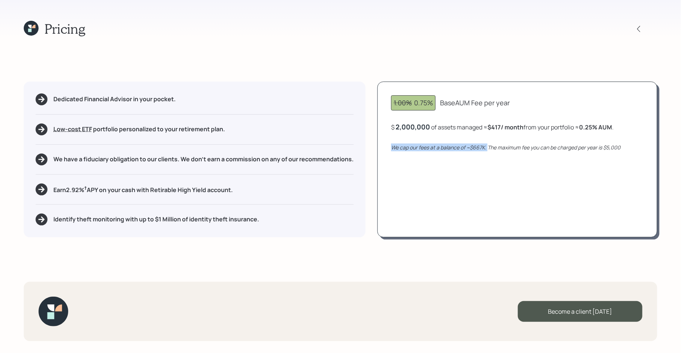
drag, startPoint x: 488, startPoint y: 149, endPoint x: 391, endPoint y: 145, distance: 96.8
click at [391, 145] on div "1.00% 0.75% Base AUM Fee per year $ 2,000,000 of assets managed ≈ $417 / month …" at bounding box center [517, 160] width 280 height 156
click at [410, 125] on div "2000000" at bounding box center [411, 126] width 31 height 9
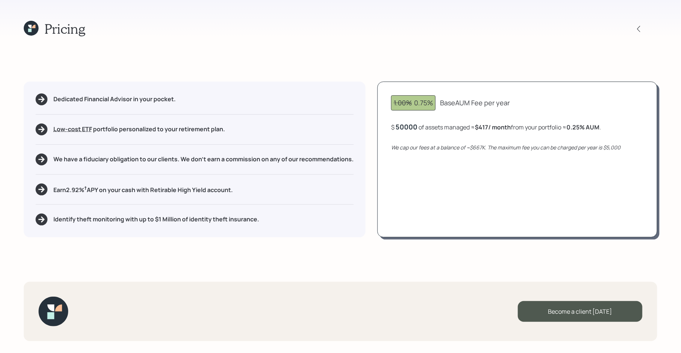
click at [439, 139] on div "1.00% 0.75% Base AUM Fee per year $ 50000 of assets managed ≈ $417 / month from…" at bounding box center [517, 160] width 280 height 156
drag, startPoint x: 478, startPoint y: 128, endPoint x: 492, endPoint y: 128, distance: 14.1
click at [492, 128] on div "$ 50,000 of assets managed ≈ $31 / month from your portfolio ." at bounding box center [476, 126] width 170 height 9
drag, startPoint x: 413, startPoint y: 101, endPoint x: 445, endPoint y: 107, distance: 32.1
click at [445, 107] on div "1.00% 0.75% AUM Fee per year" at bounding box center [517, 102] width 252 height 15
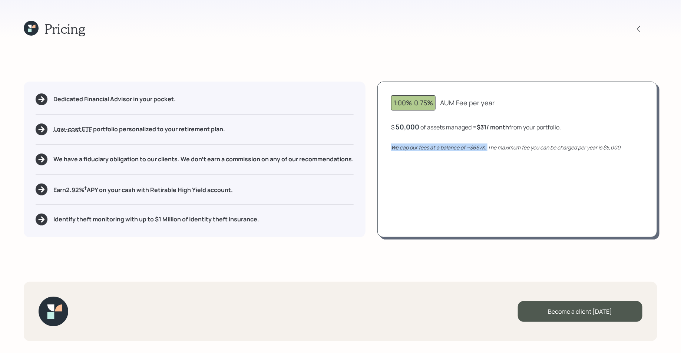
drag, startPoint x: 489, startPoint y: 148, endPoint x: 391, endPoint y: 147, distance: 98.2
click at [391, 147] on div "1.00% 0.75% AUM Fee per year $ 50,000 of assets managed ≈ $31 / month from your…" at bounding box center [517, 160] width 280 height 156
click at [410, 123] on div "50,000" at bounding box center [408, 126] width 24 height 9
click at [410, 123] on div "50000" at bounding box center [407, 126] width 22 height 9
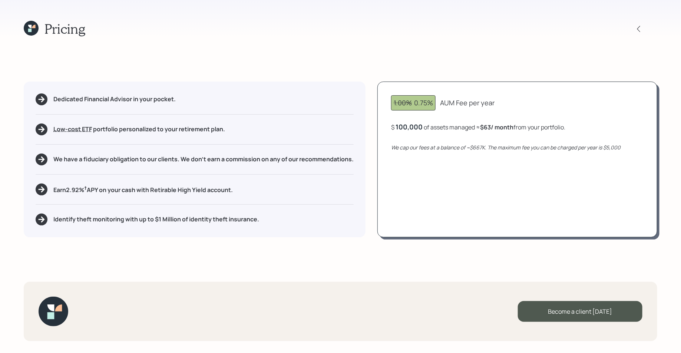
click at [428, 135] on div "1.00% 0.75% AUM Fee per year $ 100,000 of assets managed ≈ $63 / month from you…" at bounding box center [517, 160] width 280 height 156
click at [413, 126] on div "100,000" at bounding box center [409, 126] width 27 height 9
click at [451, 138] on div "1.00% 0.75% AUM Fee per year $ 1000000 of assets managed ≈ $63 / month from you…" at bounding box center [517, 160] width 280 height 156
drag, startPoint x: 489, startPoint y: 128, endPoint x: 525, endPoint y: 129, distance: 36.3
click at [525, 129] on div "$ 1,000,000 of assets managed ≈ $417 / month from your portfolio ≈ 0.5 % AUM ." at bounding box center [499, 126] width 217 height 9
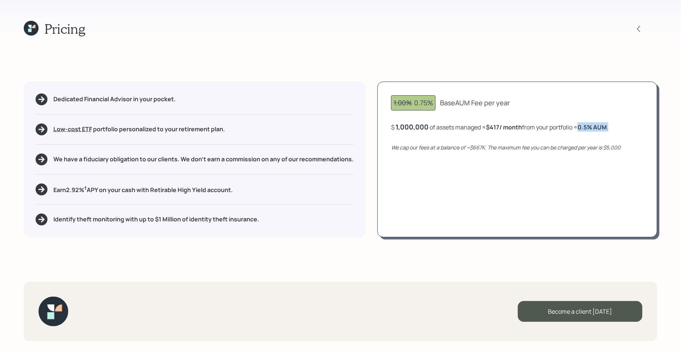
drag, startPoint x: 582, startPoint y: 129, endPoint x: 618, endPoint y: 127, distance: 36.4
click at [545, 127] on div "$ 1,000,000 of assets managed ≈ $417 / month from your portfolio ≈ 0.5 % AUM ." at bounding box center [517, 126] width 252 height 9
drag, startPoint x: 622, startPoint y: 146, endPoint x: 472, endPoint y: 148, distance: 150.9
click at [472, 148] on div "We cap our fees at a balance of ~$667K. The maximum fee you can be charged per …" at bounding box center [517, 147] width 252 height 8
click at [412, 125] on div "1,000,000" at bounding box center [412, 126] width 33 height 9
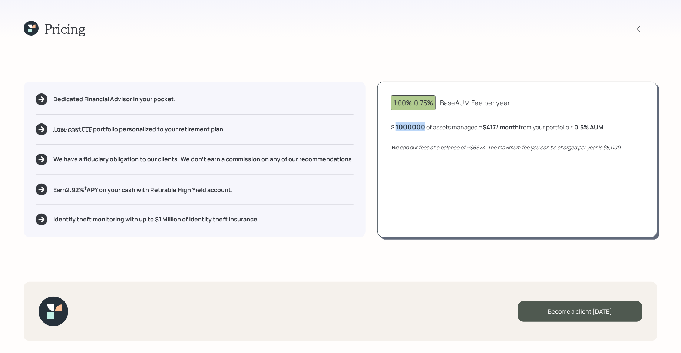
click at [412, 125] on div "1000000" at bounding box center [411, 126] width 30 height 9
click at [436, 127] on div "$ 2000000 of assets managed ≈ $417 / month from your portfolio ≈ 0.5 % AUM ." at bounding box center [498, 126] width 215 height 9
drag, startPoint x: 491, startPoint y: 128, endPoint x: 530, endPoint y: 128, distance: 38.9
click at [530, 128] on div "$ 2,000,000 of assets managed ≈ $417 / month from your portfolio ≈ 0.25 % AUM ." at bounding box center [502, 126] width 222 height 9
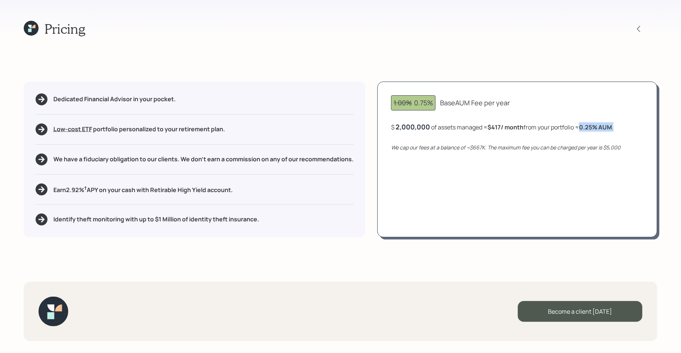
drag, startPoint x: 584, startPoint y: 126, endPoint x: 626, endPoint y: 127, distance: 42.3
click at [545, 127] on div "$ 2,000,000 of assets managed ≈ $417 / month from your portfolio ≈ 0.25 % AUM ." at bounding box center [517, 126] width 252 height 9
drag, startPoint x: 624, startPoint y: 148, endPoint x: 461, endPoint y: 148, distance: 162.4
click at [461, 148] on div "We cap our fees at a balance of ~$667K. The maximum fee you can be charged per …" at bounding box center [517, 147] width 252 height 8
click at [27, 28] on icon at bounding box center [31, 28] width 15 height 15
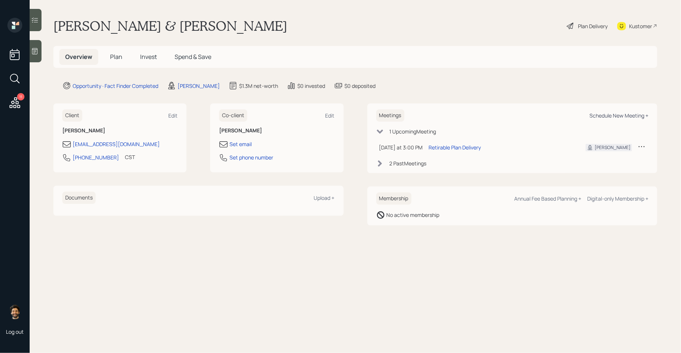
click at [545, 116] on div "Schedule New Meeting +" at bounding box center [618, 115] width 59 height 7
select select "f14b762f-c7c2-4b89-9227-8fa891345eea"
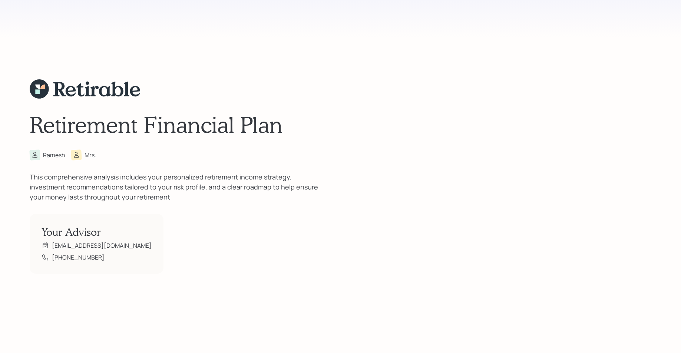
click at [36, 87] on icon at bounding box center [39, 88] width 19 height 19
